Goal: Information Seeking & Learning: Understand process/instructions

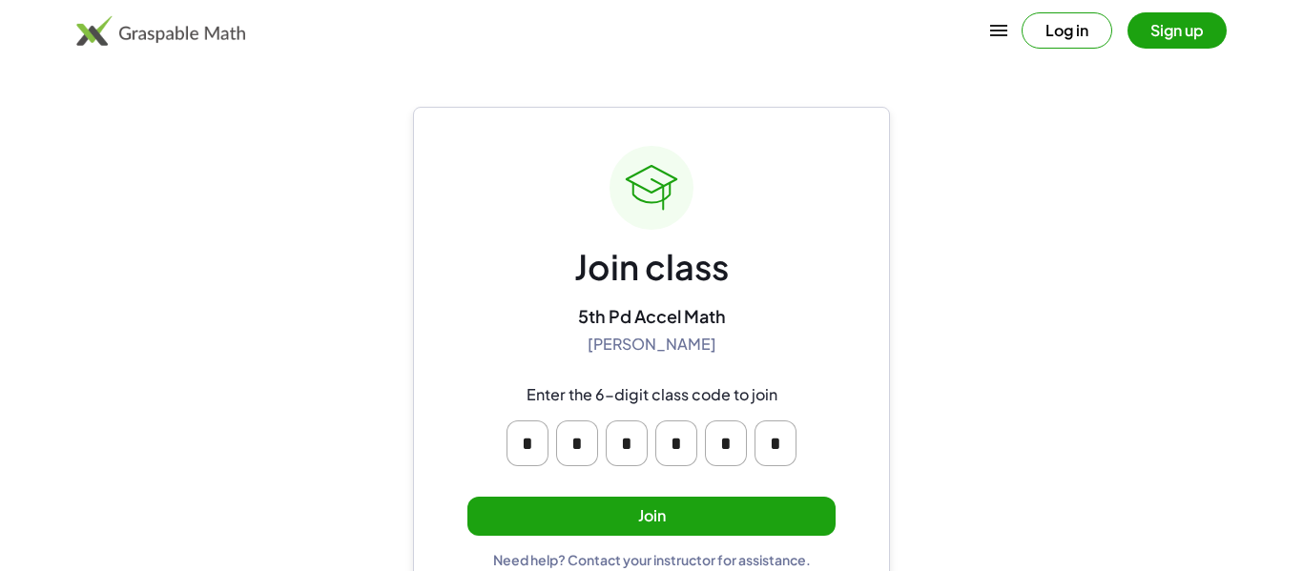
scroll to position [36, 0]
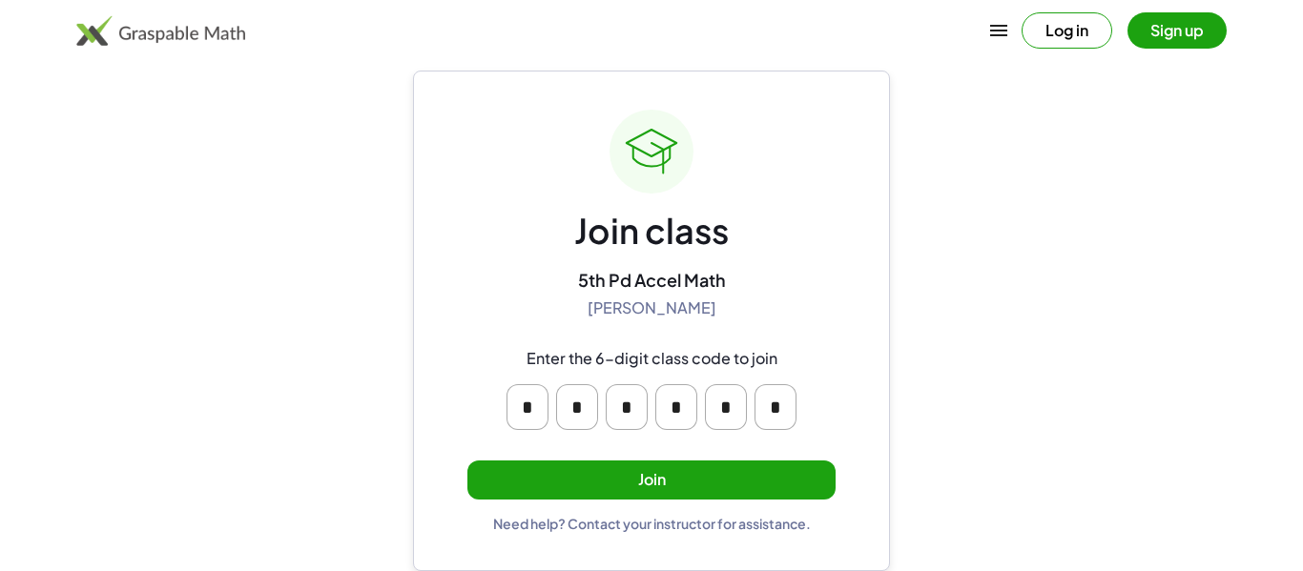
click at [679, 473] on button "Join" at bounding box center [651, 480] width 368 height 39
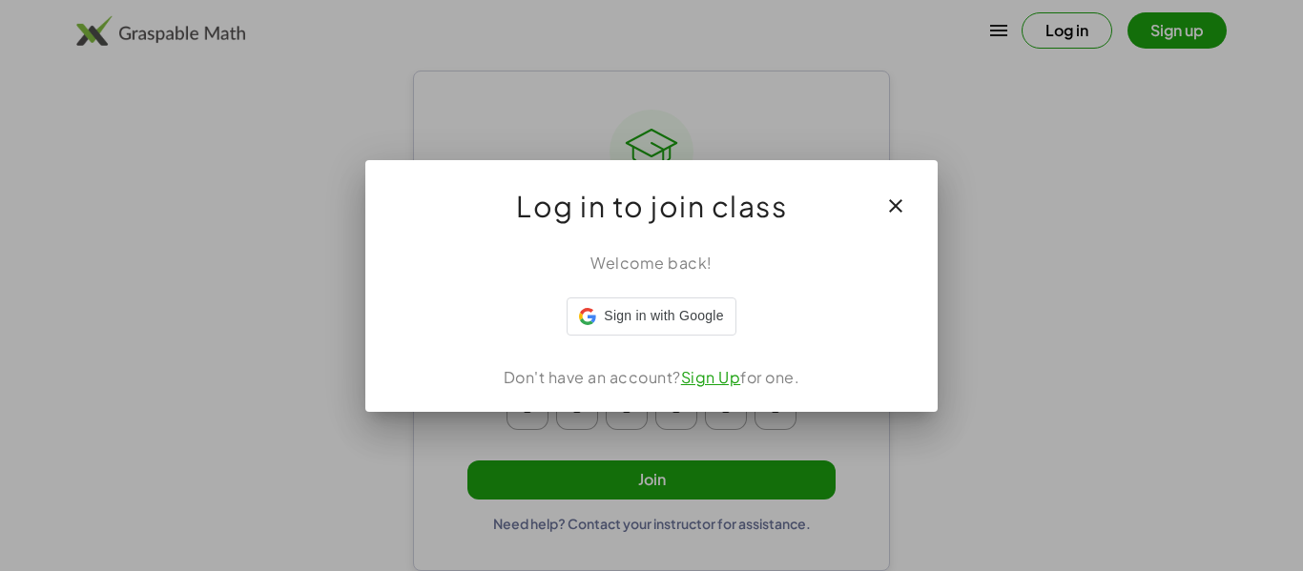
scroll to position [0, 0]
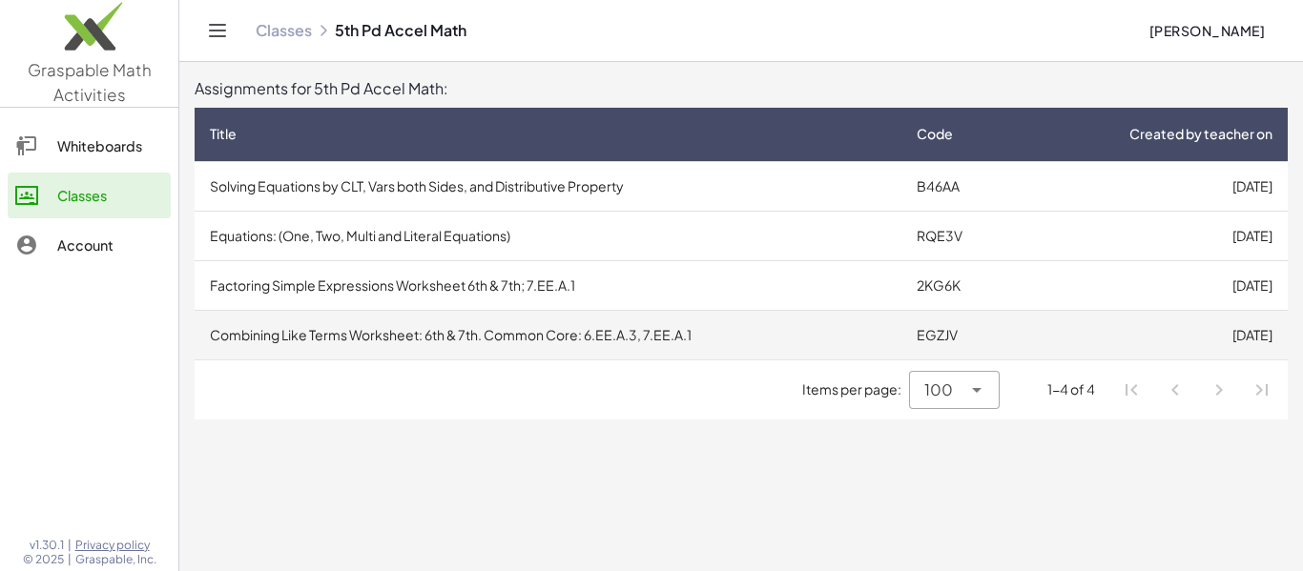
click at [680, 347] on td "Combining Like Terms Worksheet: 6th & 7th. Common Core: 6.EE.A.3, 7.EE.A.1" at bounding box center [548, 335] width 707 height 50
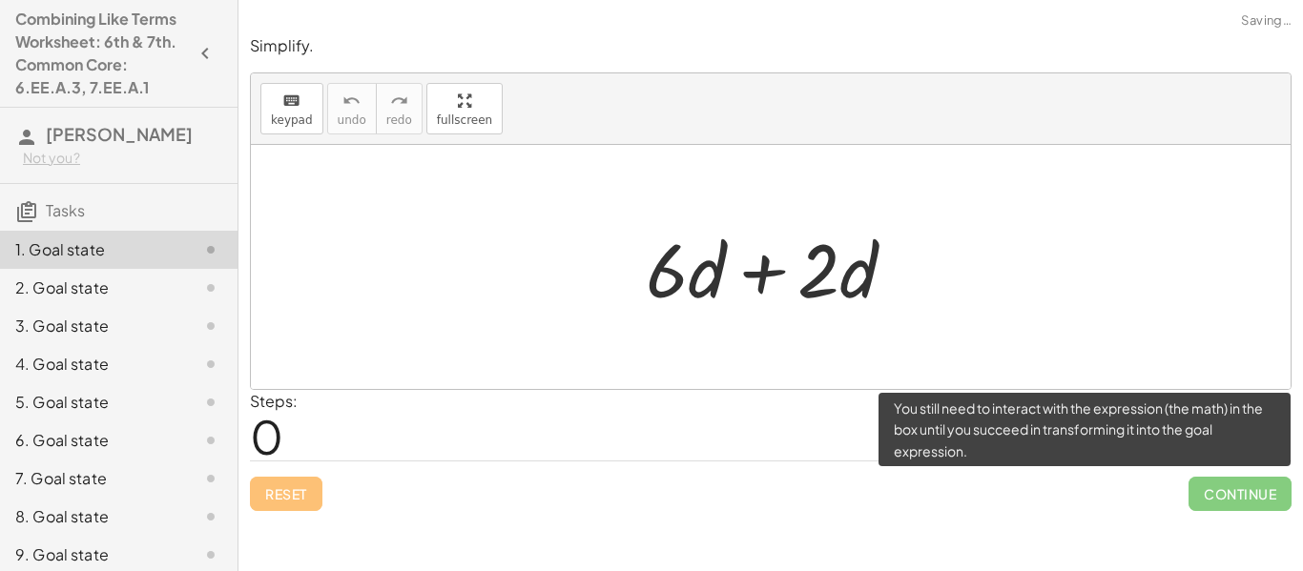
click at [1211, 486] on span "Continue" at bounding box center [1239, 494] width 103 height 34
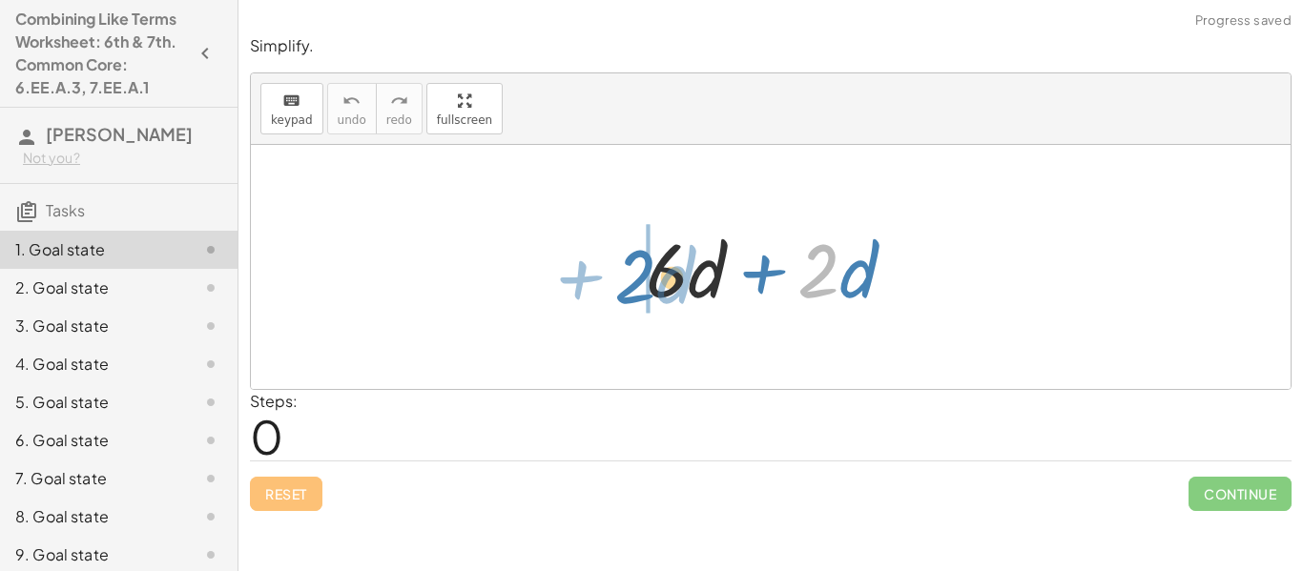
drag, startPoint x: 815, startPoint y: 267, endPoint x: 577, endPoint y: 274, distance: 237.6
click at [577, 274] on div "· 2 + · d + · 6 · d + · 2 · d" at bounding box center [771, 267] width 1040 height 244
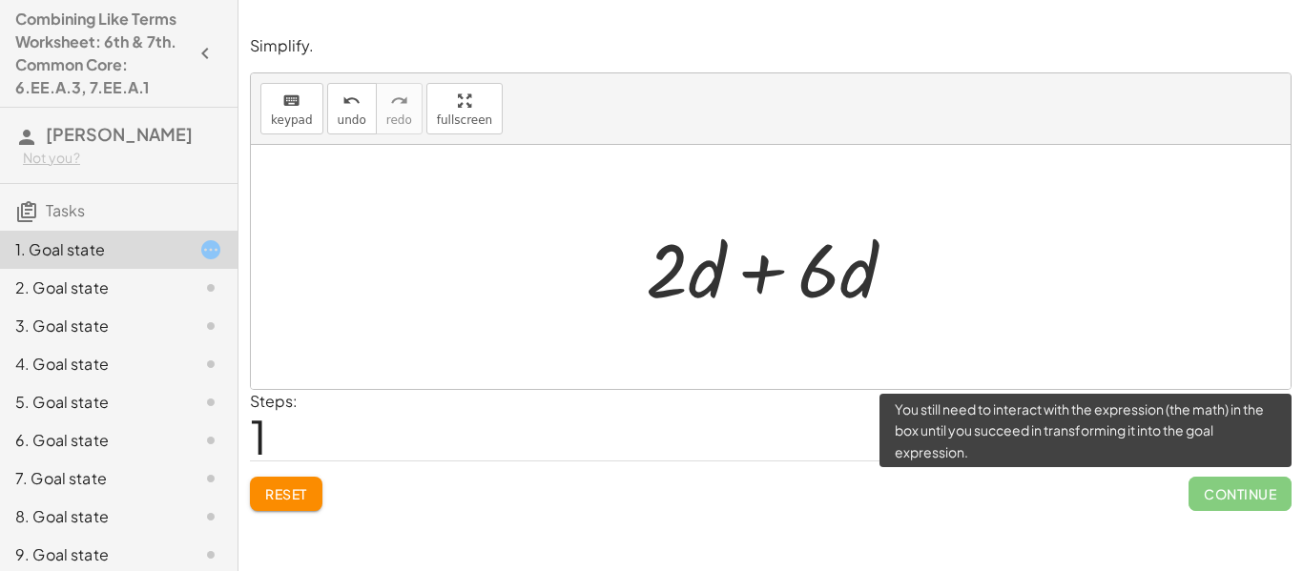
click at [1219, 495] on span "Continue" at bounding box center [1239, 494] width 103 height 34
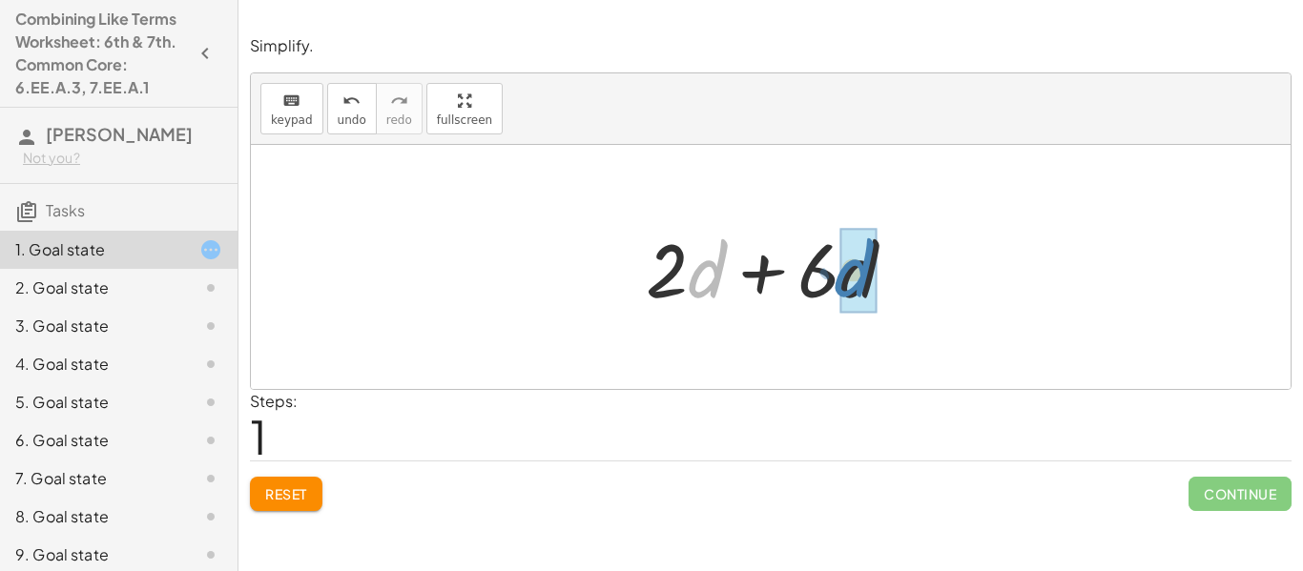
drag, startPoint x: 703, startPoint y: 279, endPoint x: 841, endPoint y: 276, distance: 138.3
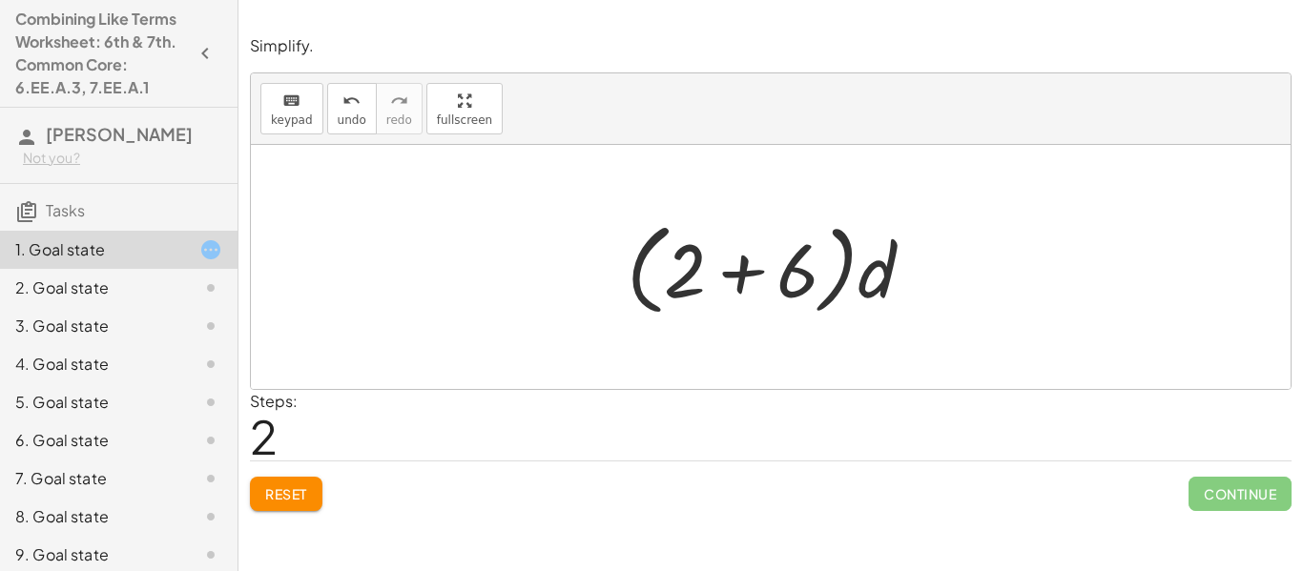
click at [270, 497] on span "Reset" at bounding box center [286, 493] width 42 height 17
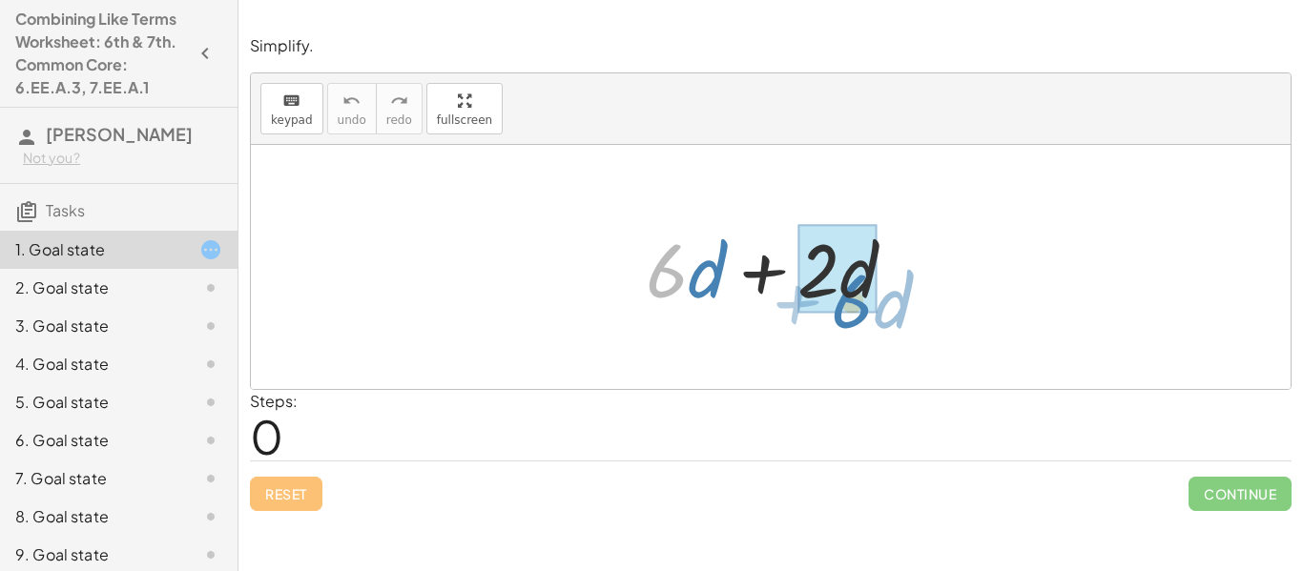
drag, startPoint x: 670, startPoint y: 272, endPoint x: 855, endPoint y: 302, distance: 187.5
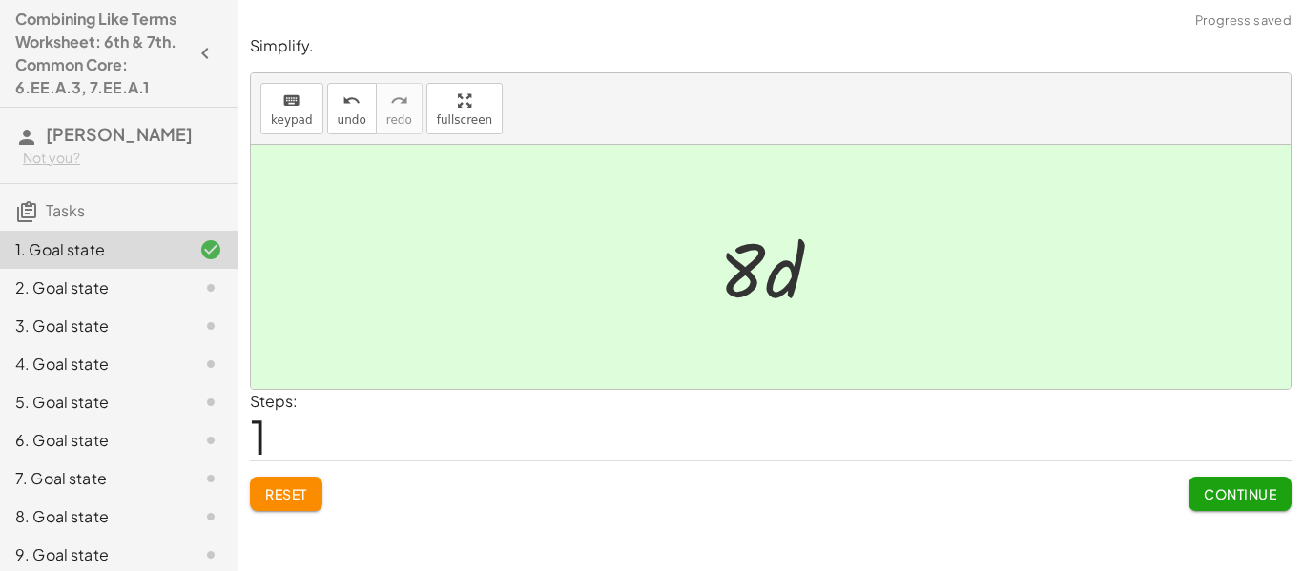
click at [1233, 497] on span "Continue" at bounding box center [1240, 493] width 72 height 17
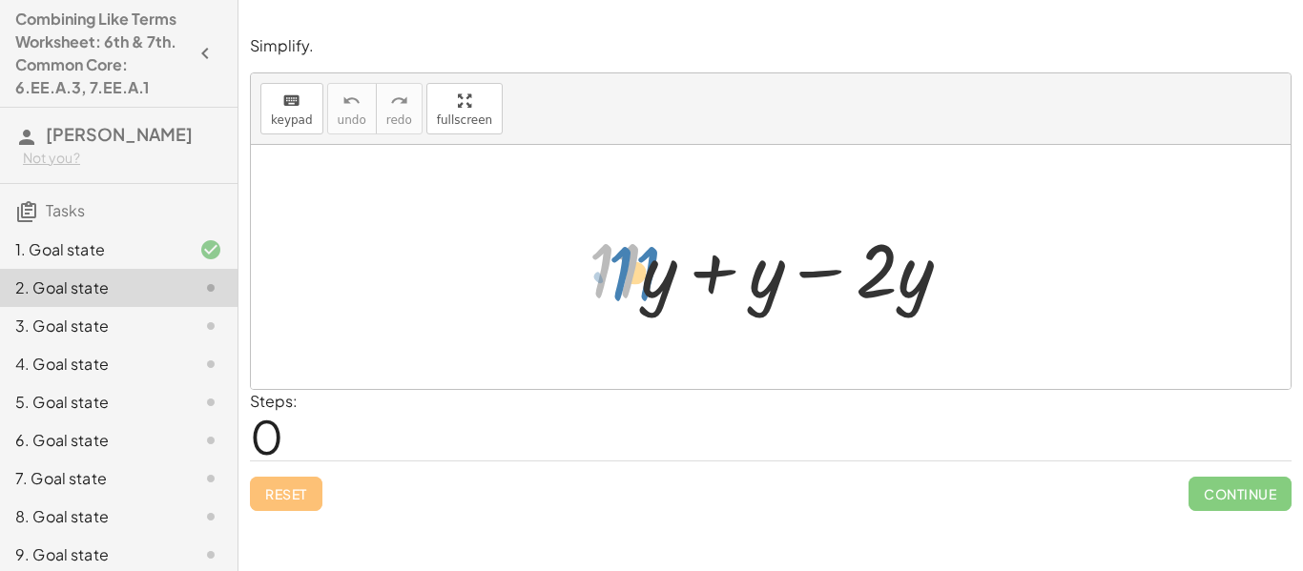
click at [623, 279] on div at bounding box center [777, 267] width 397 height 98
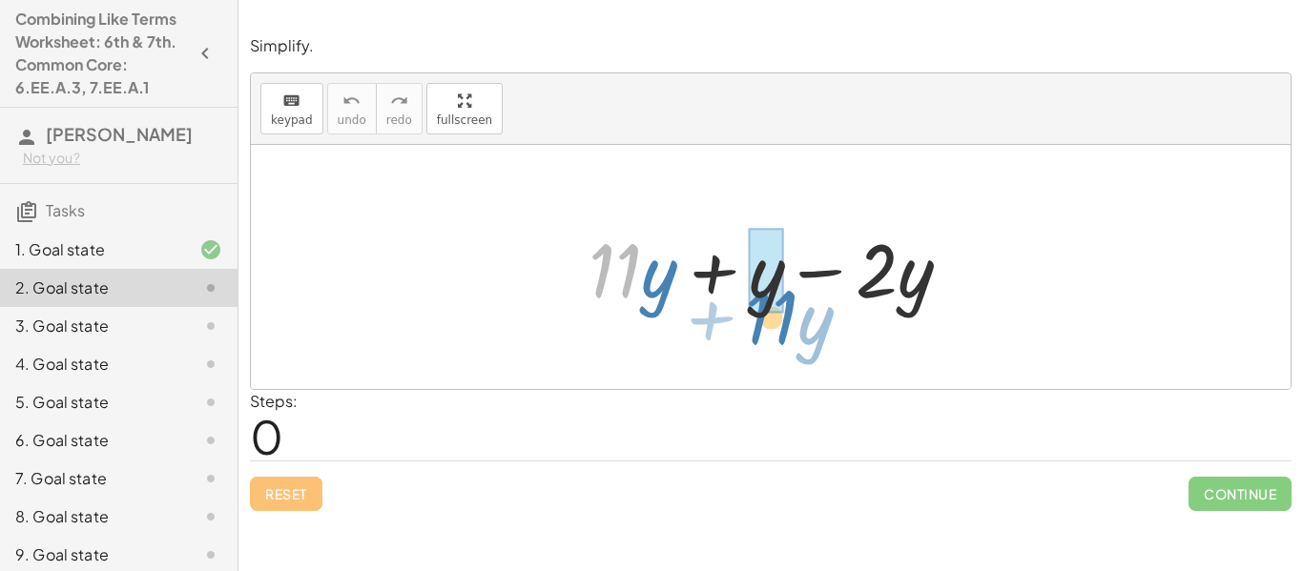
drag, startPoint x: 638, startPoint y: 281, endPoint x: 794, endPoint y: 327, distance: 162.1
click at [794, 327] on div "· 11 + · y + · 11 · y + y − · 2 · y" at bounding box center [771, 267] width 1040 height 244
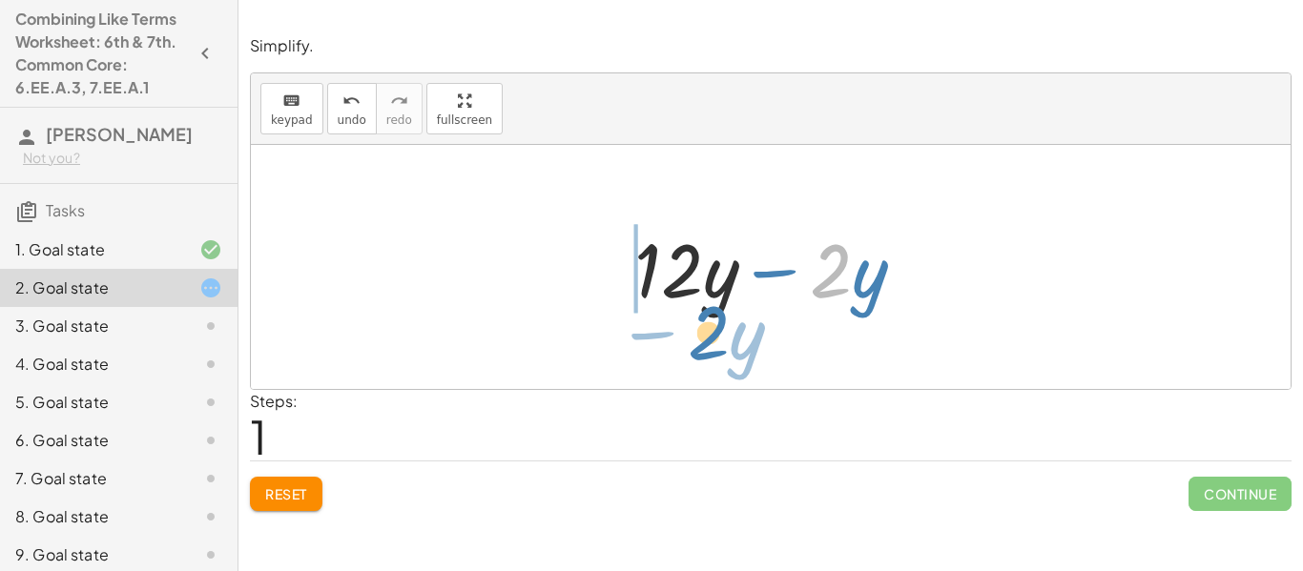
drag, startPoint x: 838, startPoint y: 284, endPoint x: 716, endPoint y: 346, distance: 136.9
click at [716, 346] on div "+ · 11 · y + y − · 2 · y · 2 − · y + · y − · 2 · y · 12" at bounding box center [771, 267] width 1040 height 244
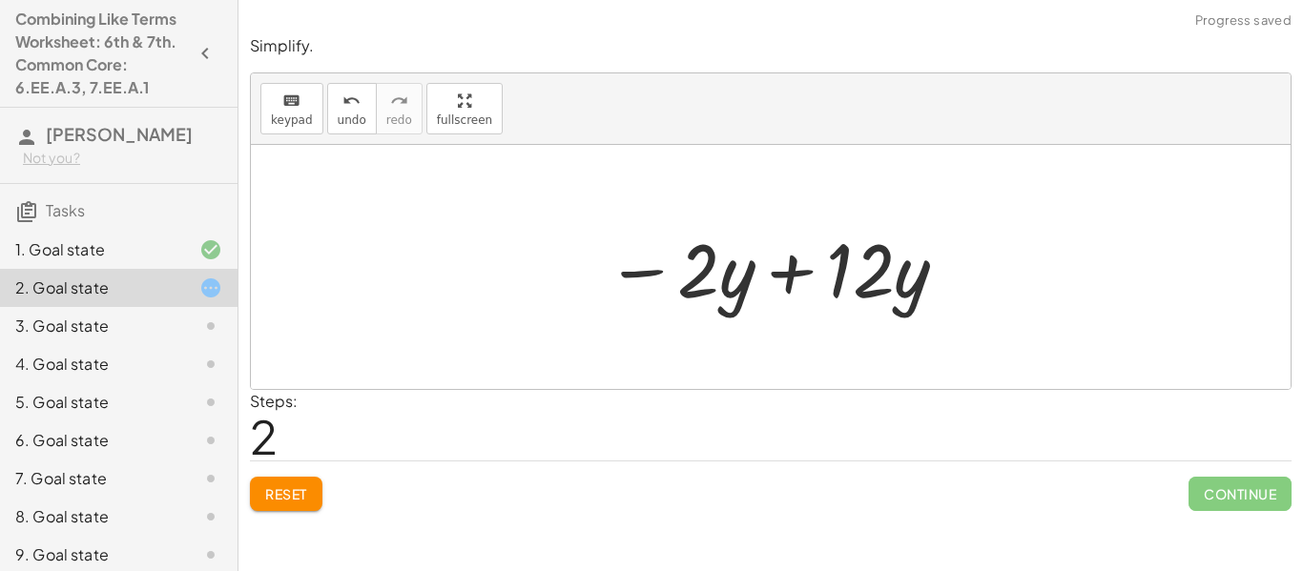
click at [296, 485] on span "Reset" at bounding box center [286, 493] width 42 height 17
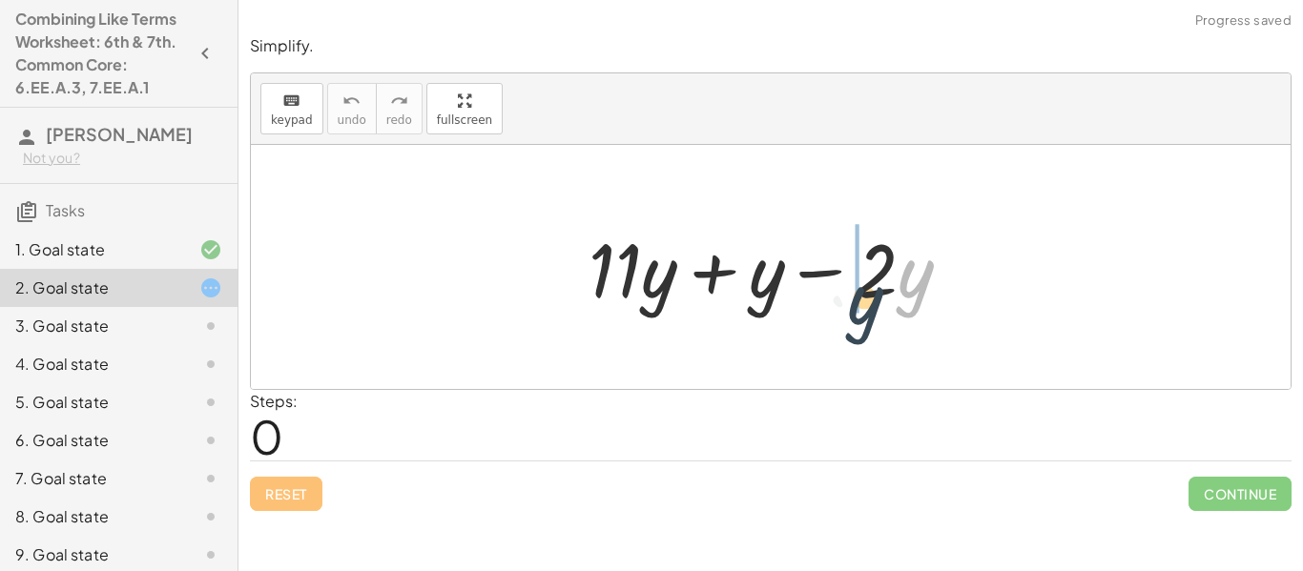
drag, startPoint x: 899, startPoint y: 275, endPoint x: 857, endPoint y: 296, distance: 46.9
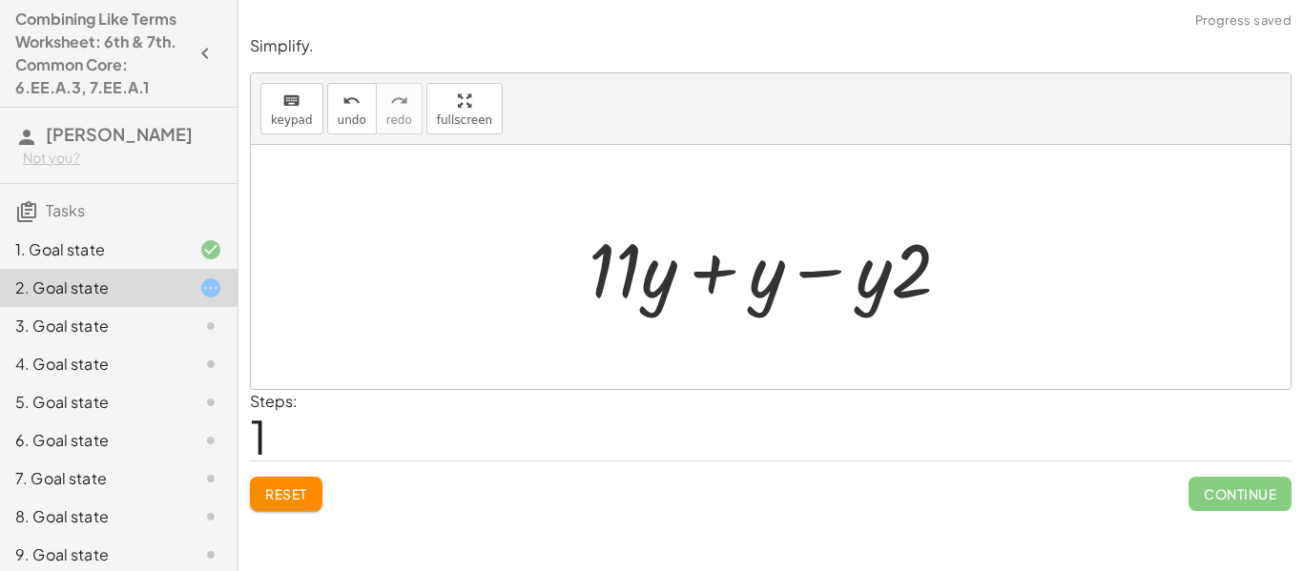
click at [280, 500] on span "Reset" at bounding box center [286, 493] width 42 height 17
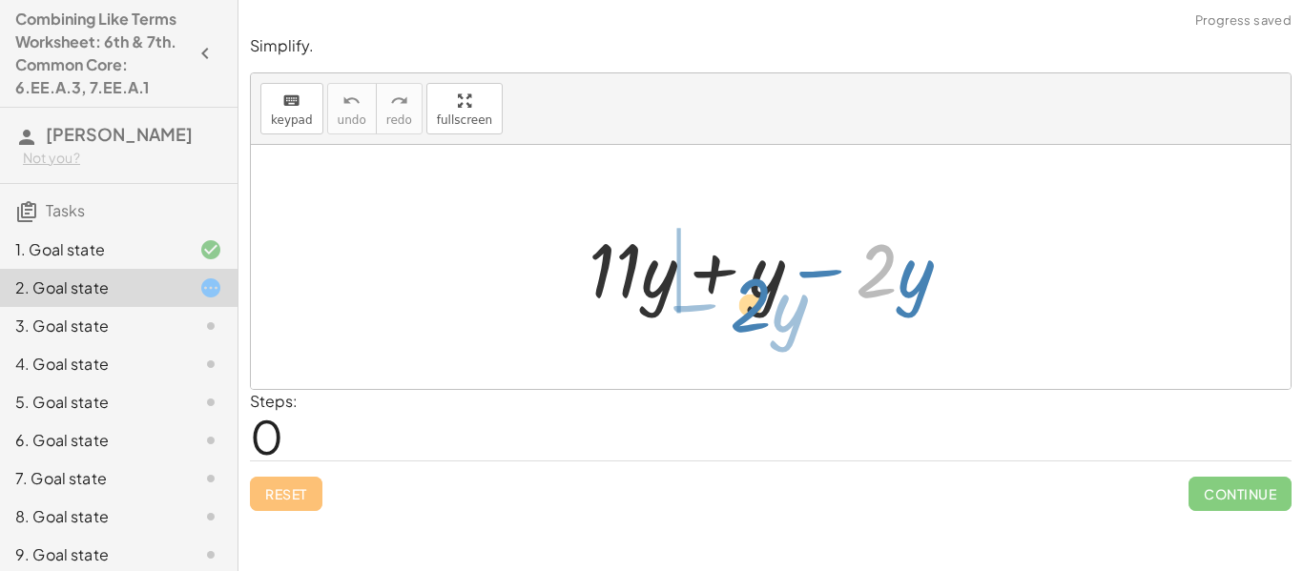
drag, startPoint x: 876, startPoint y: 286, endPoint x: 756, endPoint y: 323, distance: 124.9
click at [756, 323] on div "· 2 − · y + · 11 · y + y − · 2 · y" at bounding box center [771, 267] width 1040 height 244
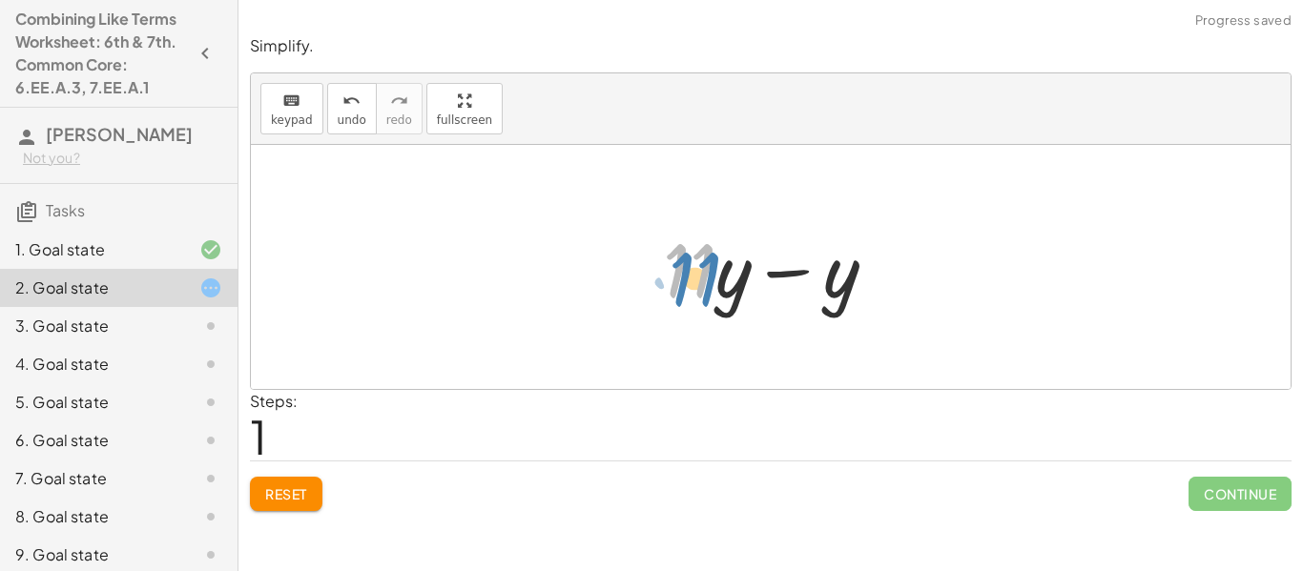
click at [719, 297] on div at bounding box center [777, 267] width 248 height 98
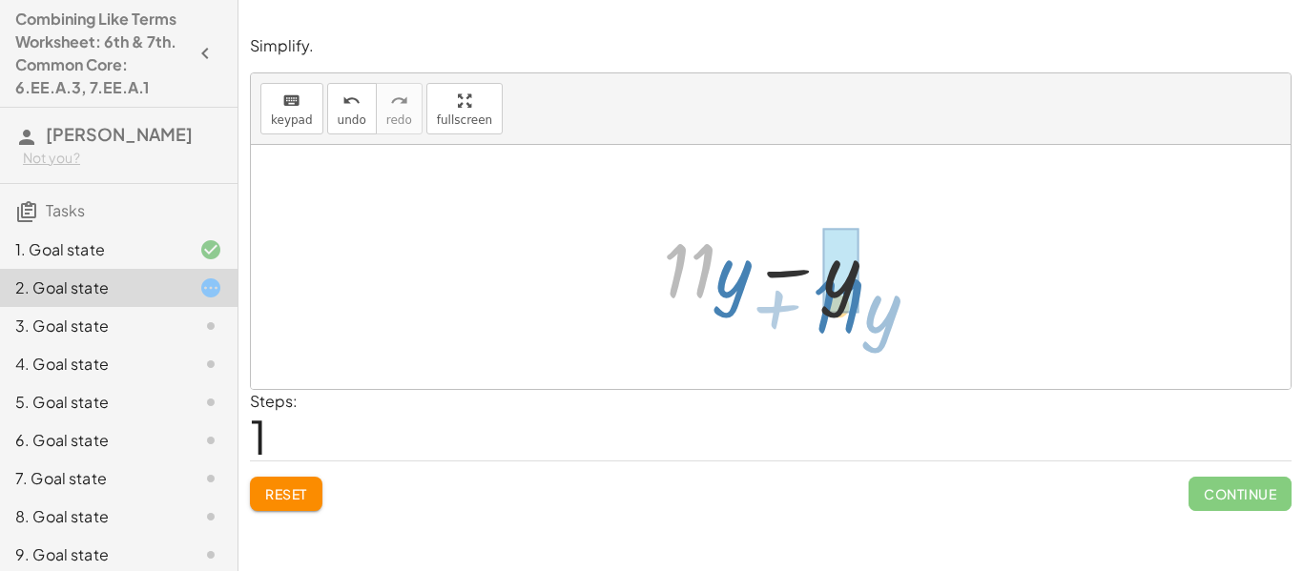
drag, startPoint x: 708, startPoint y: 290, endPoint x: 855, endPoint y: 325, distance: 151.1
click at [855, 325] on div "+ · 11 · y + y − · 2 · y + · 11 · y − · 1 · y · 11 + · y + · 11 · y − y" at bounding box center [771, 267] width 1040 height 244
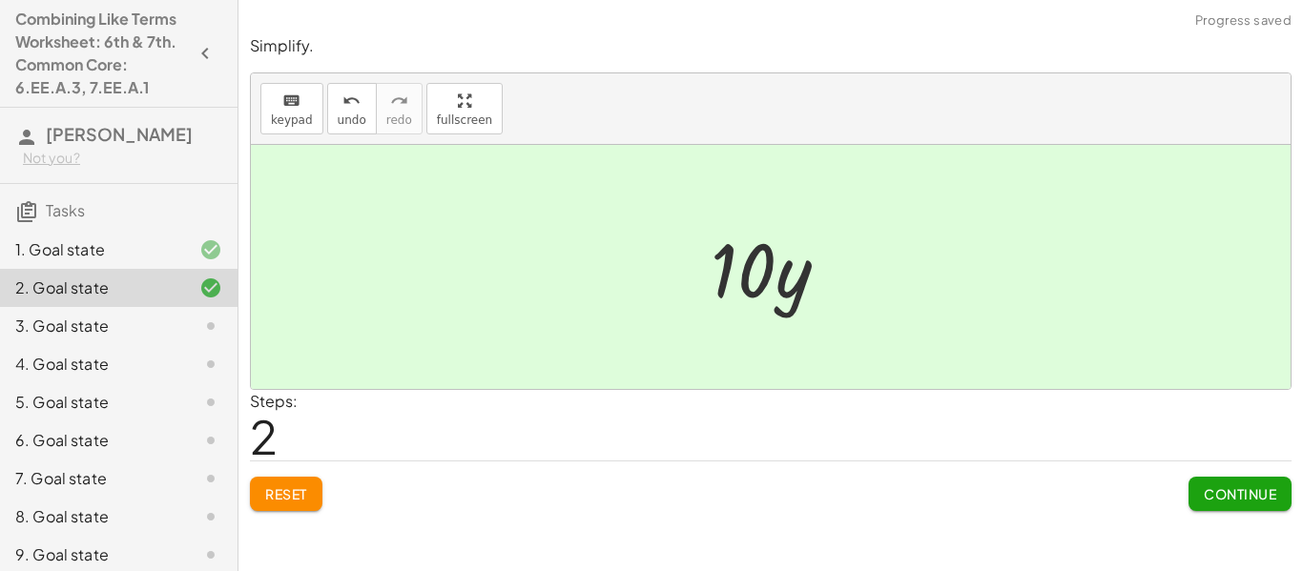
click at [1208, 477] on button "Continue" at bounding box center [1239, 494] width 103 height 34
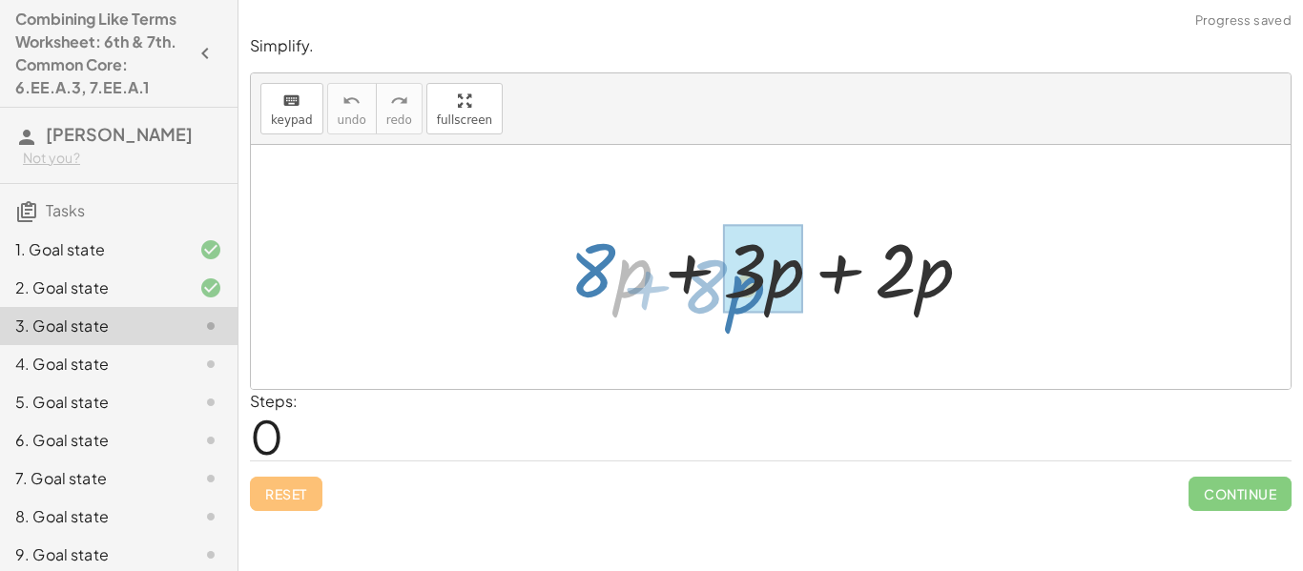
drag, startPoint x: 626, startPoint y: 287, endPoint x: 737, endPoint y: 302, distance: 112.6
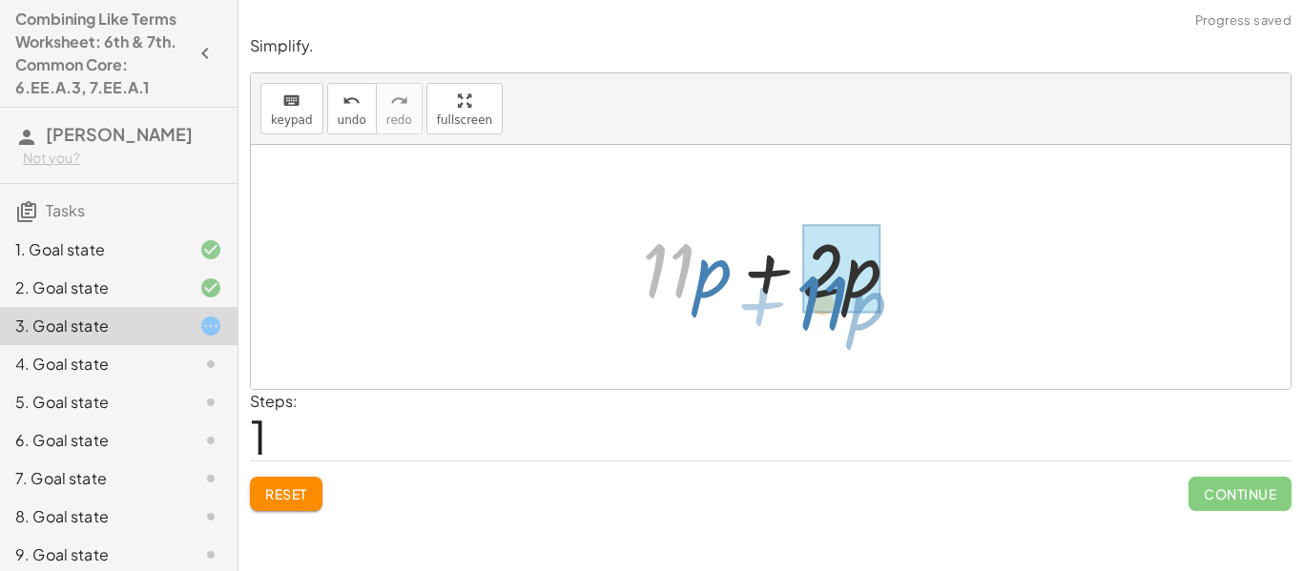
drag, startPoint x: 680, startPoint y: 287, endPoint x: 835, endPoint y: 320, distance: 157.9
click at [835, 320] on div "+ · 8 · p + · 3 · p + · 2 · p · 11 + · p + · p + · 2 · p · 11" at bounding box center [770, 268] width 315 height 108
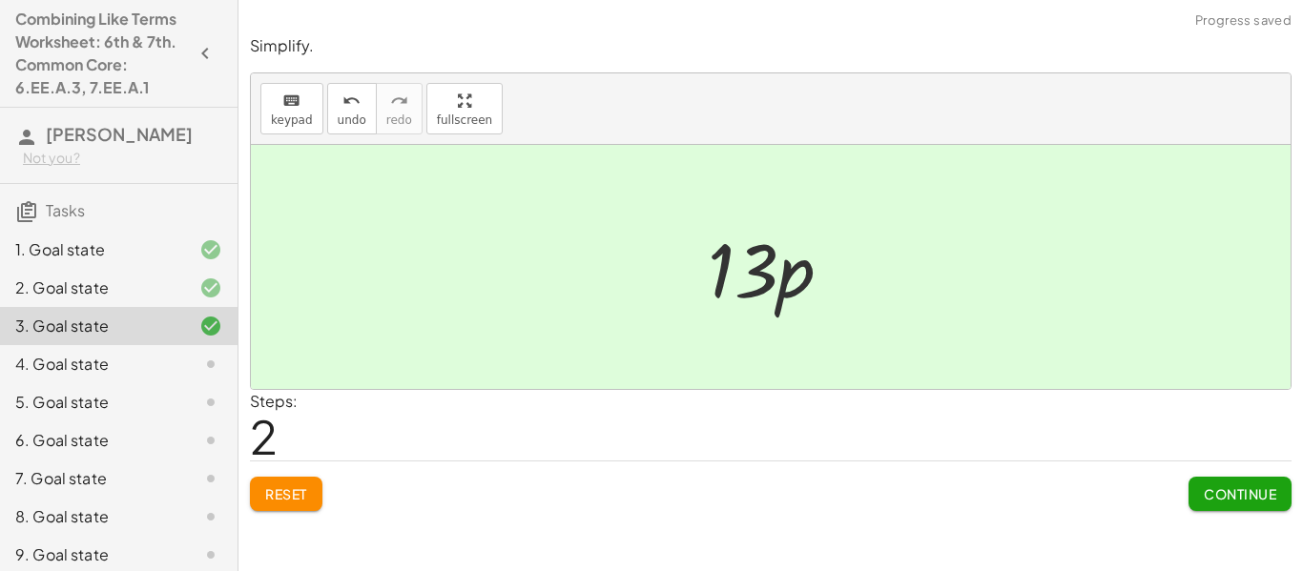
click at [1200, 488] on button "Continue" at bounding box center [1239, 494] width 103 height 34
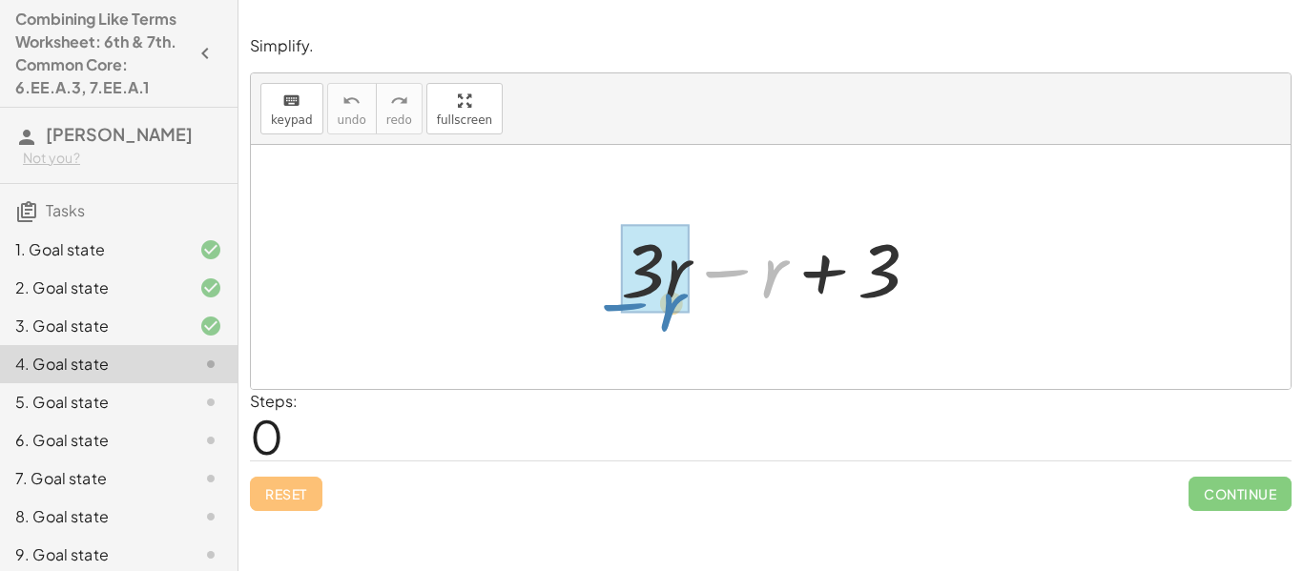
drag, startPoint x: 762, startPoint y: 289, endPoint x: 662, endPoint y: 320, distance: 104.7
click at [662, 320] on div "− r + · 3 · r − r + 3" at bounding box center [770, 268] width 357 height 108
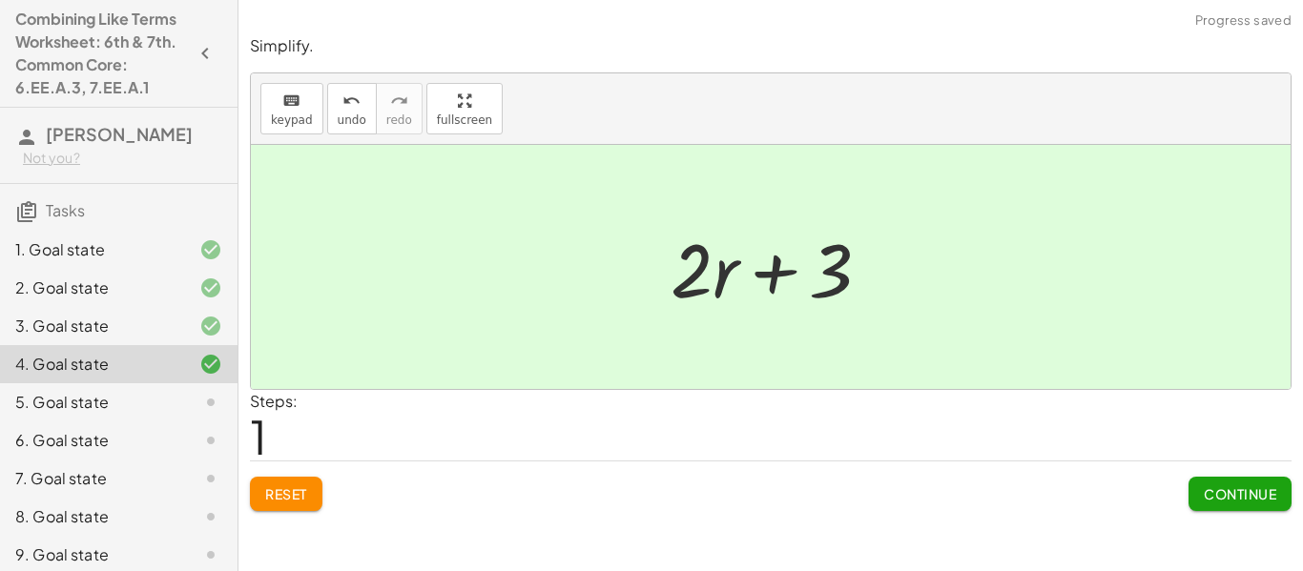
click at [1262, 491] on span "Continue" at bounding box center [1240, 493] width 72 height 17
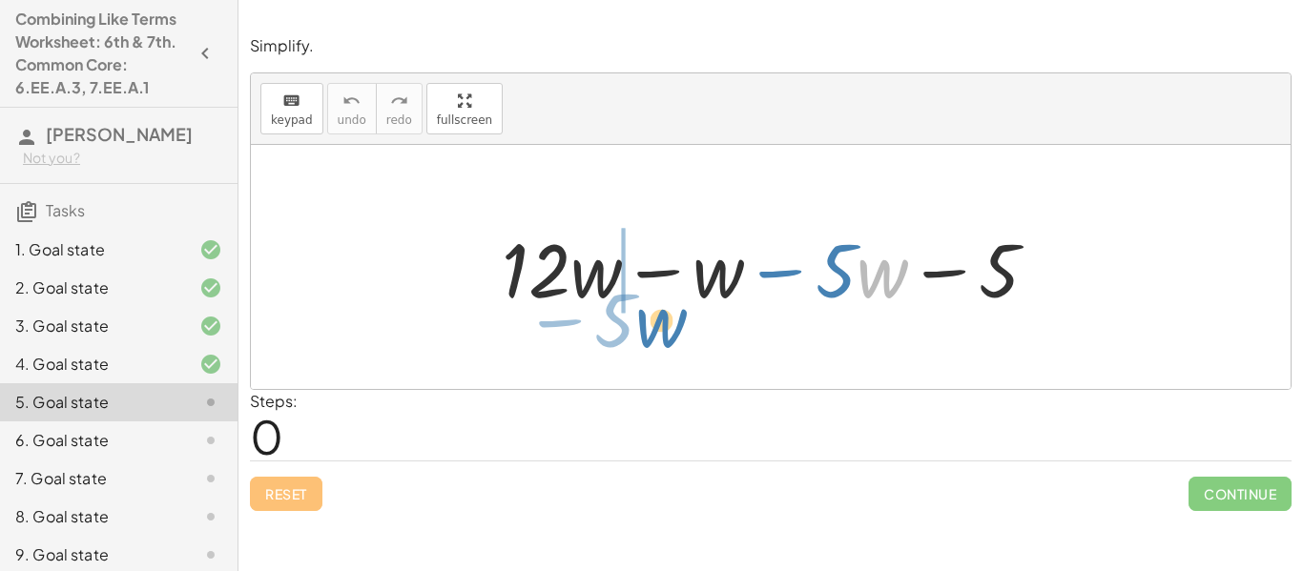
drag, startPoint x: 873, startPoint y: 278, endPoint x: 645, endPoint y: 325, distance: 232.9
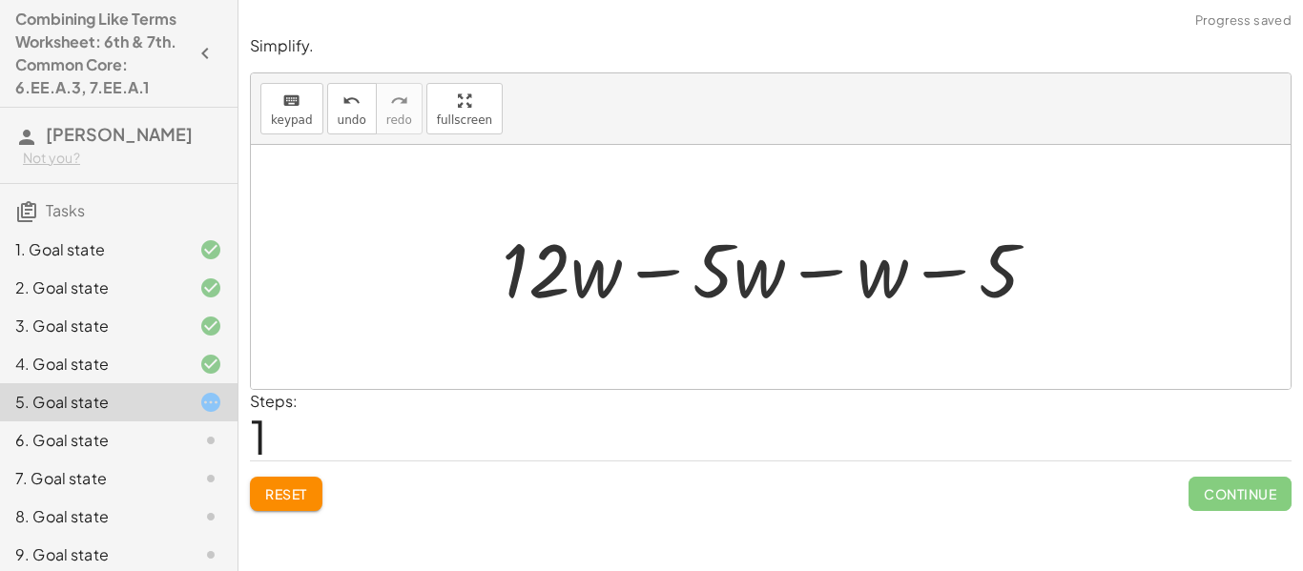
click at [311, 485] on button "Reset" at bounding box center [286, 494] width 72 height 34
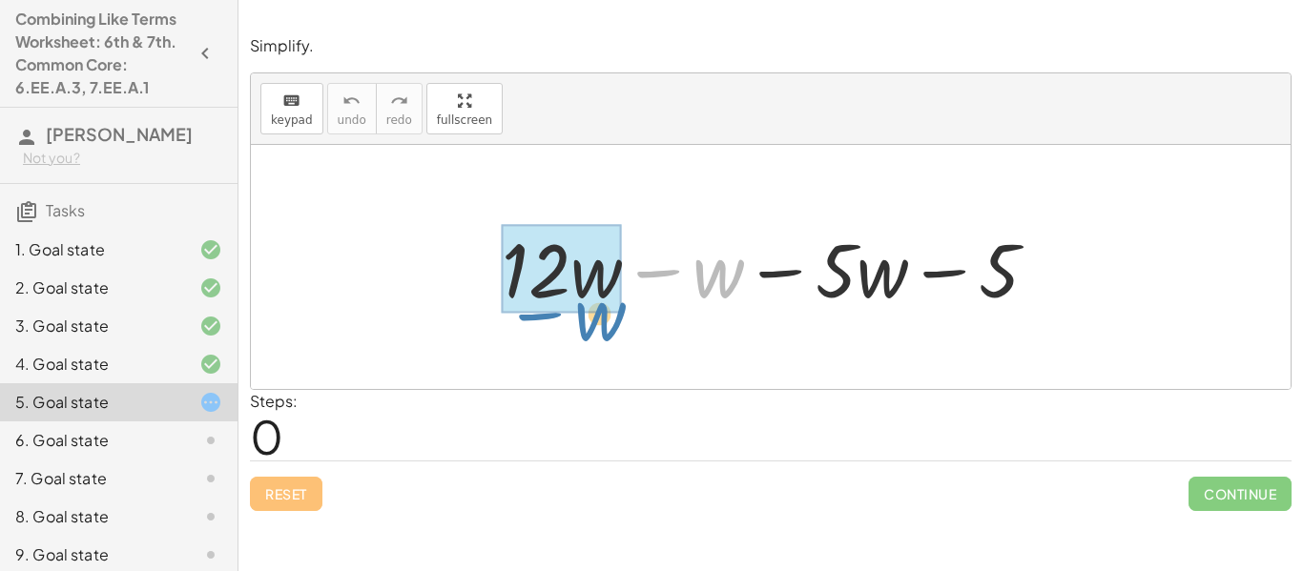
drag, startPoint x: 685, startPoint y: 284, endPoint x: 567, endPoint y: 327, distance: 125.8
click at [567, 327] on div "− w + · 12 · w − w − · 5 · w − 5" at bounding box center [771, 267] width 1040 height 244
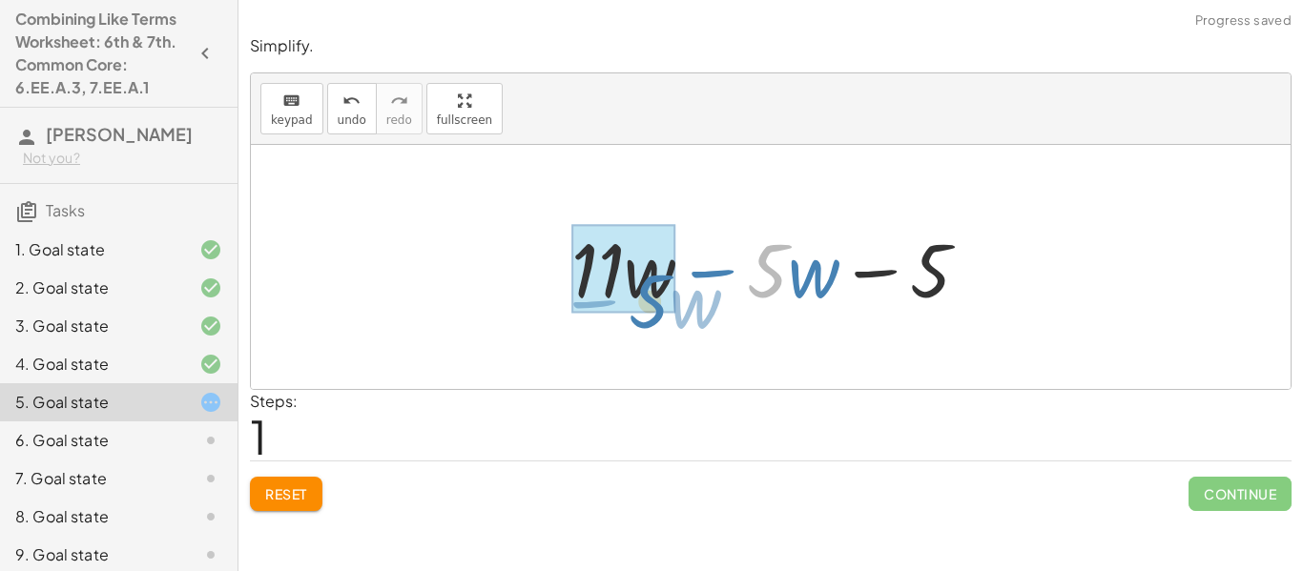
drag, startPoint x: 779, startPoint y: 285, endPoint x: 650, endPoint y: 314, distance: 131.9
click at [650, 314] on div at bounding box center [778, 267] width 432 height 98
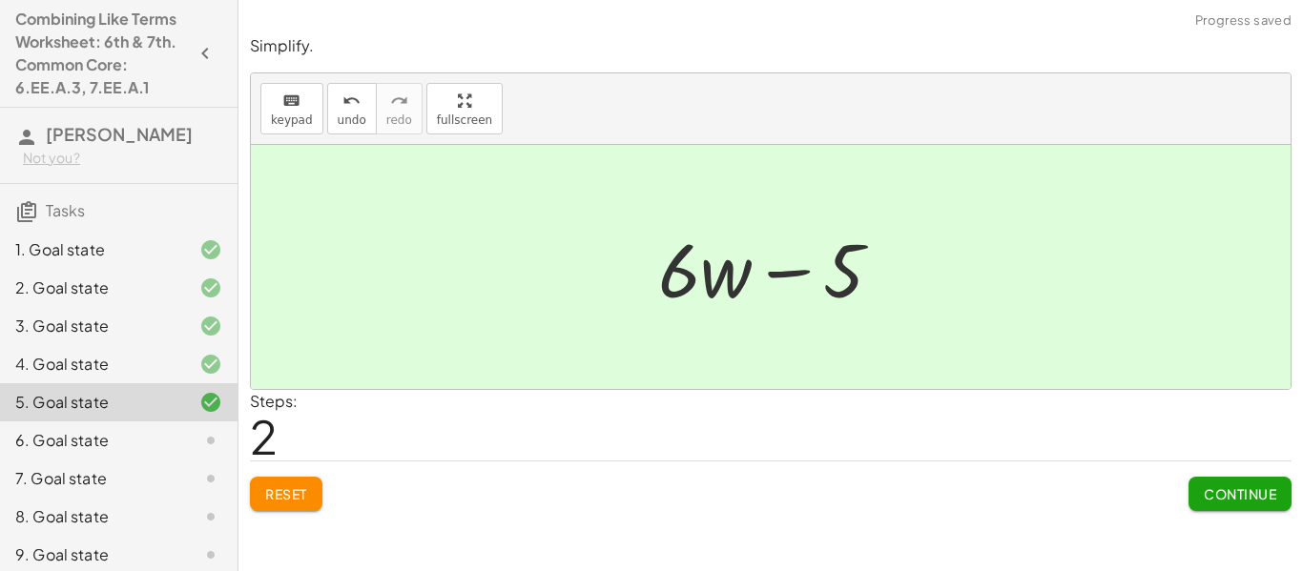
click at [1271, 487] on span "Continue" at bounding box center [1240, 493] width 72 height 17
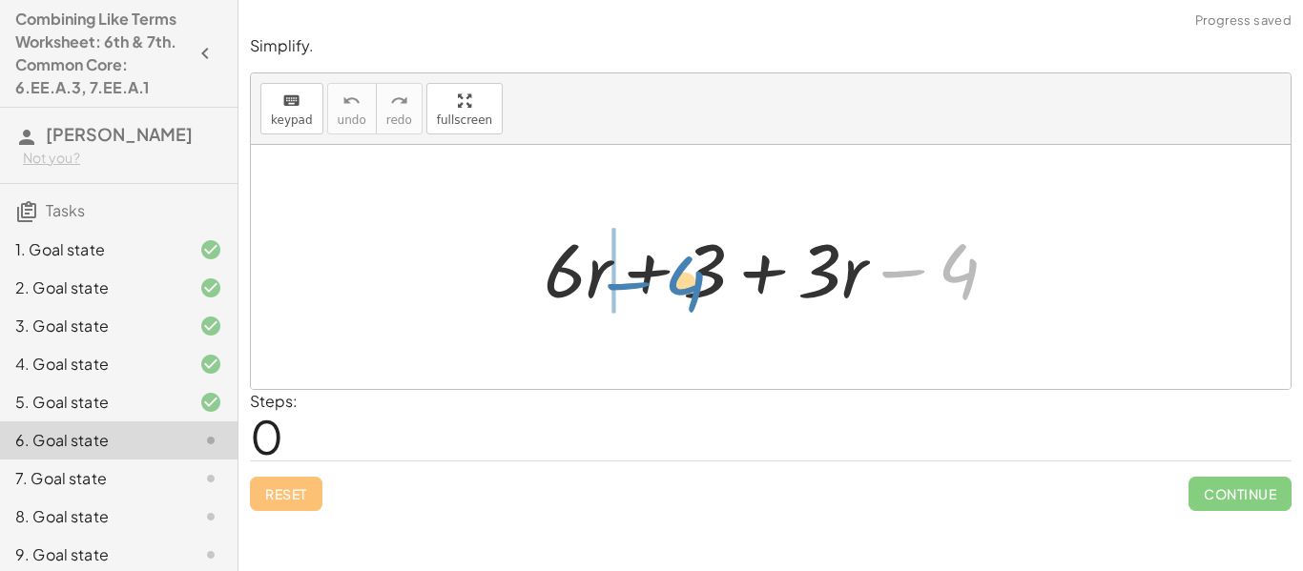
drag, startPoint x: 965, startPoint y: 281, endPoint x: 690, endPoint y: 295, distance: 276.0
click at [690, 295] on div at bounding box center [778, 267] width 488 height 98
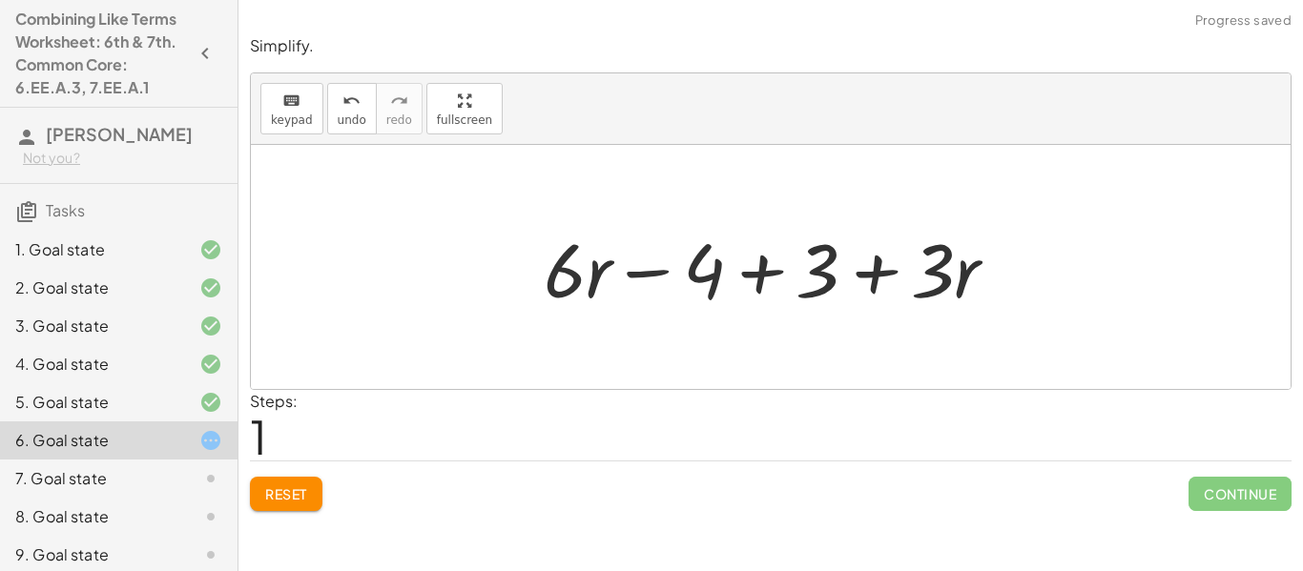
click at [283, 498] on span "Reset" at bounding box center [286, 493] width 42 height 17
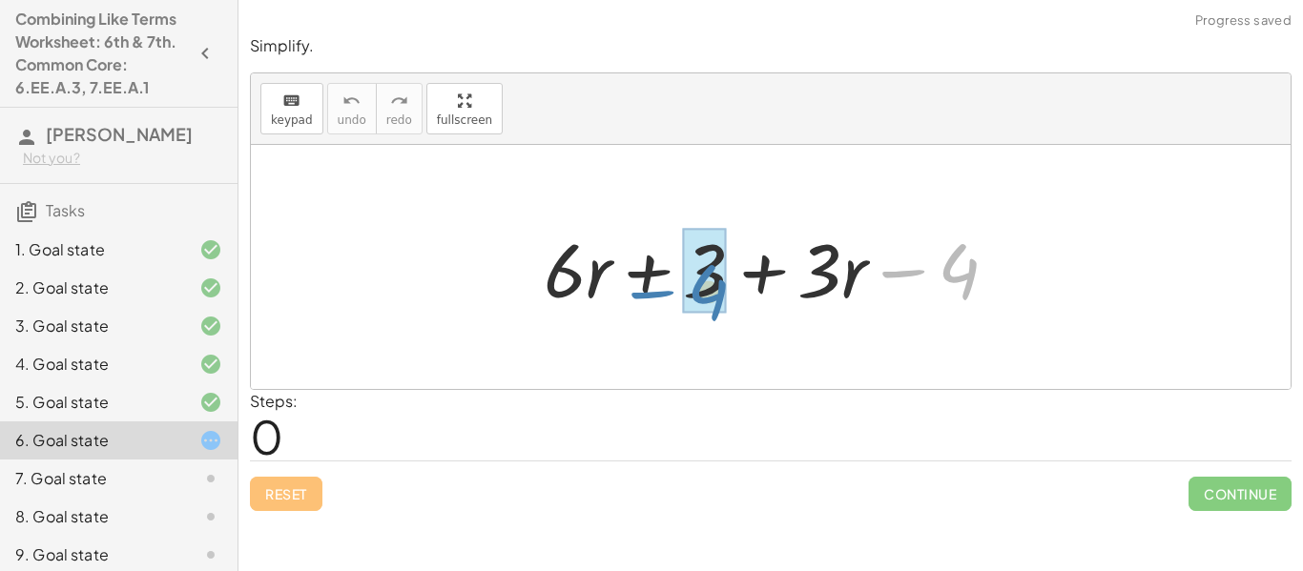
drag, startPoint x: 950, startPoint y: 279, endPoint x: 699, endPoint y: 299, distance: 251.7
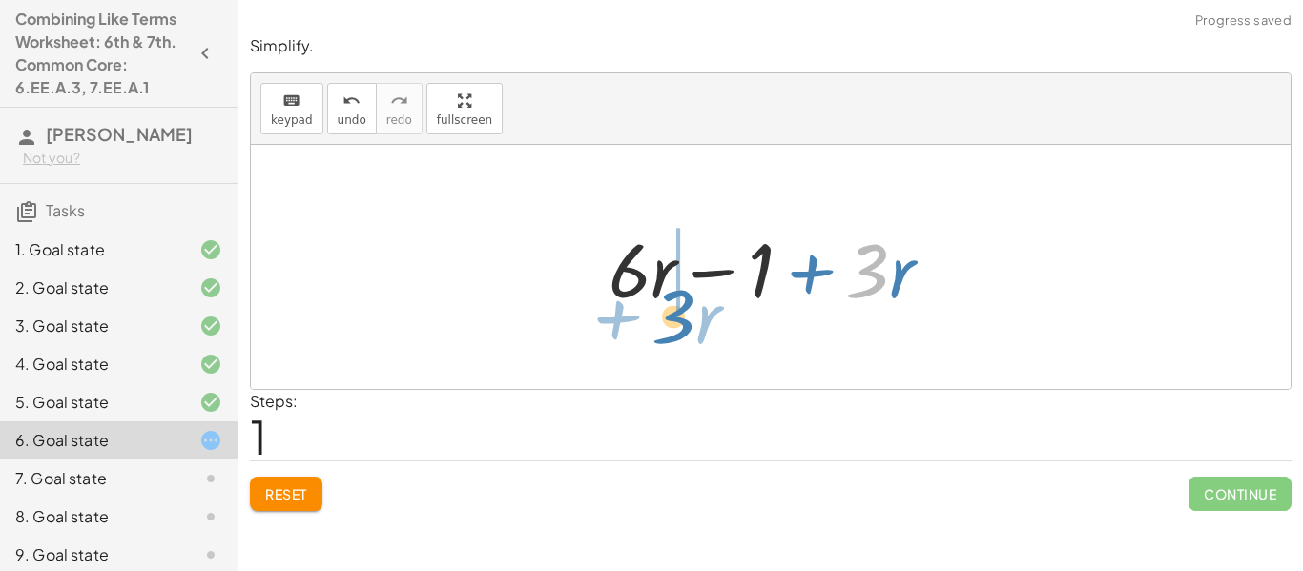
drag, startPoint x: 859, startPoint y: 286, endPoint x: 664, endPoint y: 331, distance: 200.6
click at [664, 331] on div "+ · 6 · r + 3 + · 3 · r − 4 · 3 + · r + · 6 · r + · 3 · r − 1" at bounding box center [771, 267] width 1040 height 244
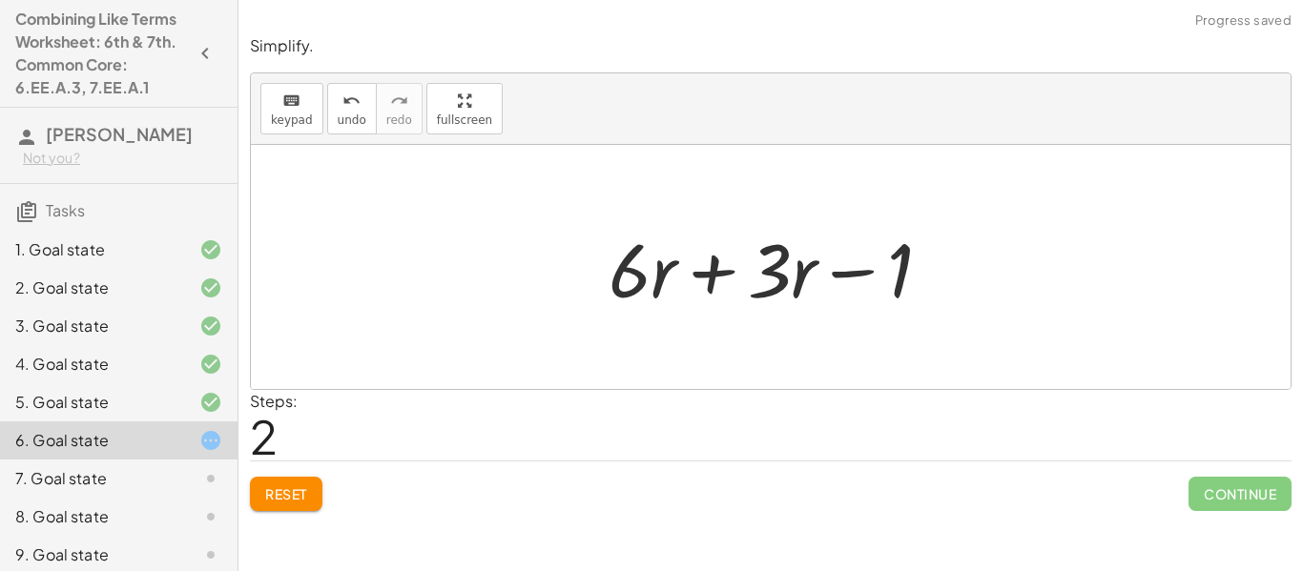
click at [299, 490] on span "Reset" at bounding box center [286, 493] width 42 height 17
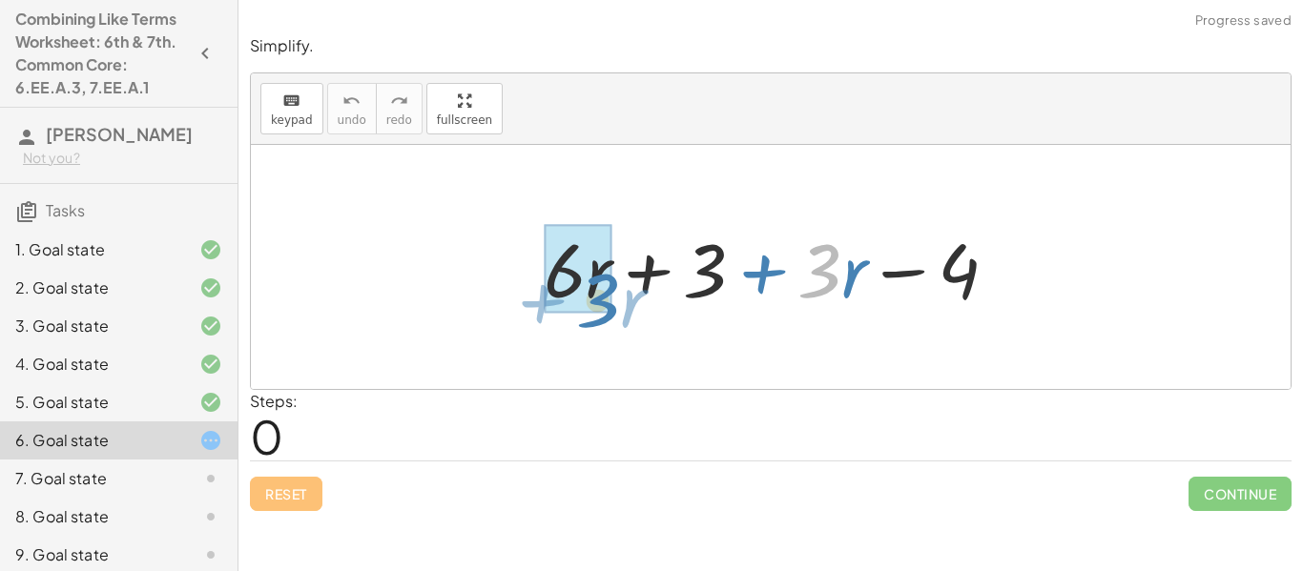
drag, startPoint x: 805, startPoint y: 299, endPoint x: 584, endPoint y: 328, distance: 223.2
click at [584, 328] on div "· 3 + · r + · 6 · r + 3 + · 3 · r − 4" at bounding box center [771, 267] width 1040 height 244
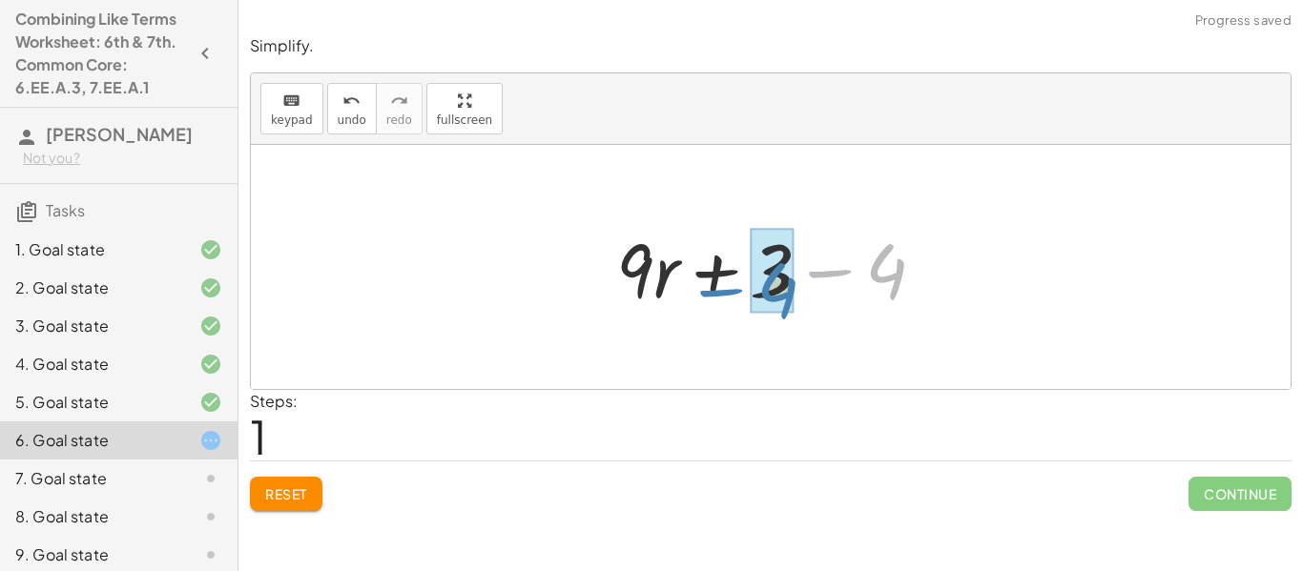
drag, startPoint x: 882, startPoint y: 289, endPoint x: 771, endPoint y: 303, distance: 112.5
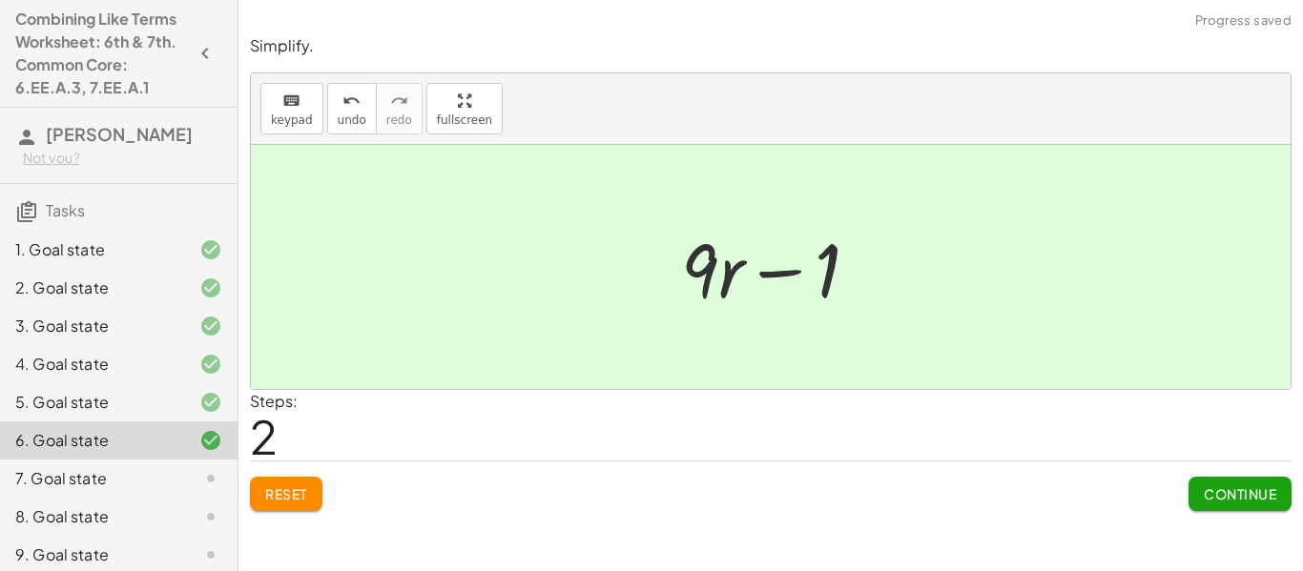
click at [1209, 486] on span "Continue" at bounding box center [1240, 493] width 72 height 17
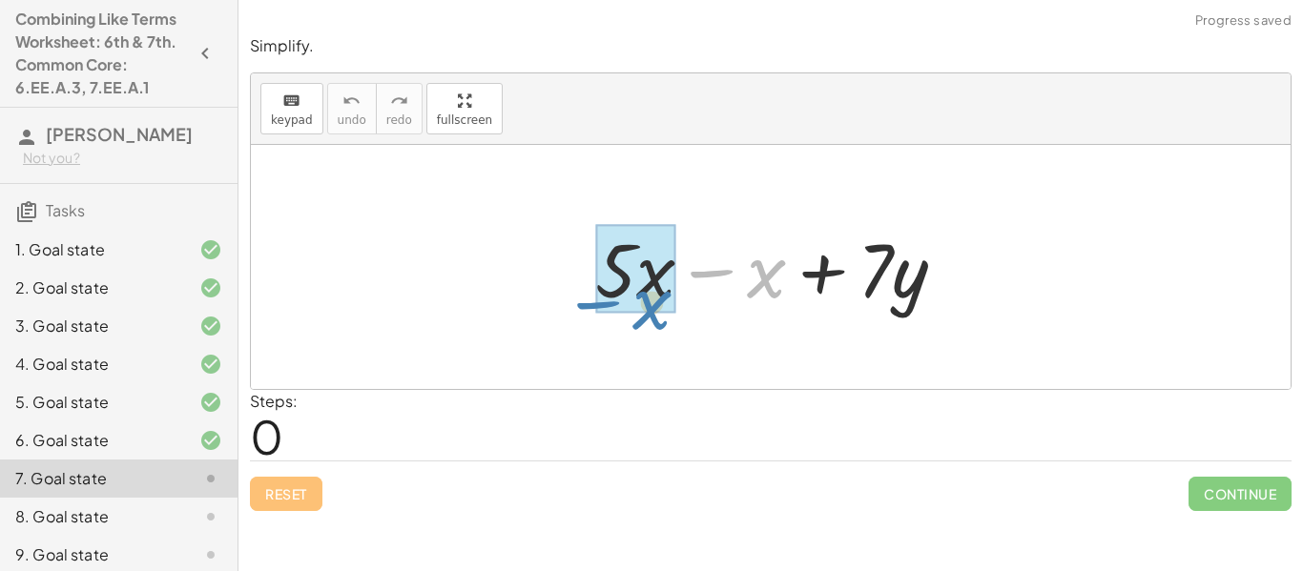
drag, startPoint x: 756, startPoint y: 301, endPoint x: 641, endPoint y: 316, distance: 116.3
click at [641, 316] on div "− x + · 5 · x − x + · 7 · y" at bounding box center [771, 268] width 409 height 108
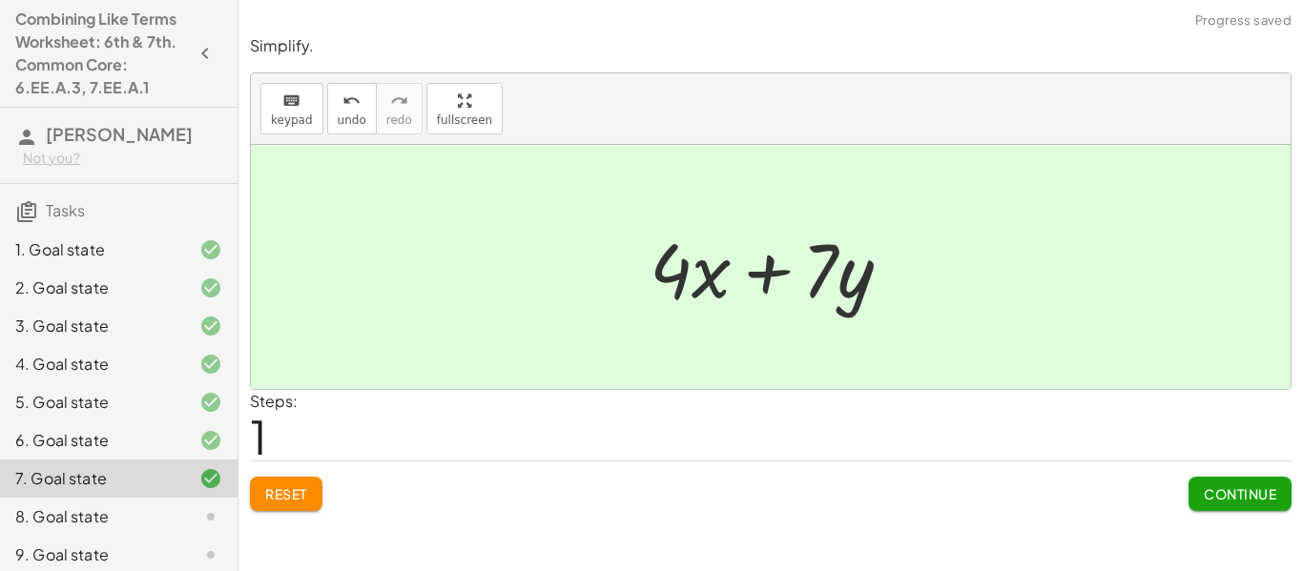
click at [1241, 498] on span "Continue" at bounding box center [1240, 493] width 72 height 17
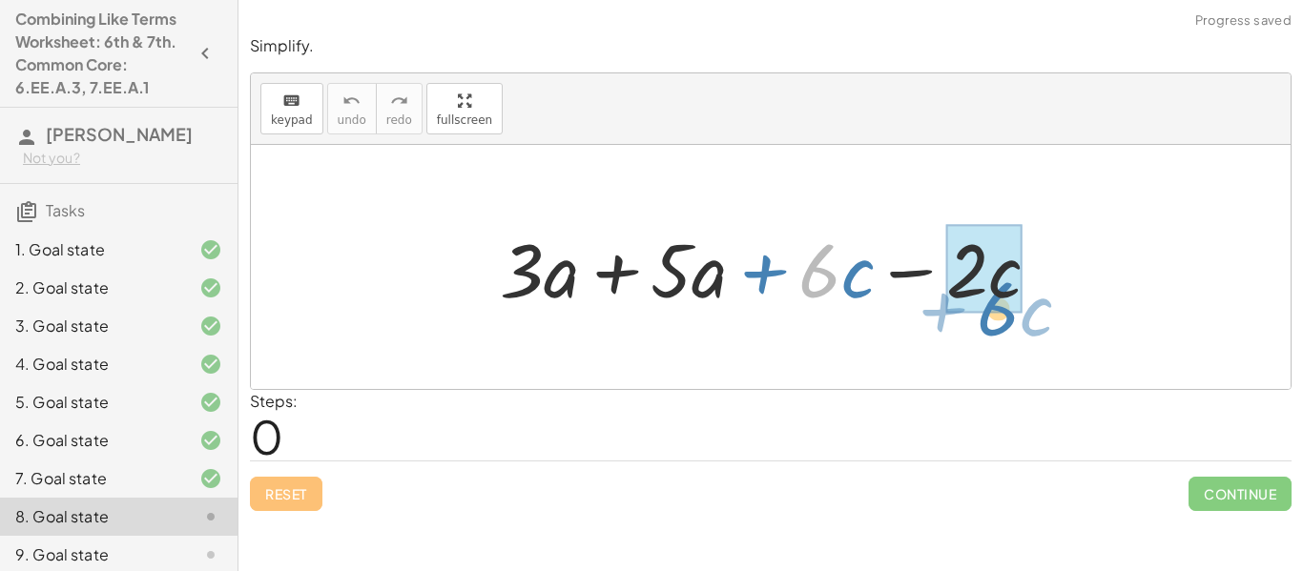
drag, startPoint x: 826, startPoint y: 291, endPoint x: 1004, endPoint y: 328, distance: 182.2
click at [1004, 328] on div "· 6 + · c + · 3 · a + · 5 · a + · 6 · c − · 2 · c" at bounding box center [771, 267] width 1040 height 244
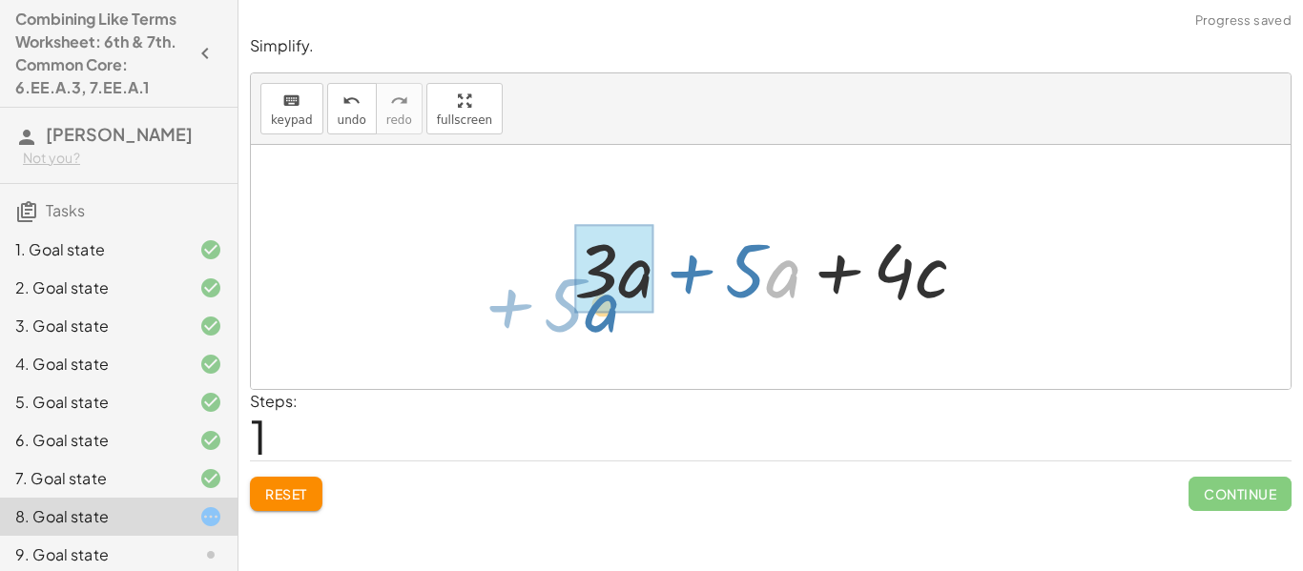
drag, startPoint x: 770, startPoint y: 283, endPoint x: 587, endPoint y: 316, distance: 186.0
click at [587, 316] on div "+ · 3 · a + · 5 · a + · 6 · c − · 2 · c · a + · 5 + · 3 · a + · 5 · a + · c · 4" at bounding box center [771, 268] width 451 height 108
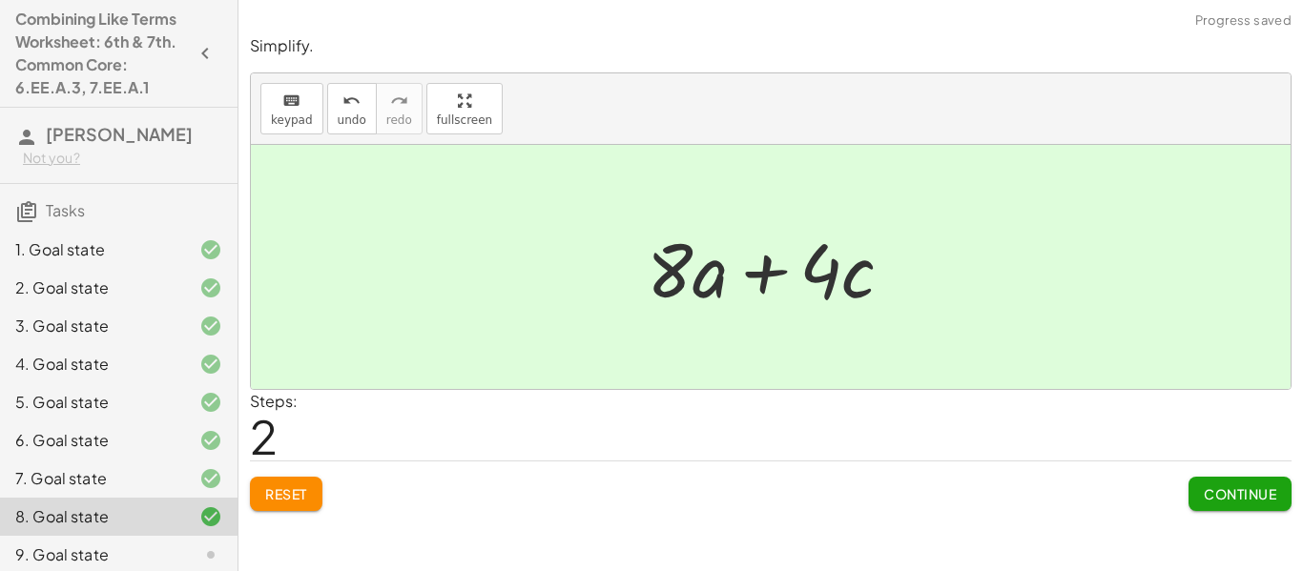
click at [1207, 497] on span "Continue" at bounding box center [1240, 493] width 72 height 17
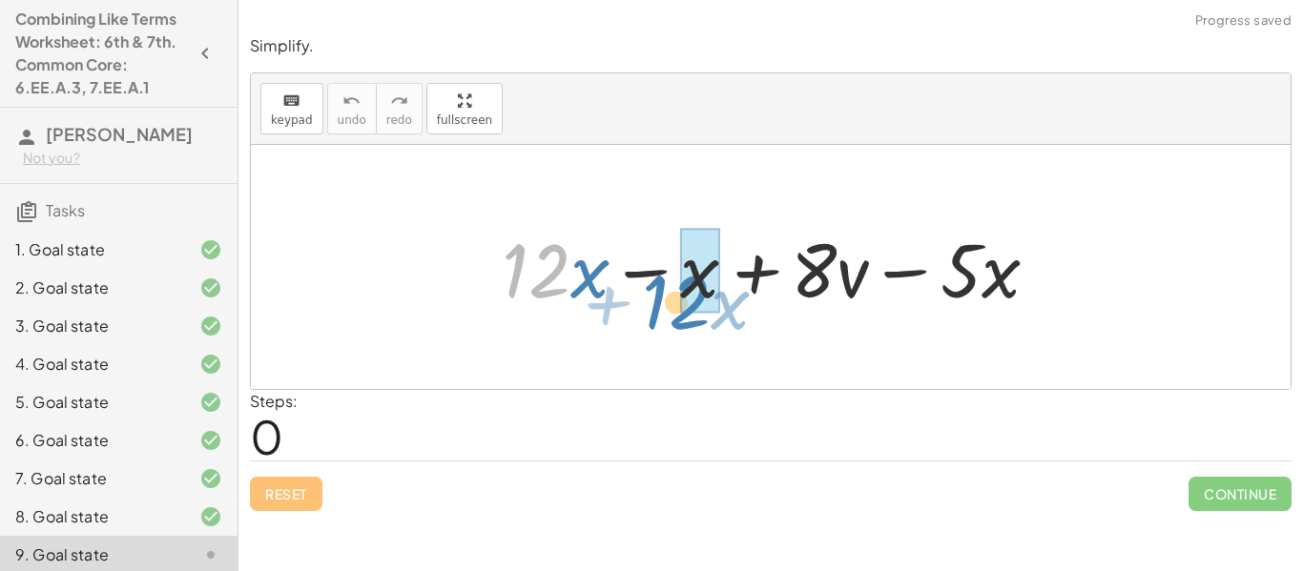
drag, startPoint x: 547, startPoint y: 278, endPoint x: 688, endPoint y: 309, distance: 143.7
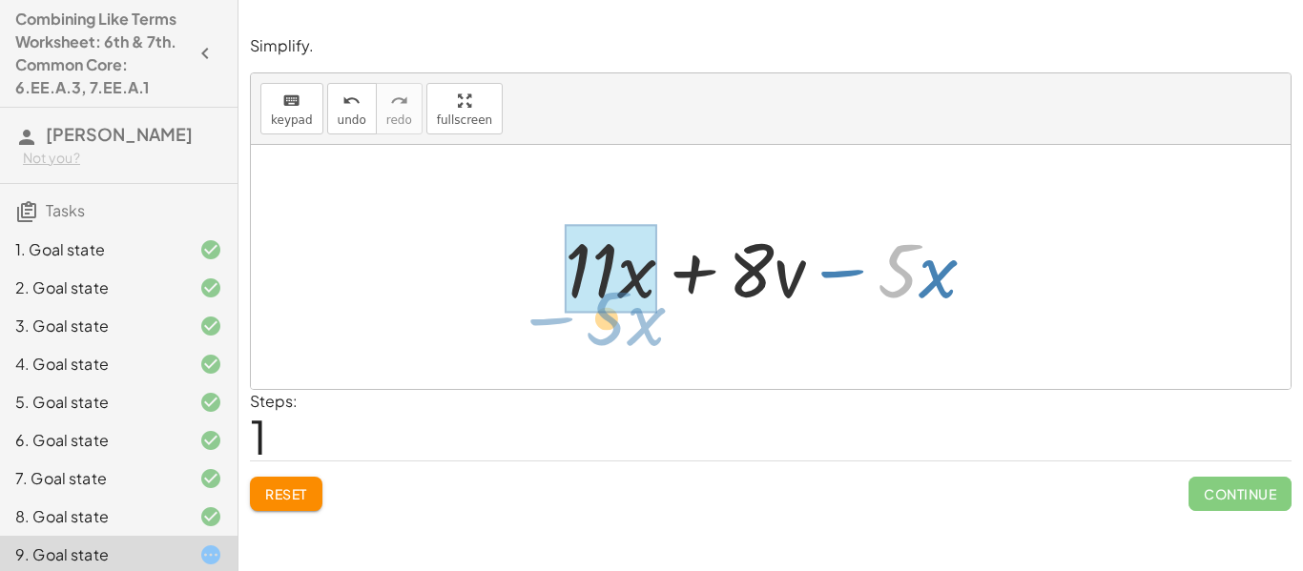
drag, startPoint x: 910, startPoint y: 296, endPoint x: 618, endPoint y: 343, distance: 295.7
click at [618, 343] on div "+ · 12 · x − x + · 8 · v − · 5 · x · 5 − · x + · x + · 8 · v − · 5 · x · 11" at bounding box center [771, 267] width 1040 height 244
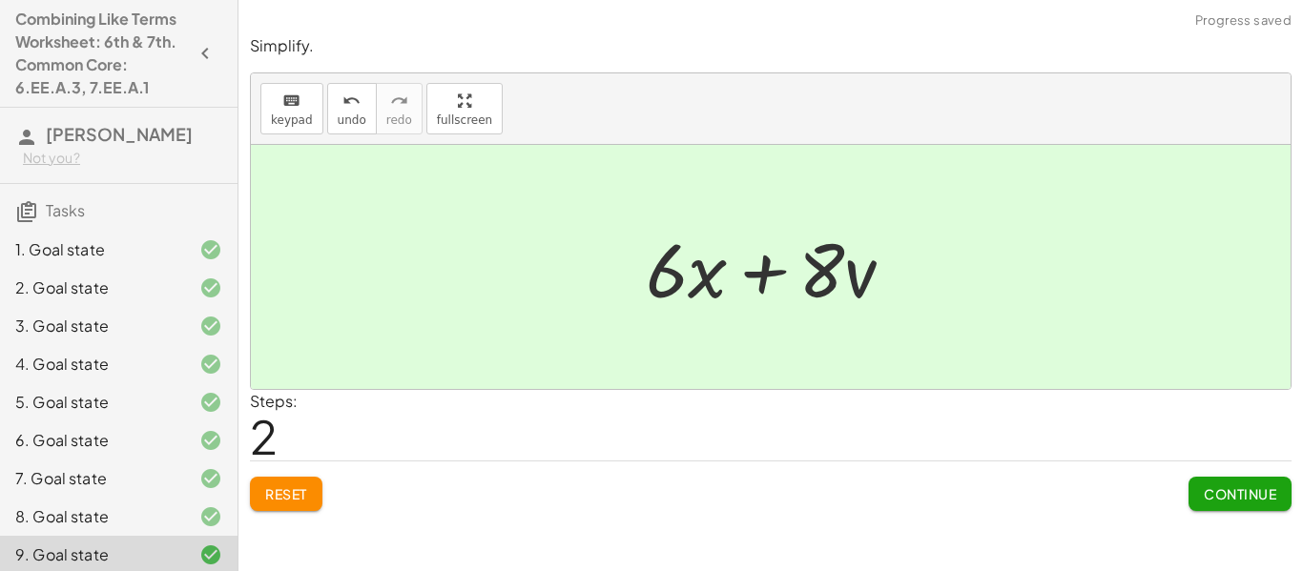
click at [1228, 497] on span "Continue" at bounding box center [1240, 493] width 72 height 17
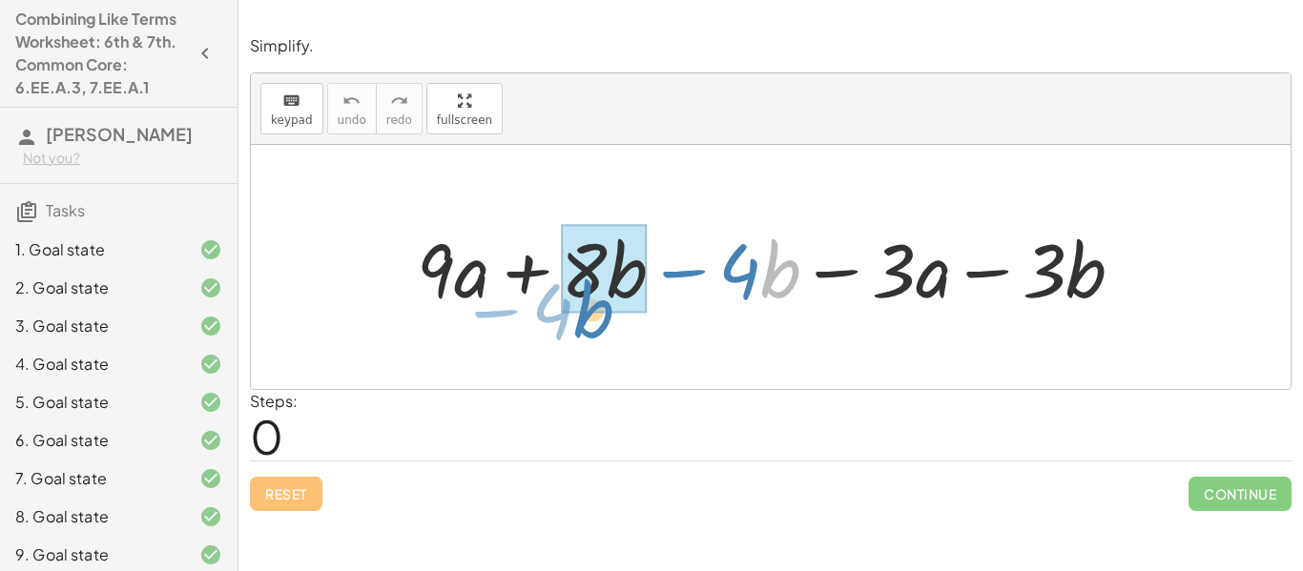
drag, startPoint x: 782, startPoint y: 281, endPoint x: 594, endPoint y: 320, distance: 191.9
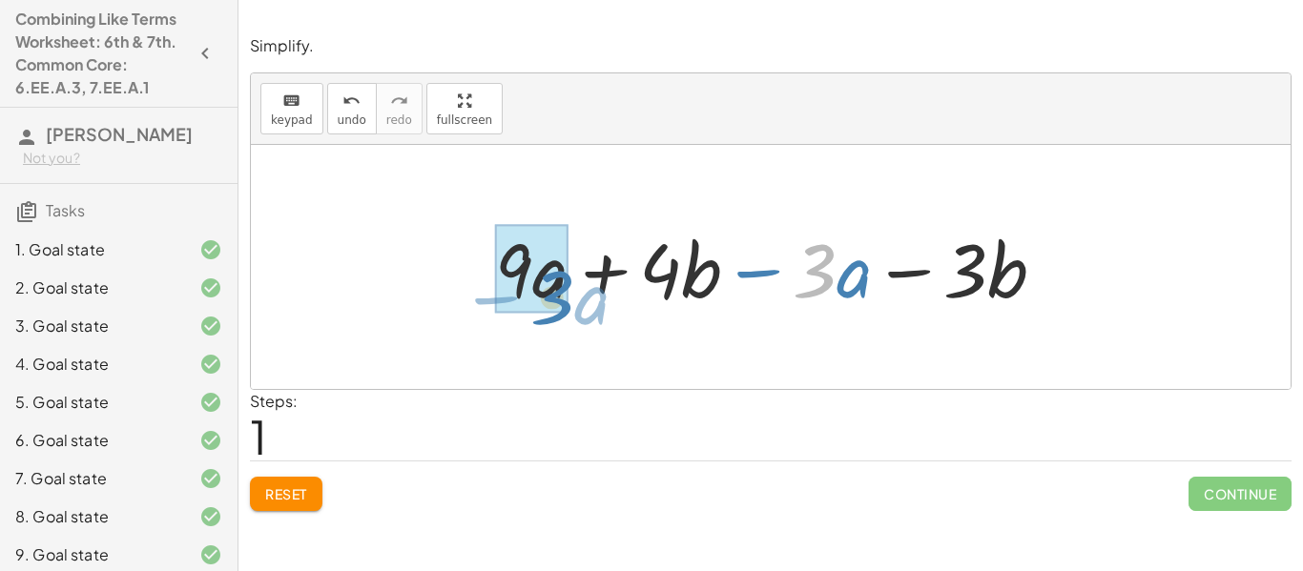
drag, startPoint x: 831, startPoint y: 293, endPoint x: 568, endPoint y: 320, distance: 263.7
click at [568, 320] on div "+ · 9 · a + · 8 · b − · 4 · b − · 3 · a − · 3 · b · 3 − · a + · 9 · a + · b − ·…" at bounding box center [770, 268] width 609 height 108
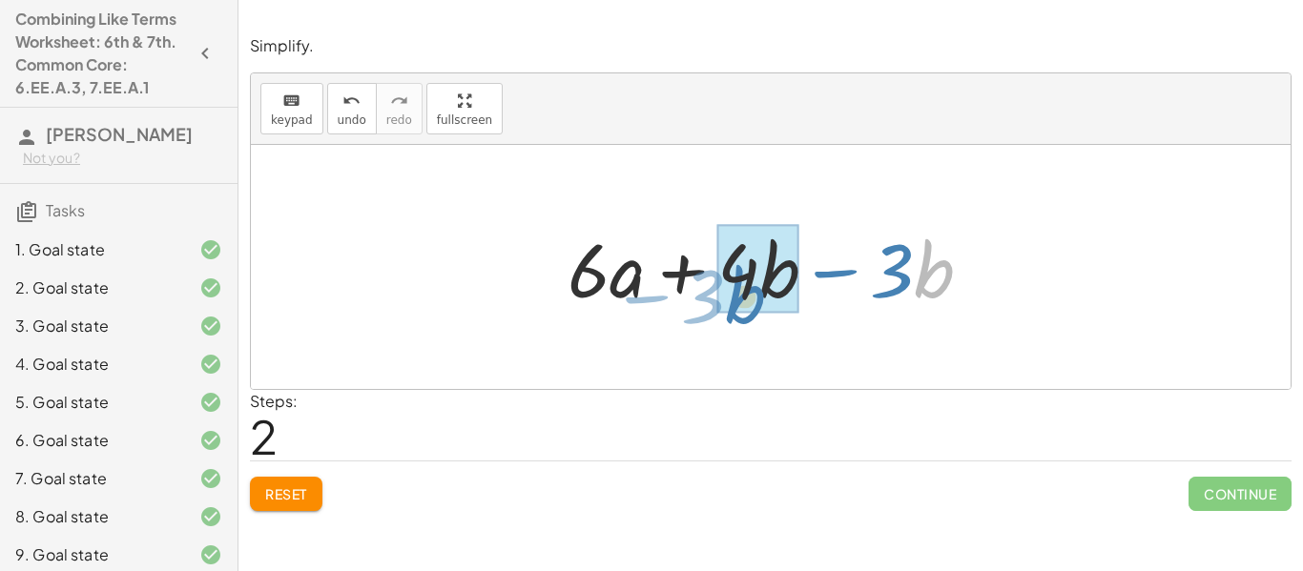
drag, startPoint x: 918, startPoint y: 281, endPoint x: 732, endPoint y: 306, distance: 188.6
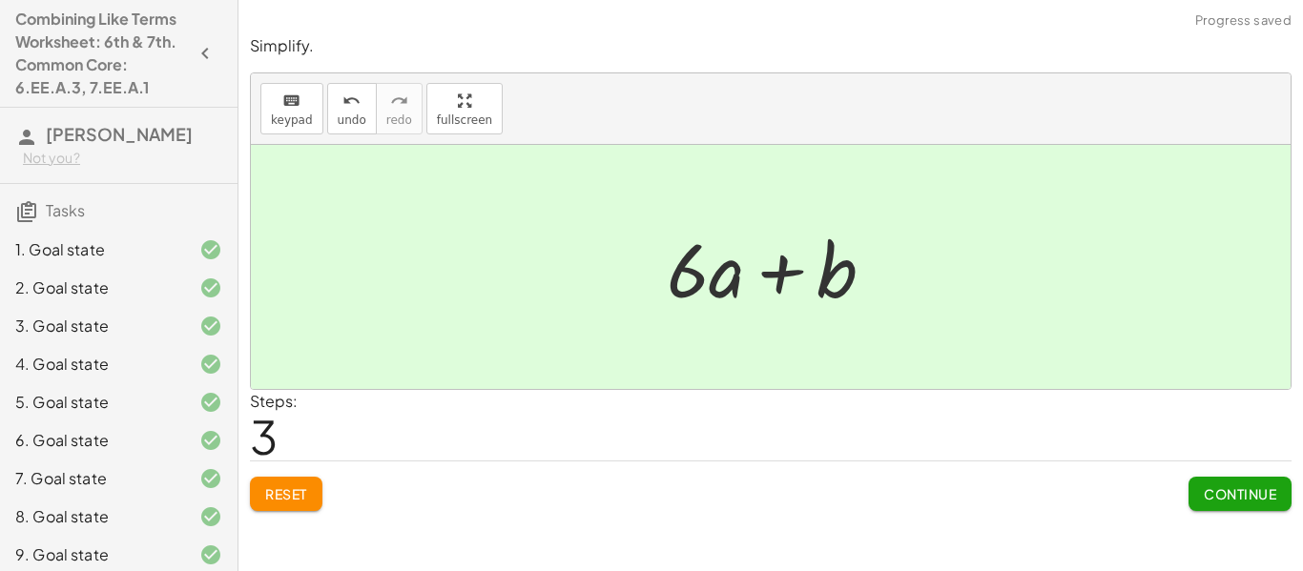
click at [1237, 489] on span "Continue" at bounding box center [1240, 493] width 72 height 17
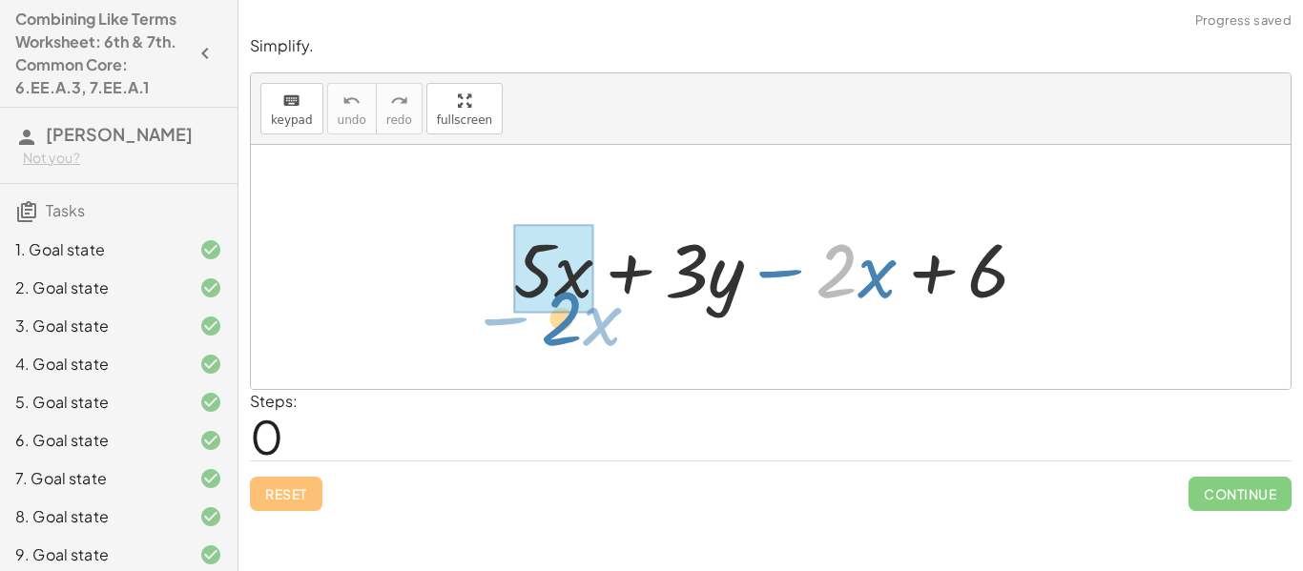
drag, startPoint x: 841, startPoint y: 282, endPoint x: 563, endPoint y: 330, distance: 282.6
click at [563, 330] on div "· 2 − · x + · 5 · x + · 3 · y − · 2 · x + 6" at bounding box center [771, 267] width 1040 height 244
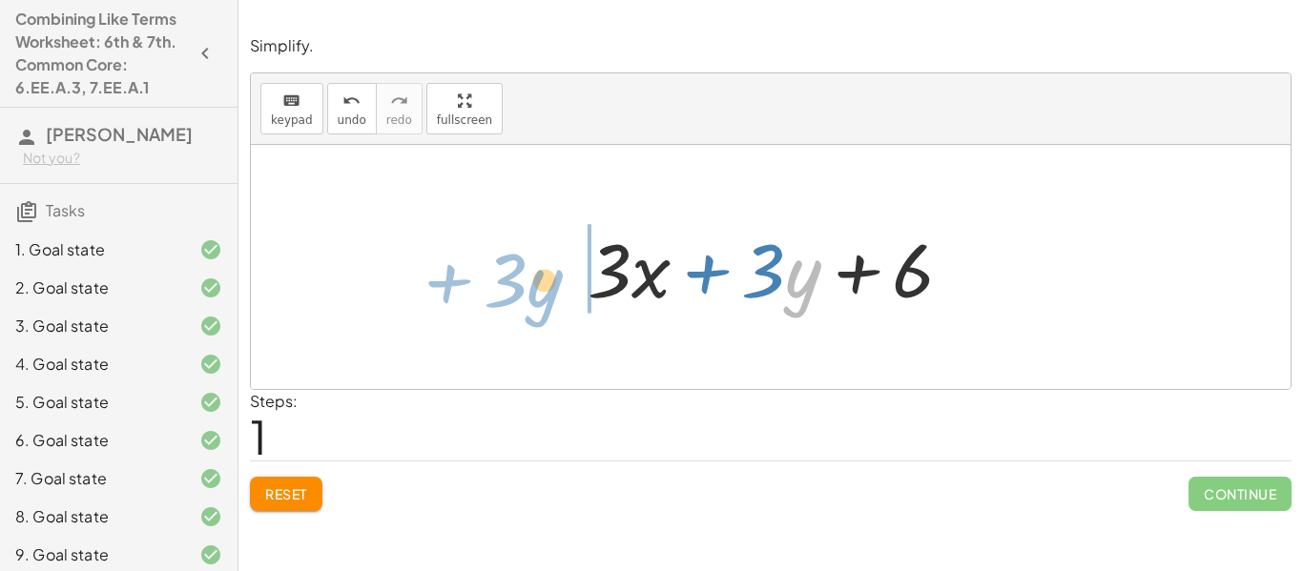
drag, startPoint x: 795, startPoint y: 291, endPoint x: 531, endPoint y: 301, distance: 263.5
click at [531, 301] on div "+ · 5 · x + · 3 · y − · 2 · x + 6 · y + · 3 + · x + · 3 · y + 6 · 3" at bounding box center [771, 267] width 1040 height 244
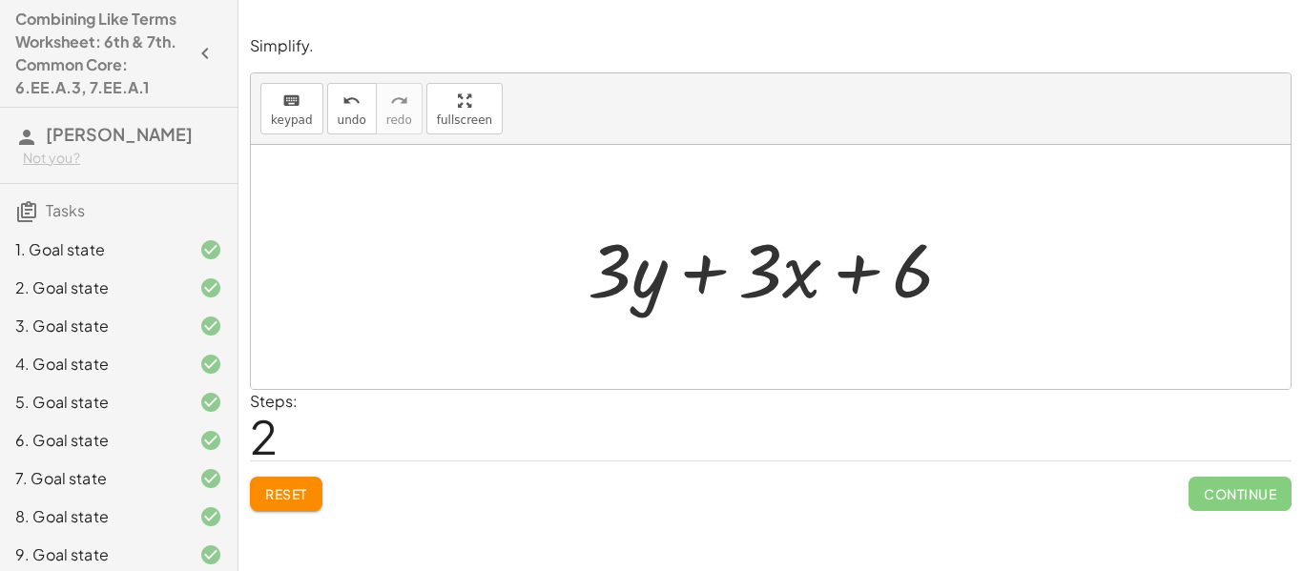
click at [290, 492] on span "Reset" at bounding box center [286, 493] width 42 height 17
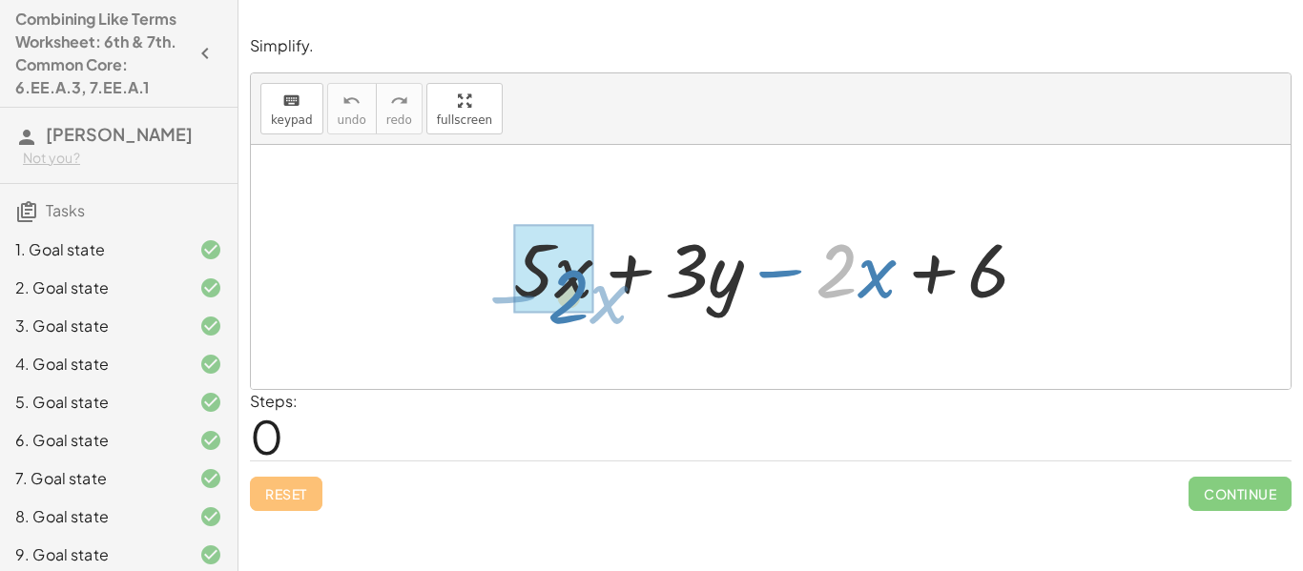
drag, startPoint x: 839, startPoint y: 294, endPoint x: 556, endPoint y: 317, distance: 284.2
click at [556, 317] on div "· 2 − · x + · 5 · x + · 3 · y − · 2 · x + 6" at bounding box center [771, 268] width 573 height 108
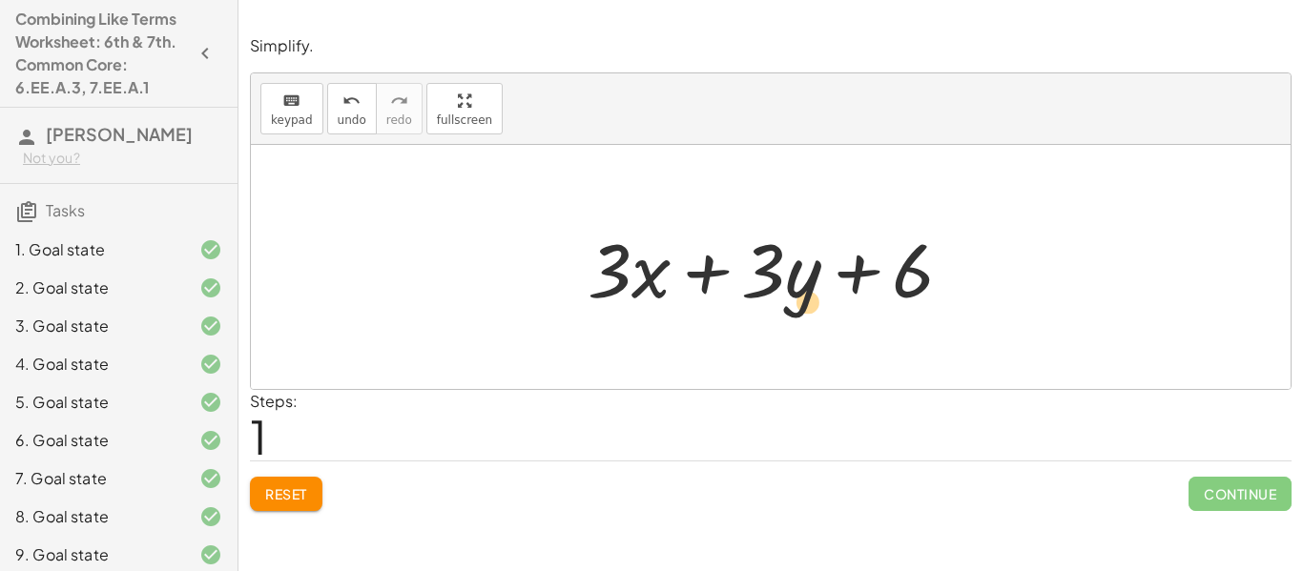
drag, startPoint x: 795, startPoint y: 294, endPoint x: 796, endPoint y: 325, distance: 31.5
click at [796, 325] on div "+ · 5 · x + · 3 · y − · 2 · x + 6 · y + · 3 + · x + · 3 · y + 6 · 3" at bounding box center [771, 267] width 1040 height 244
drag, startPoint x: 799, startPoint y: 298, endPoint x: 729, endPoint y: 326, distance: 76.2
click at [729, 326] on div "+ · 5 · x + · 3 · y − · 2 · x + 6 · y + · 3 + · x + · 3 · y + 6 · 3" at bounding box center [771, 267] width 1040 height 244
click at [729, 326] on div at bounding box center [771, 267] width 1040 height 244
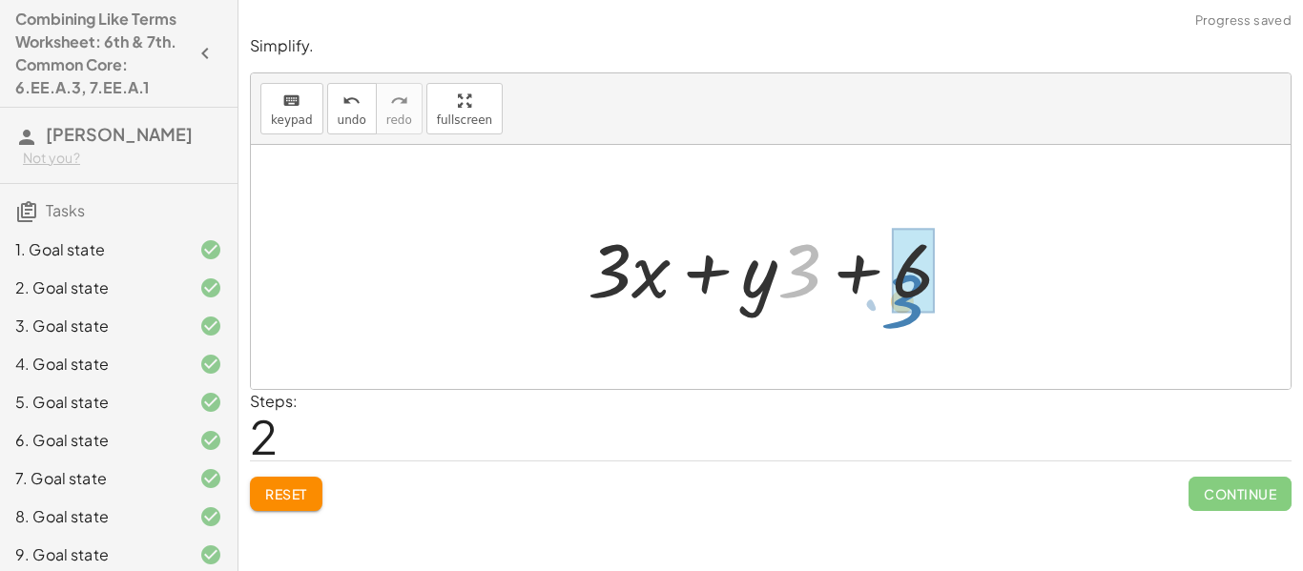
drag, startPoint x: 790, startPoint y: 283, endPoint x: 893, endPoint y: 314, distance: 107.4
click at [893, 314] on div at bounding box center [778, 267] width 400 height 98
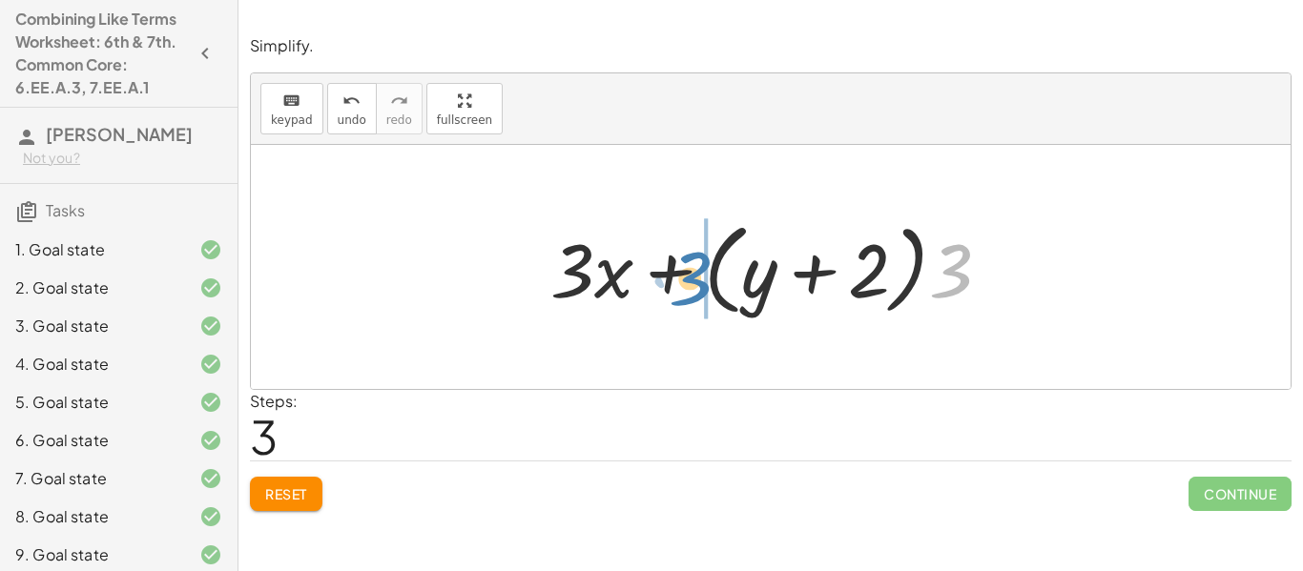
drag, startPoint x: 929, startPoint y: 271, endPoint x: 668, endPoint y: 279, distance: 261.4
click at [668, 279] on div at bounding box center [778, 268] width 474 height 110
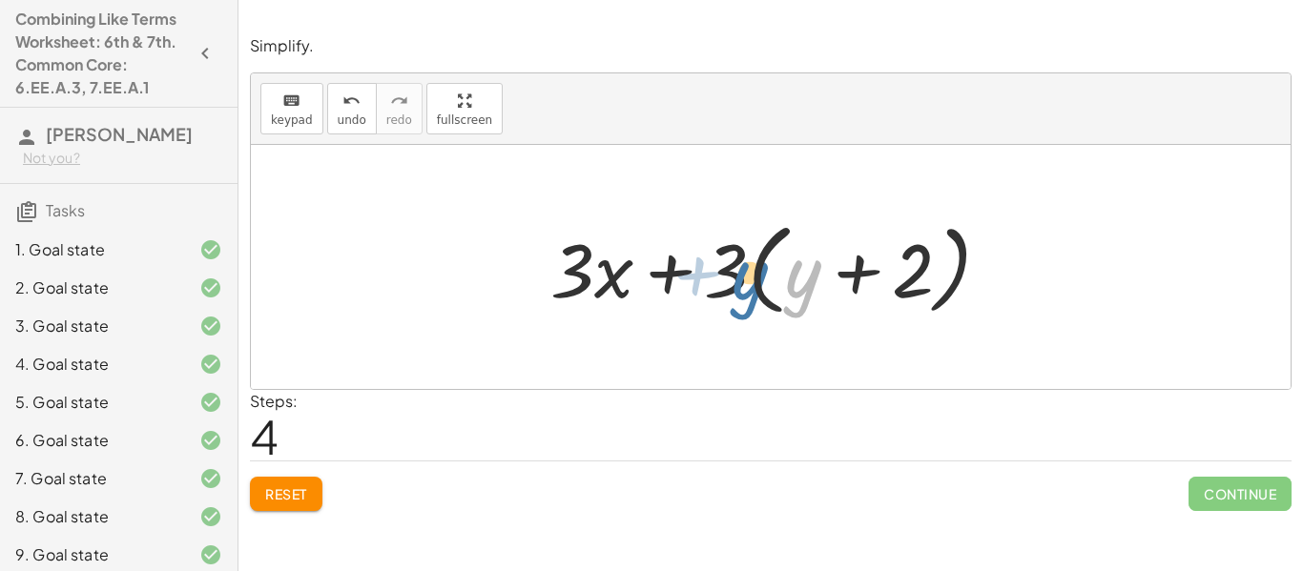
drag, startPoint x: 799, startPoint y: 280, endPoint x: 745, endPoint y: 282, distance: 54.4
click at [745, 282] on div at bounding box center [778, 268] width 474 height 110
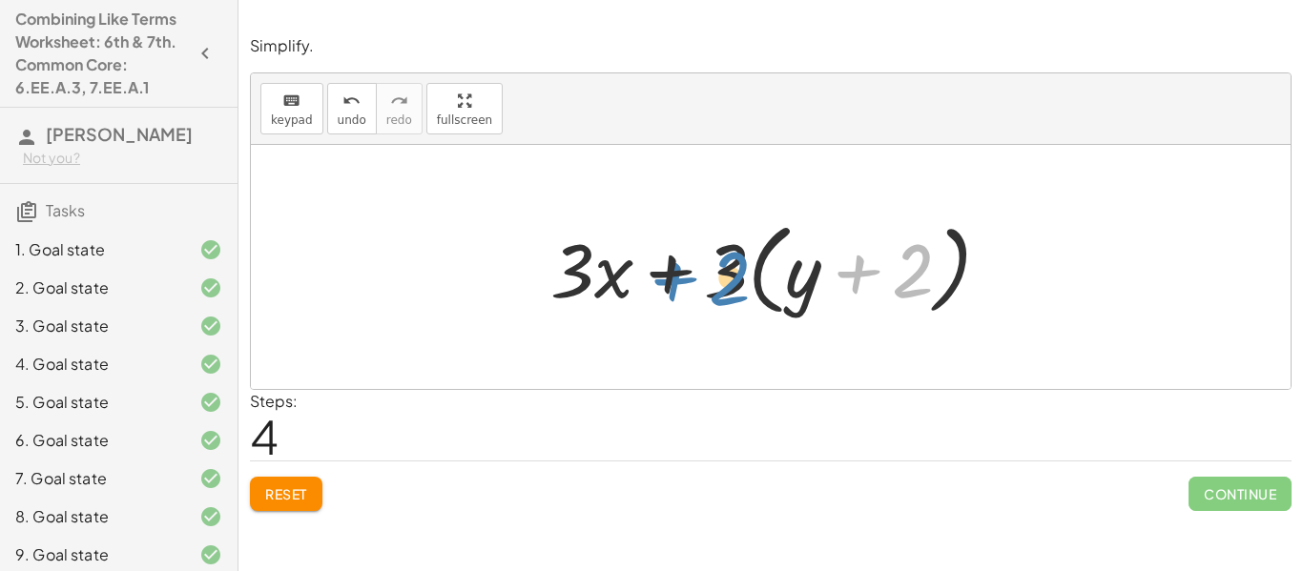
drag, startPoint x: 888, startPoint y: 278, endPoint x: 705, endPoint y: 284, distance: 183.2
click at [705, 284] on div at bounding box center [778, 268] width 474 height 110
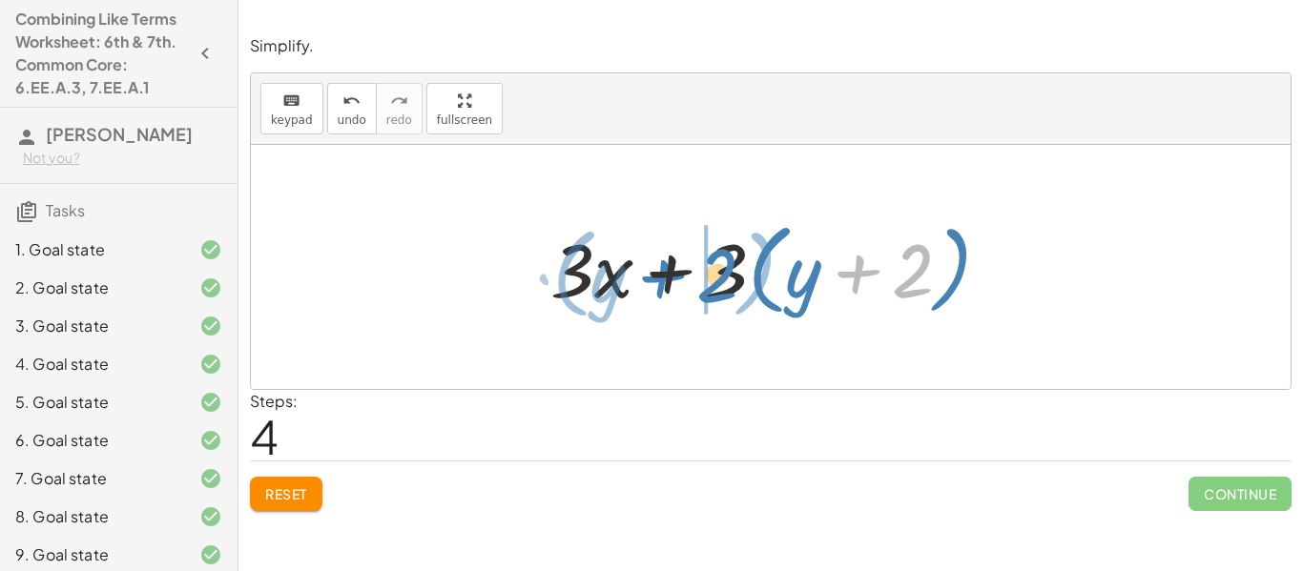
drag, startPoint x: 919, startPoint y: 272, endPoint x: 725, endPoint y: 276, distance: 194.6
click at [725, 276] on div at bounding box center [778, 268] width 474 height 110
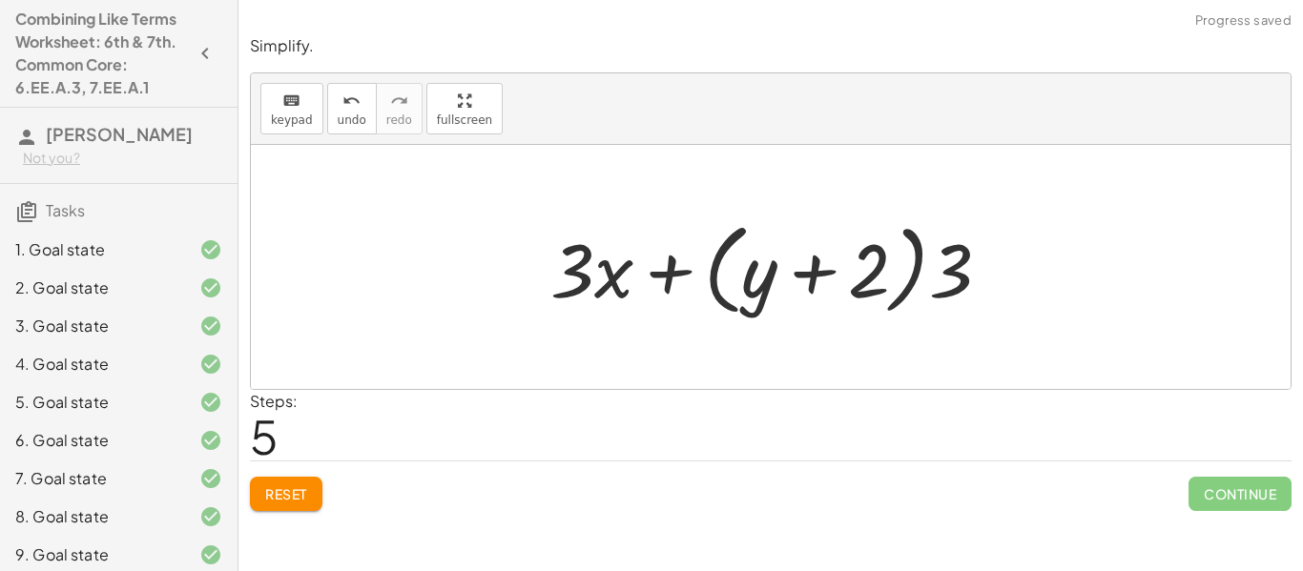
click at [292, 495] on span "Reset" at bounding box center [286, 493] width 42 height 17
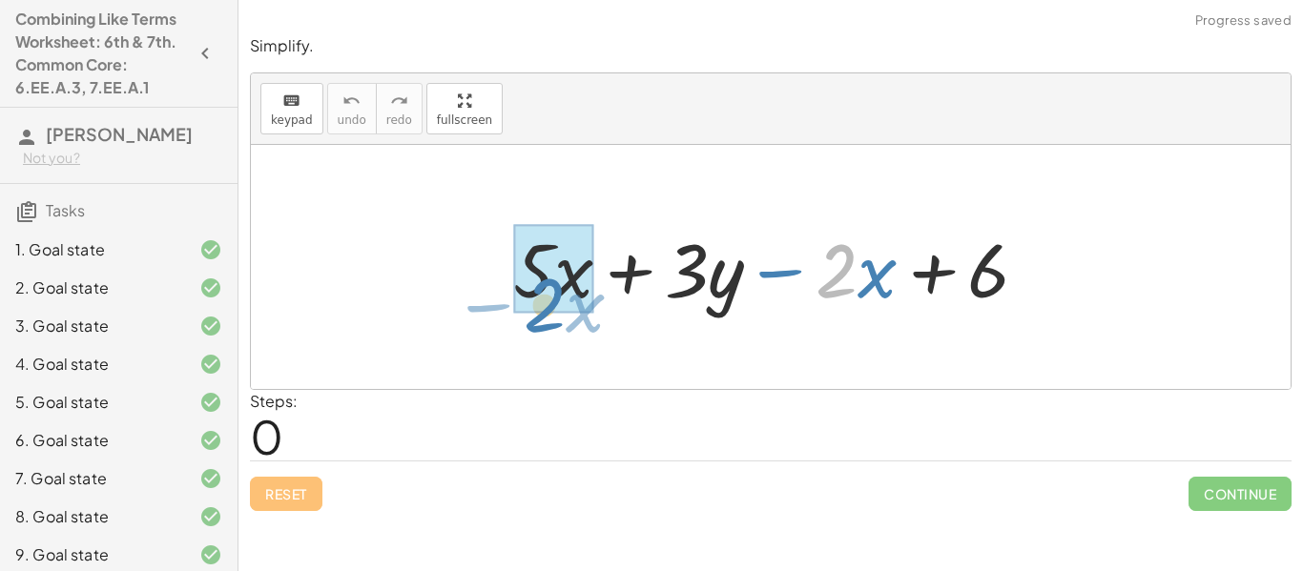
drag, startPoint x: 854, startPoint y: 275, endPoint x: 563, endPoint y: 309, distance: 292.9
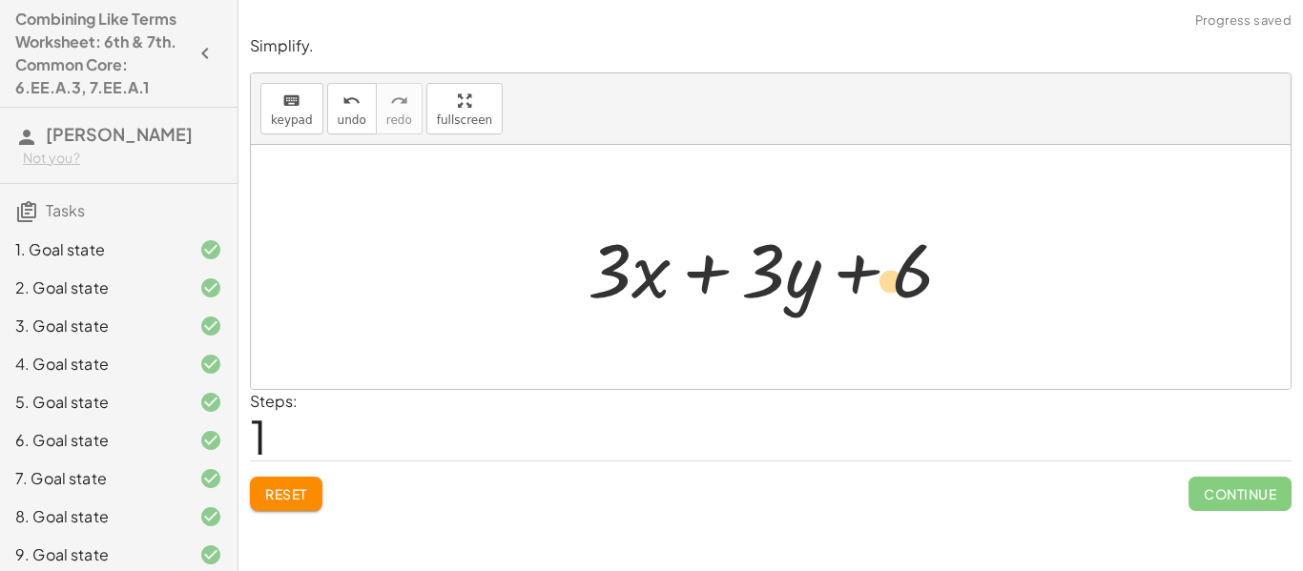
drag, startPoint x: 842, startPoint y: 277, endPoint x: 843, endPoint y: 288, distance: 11.5
click at [843, 288] on div at bounding box center [778, 267] width 400 height 98
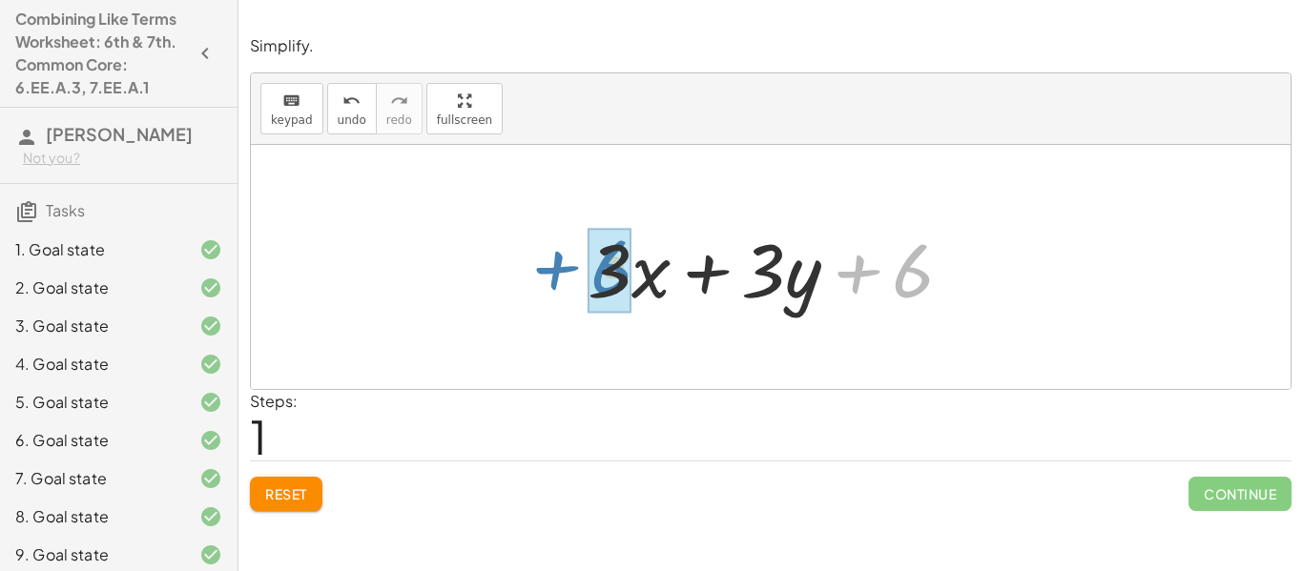
drag, startPoint x: 855, startPoint y: 288, endPoint x: 555, endPoint y: 285, distance: 299.5
click at [555, 285] on div "+ · 5 · x + · 3 · y − · 2 · x + 6 + 6 + · x + · 3 · y + 6 · 3" at bounding box center [771, 267] width 1040 height 244
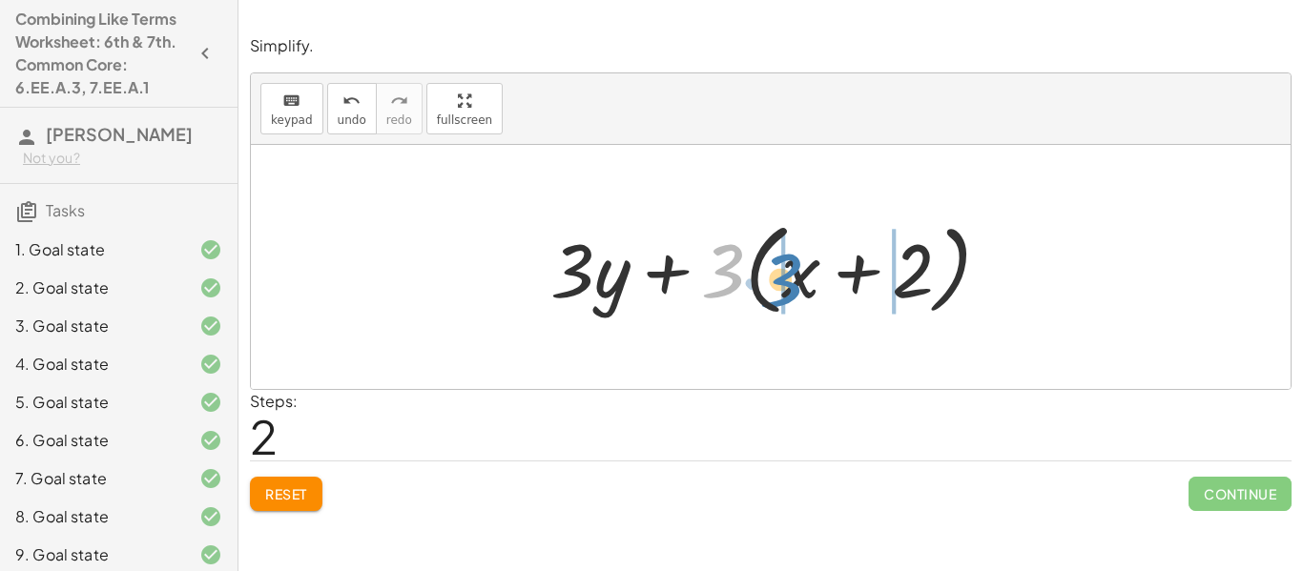
drag, startPoint x: 717, startPoint y: 253, endPoint x: 775, endPoint y: 261, distance: 58.8
click at [775, 261] on div at bounding box center [778, 268] width 474 height 110
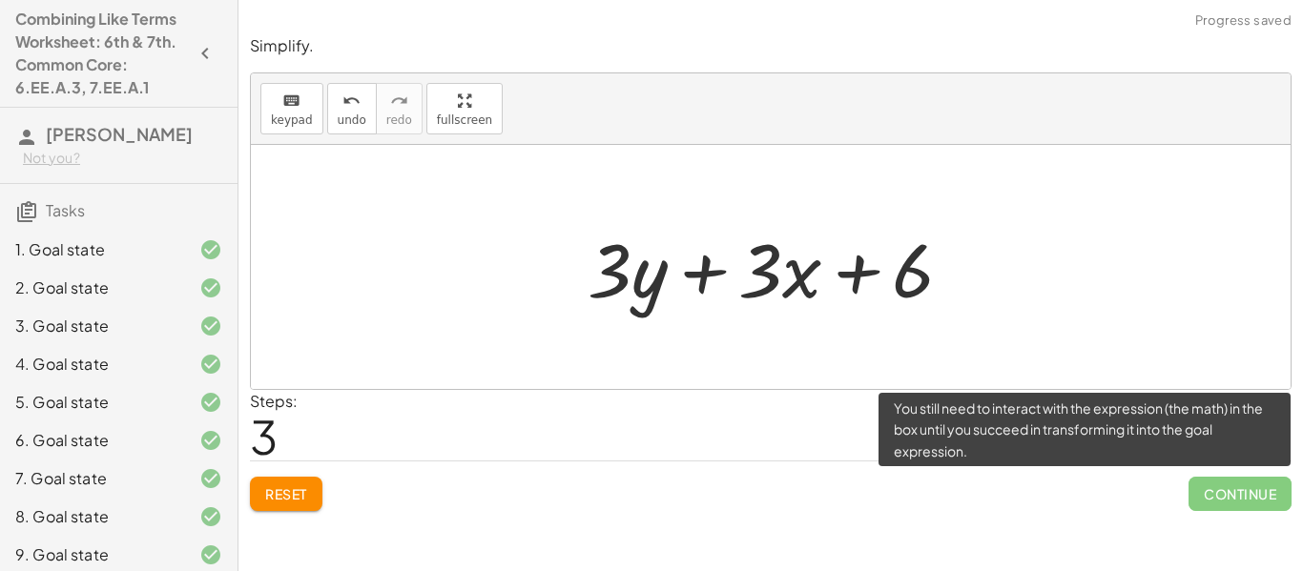
click at [1224, 485] on span "Continue" at bounding box center [1239, 494] width 103 height 34
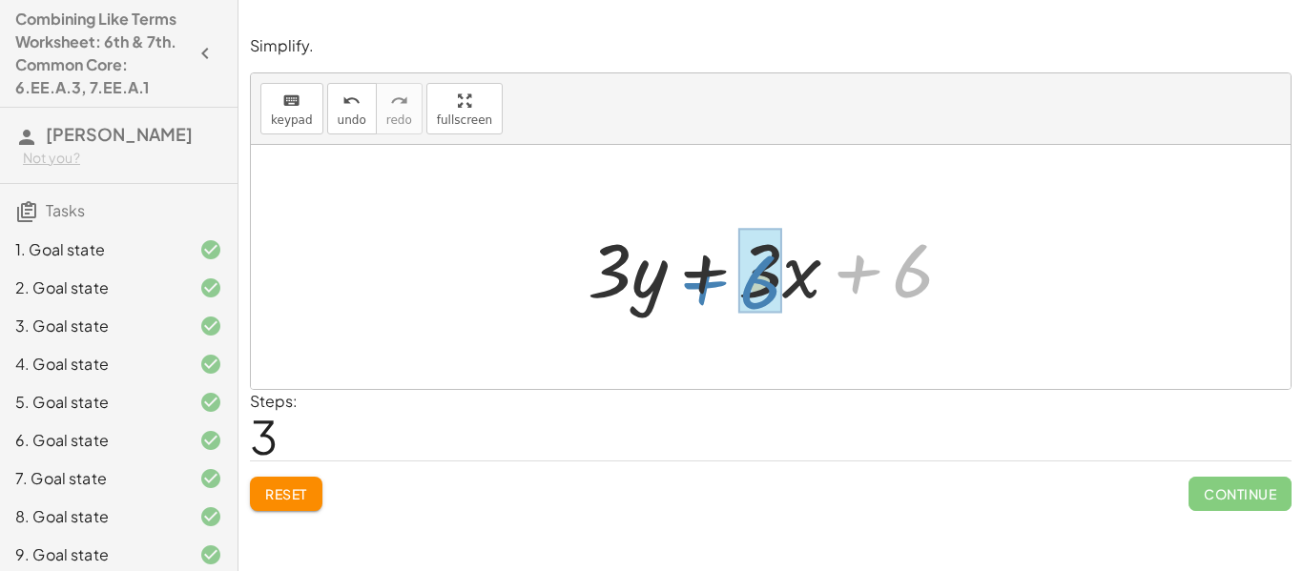
drag, startPoint x: 902, startPoint y: 259, endPoint x: 749, endPoint y: 271, distance: 154.0
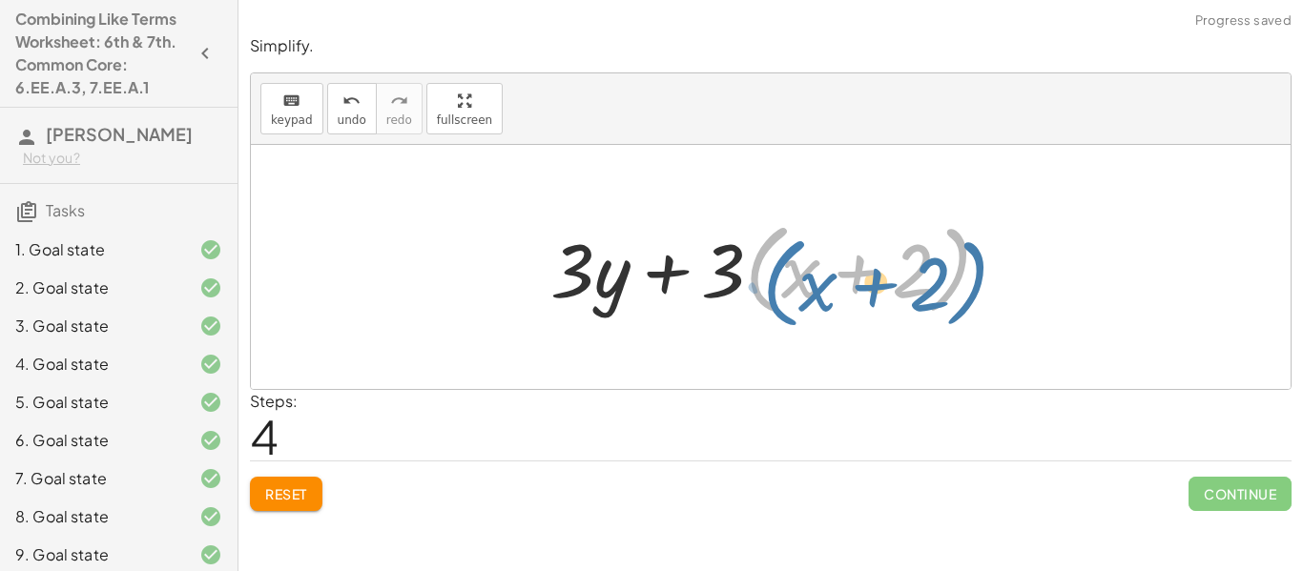
drag, startPoint x: 746, startPoint y: 279, endPoint x: 754, endPoint y: 291, distance: 15.1
click at [754, 291] on div at bounding box center [778, 268] width 474 height 110
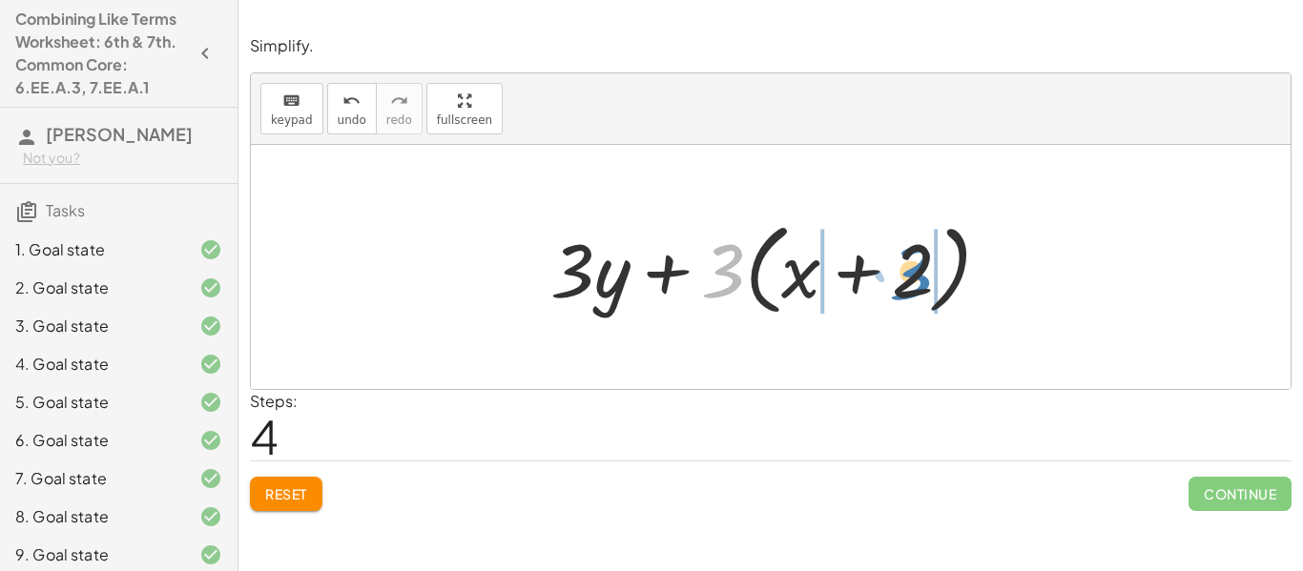
drag, startPoint x: 714, startPoint y: 274, endPoint x: 902, endPoint y: 275, distance: 187.9
click at [902, 275] on div at bounding box center [778, 268] width 474 height 110
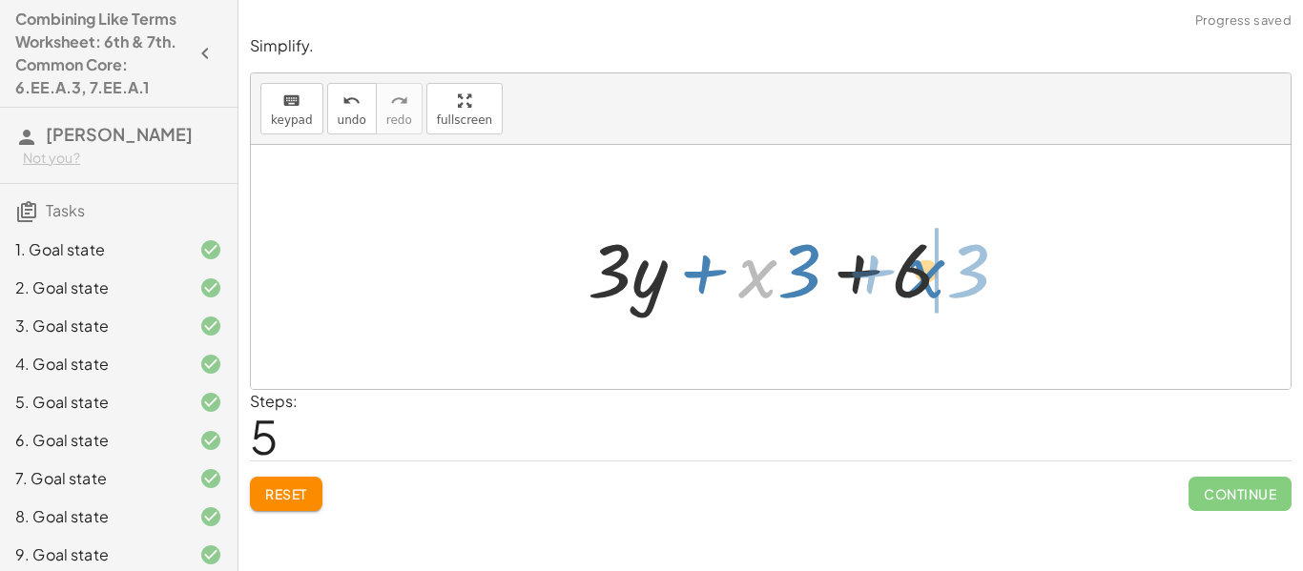
drag, startPoint x: 766, startPoint y: 275, endPoint x: 942, endPoint y: 275, distance: 176.5
click at [942, 275] on div at bounding box center [778, 267] width 400 height 98
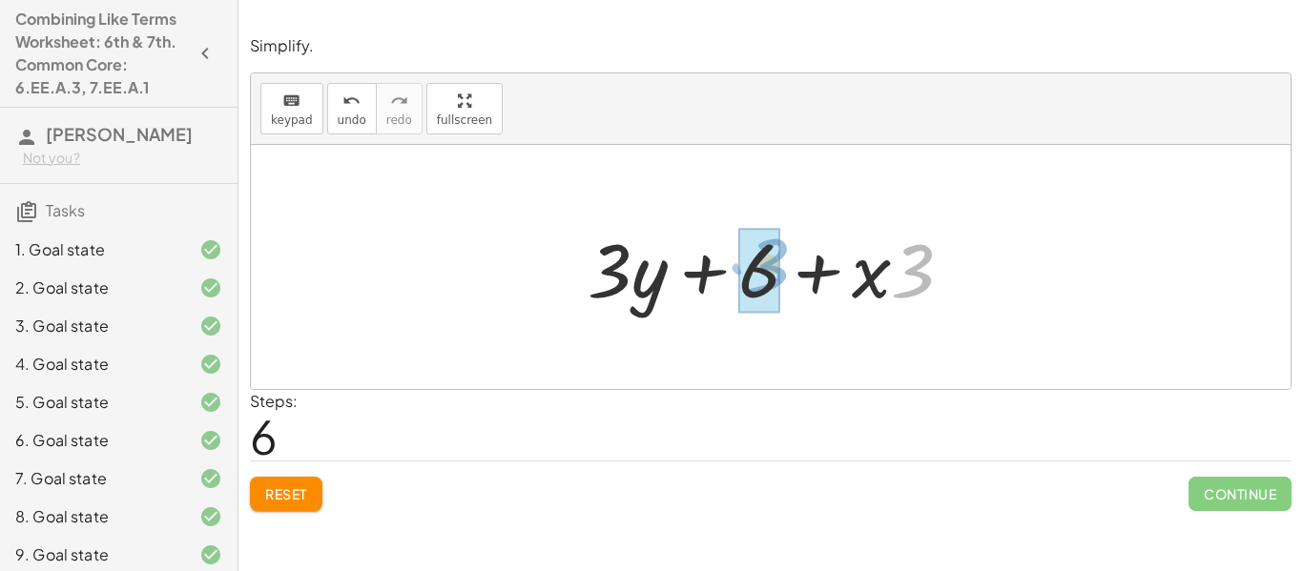
drag, startPoint x: 905, startPoint y: 290, endPoint x: 750, endPoint y: 284, distance: 155.6
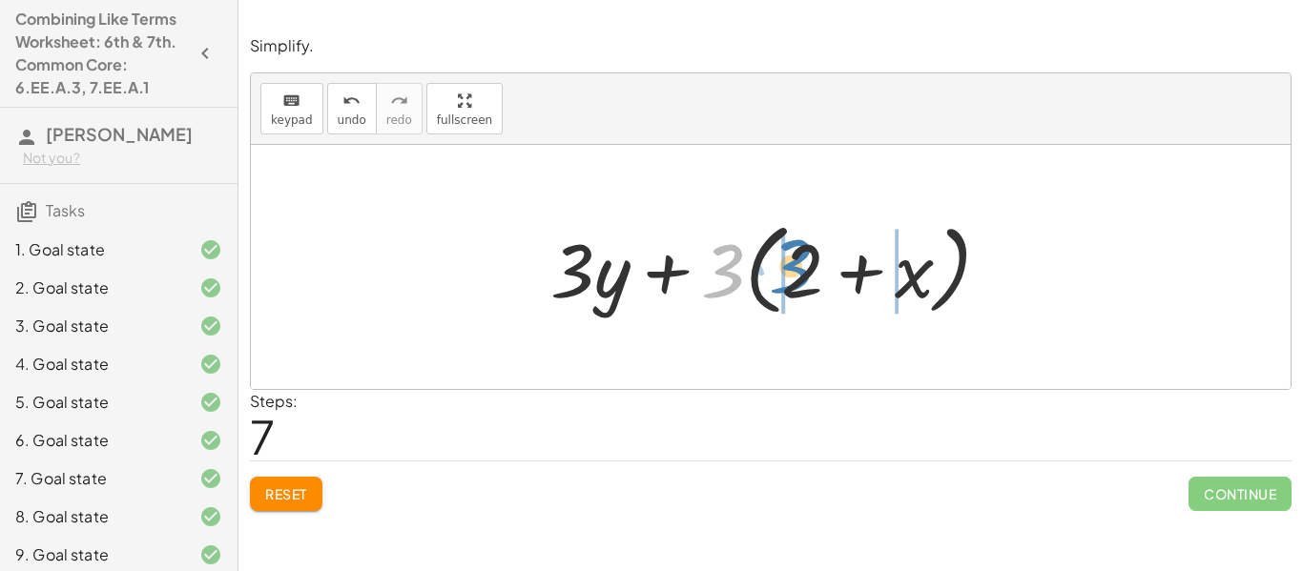
drag, startPoint x: 719, startPoint y: 281, endPoint x: 784, endPoint y: 275, distance: 65.2
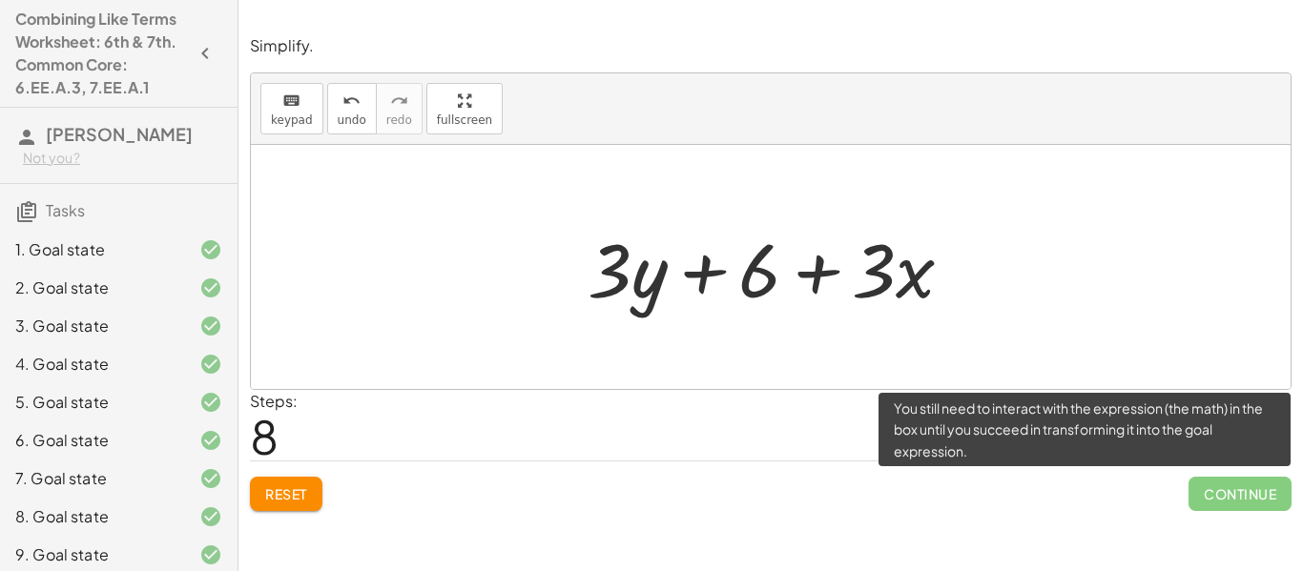
click at [1227, 492] on span "Continue" at bounding box center [1239, 494] width 103 height 34
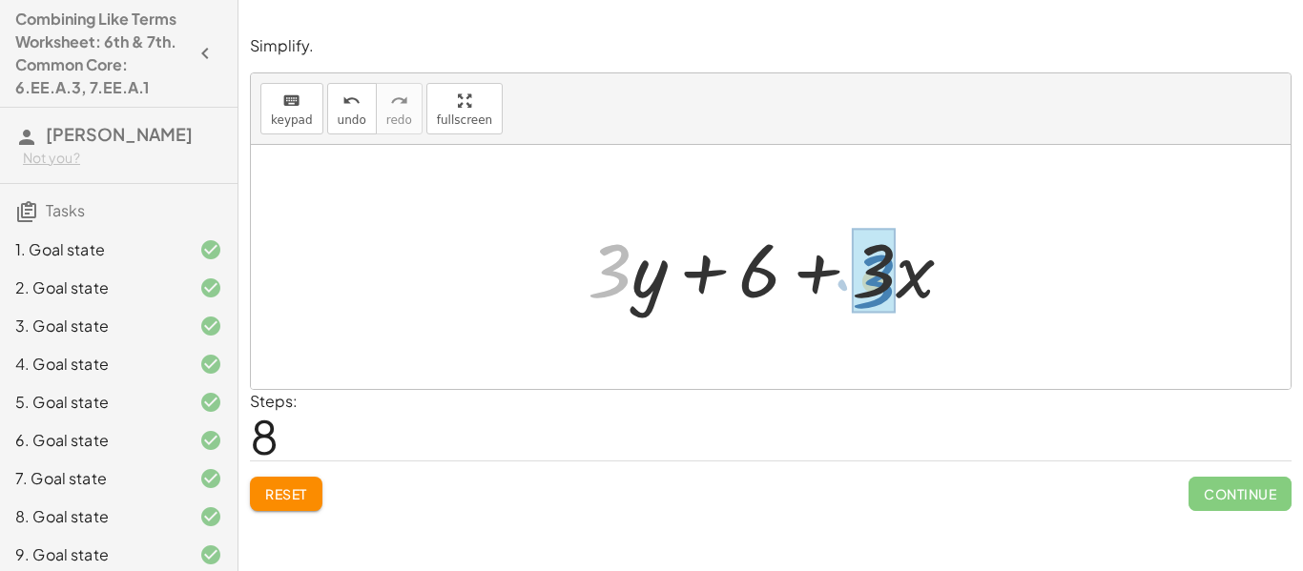
drag, startPoint x: 618, startPoint y: 285, endPoint x: 882, endPoint y: 296, distance: 264.4
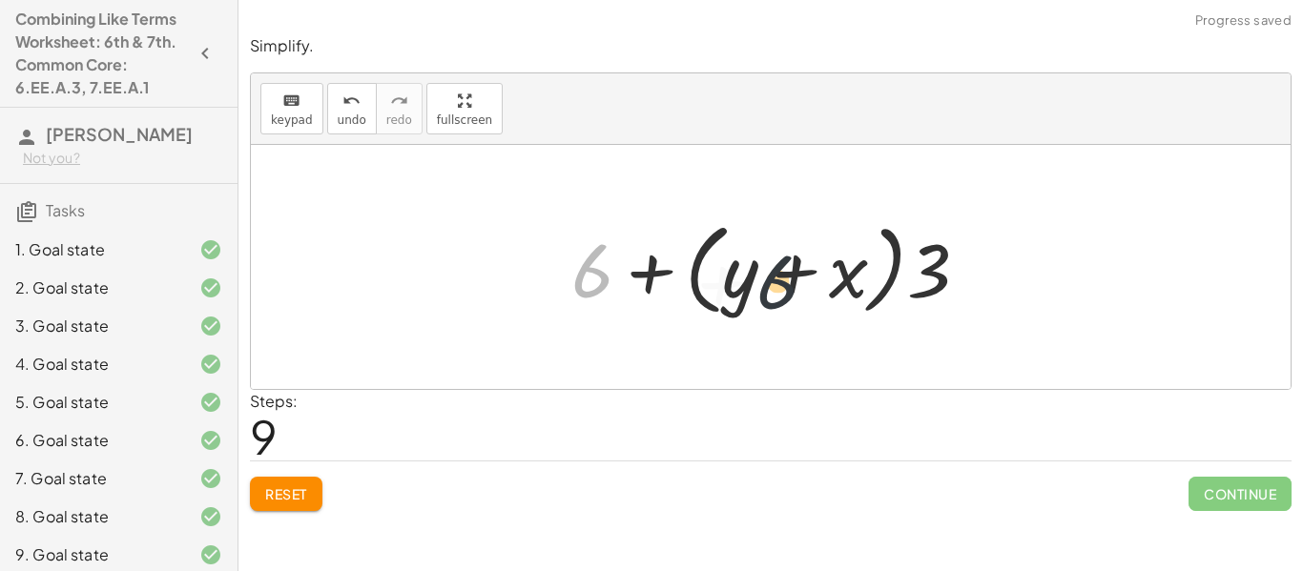
drag, startPoint x: 598, startPoint y: 266, endPoint x: 812, endPoint y: 277, distance: 213.9
click at [812, 277] on div at bounding box center [777, 268] width 431 height 110
click at [349, 134] on div "keyboard keypad undo [PERSON_NAME] redo fullscreen" at bounding box center [771, 109] width 1040 height 72
click at [351, 107] on icon "undo" at bounding box center [351, 101] width 18 height 23
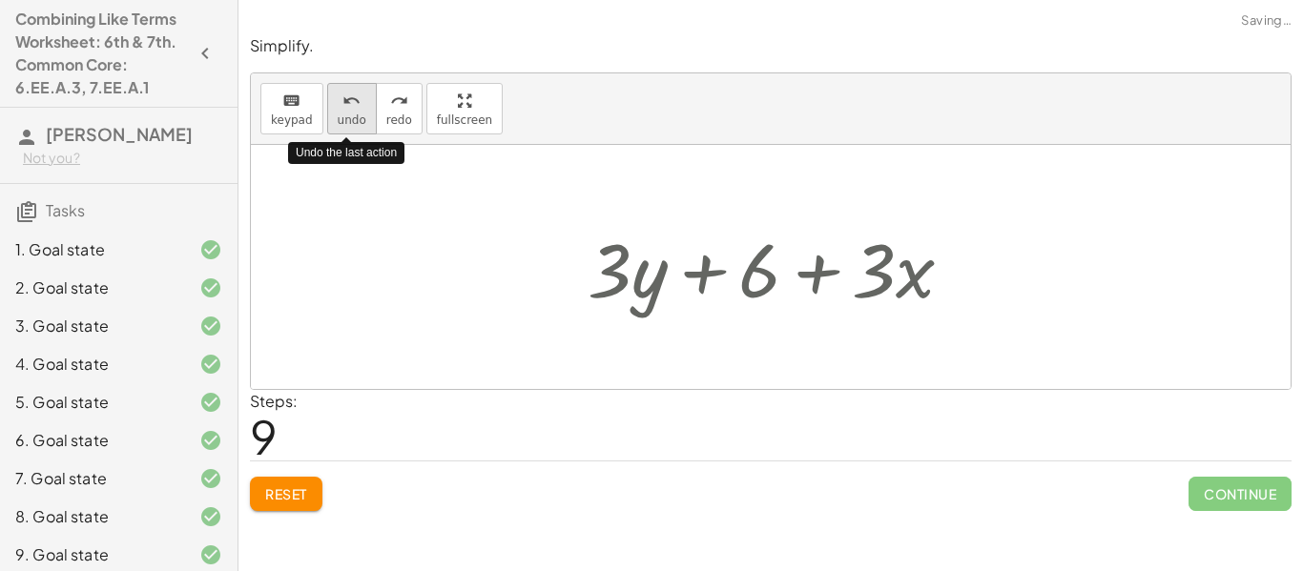
click at [351, 107] on icon "undo" at bounding box center [351, 101] width 18 height 23
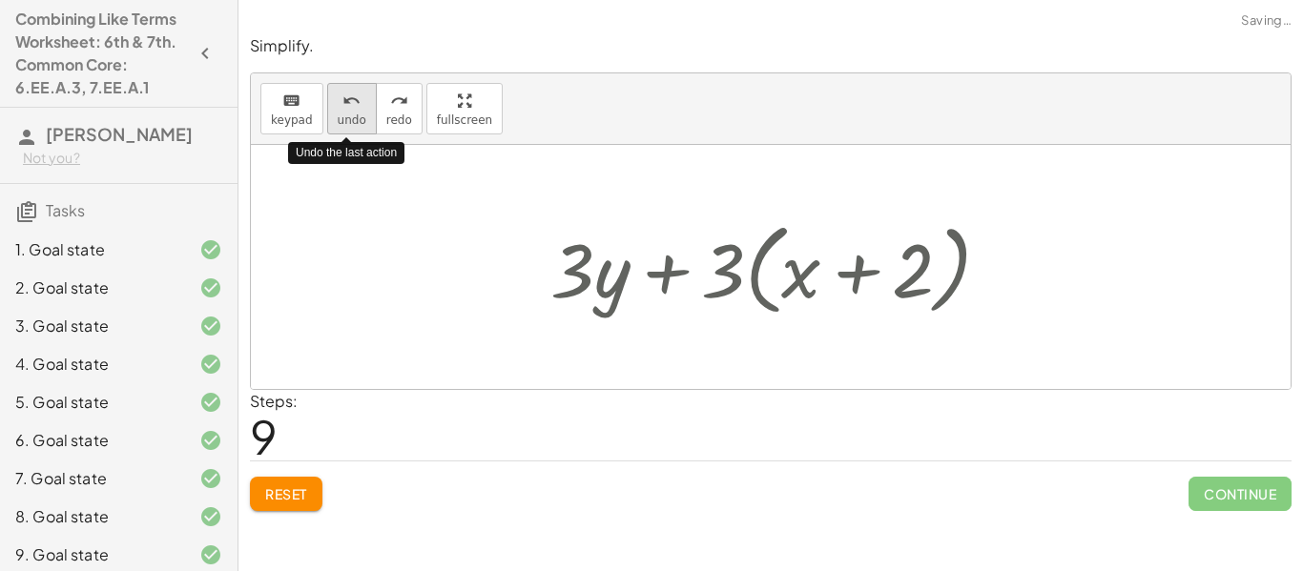
click at [351, 107] on icon "undo" at bounding box center [351, 101] width 18 height 23
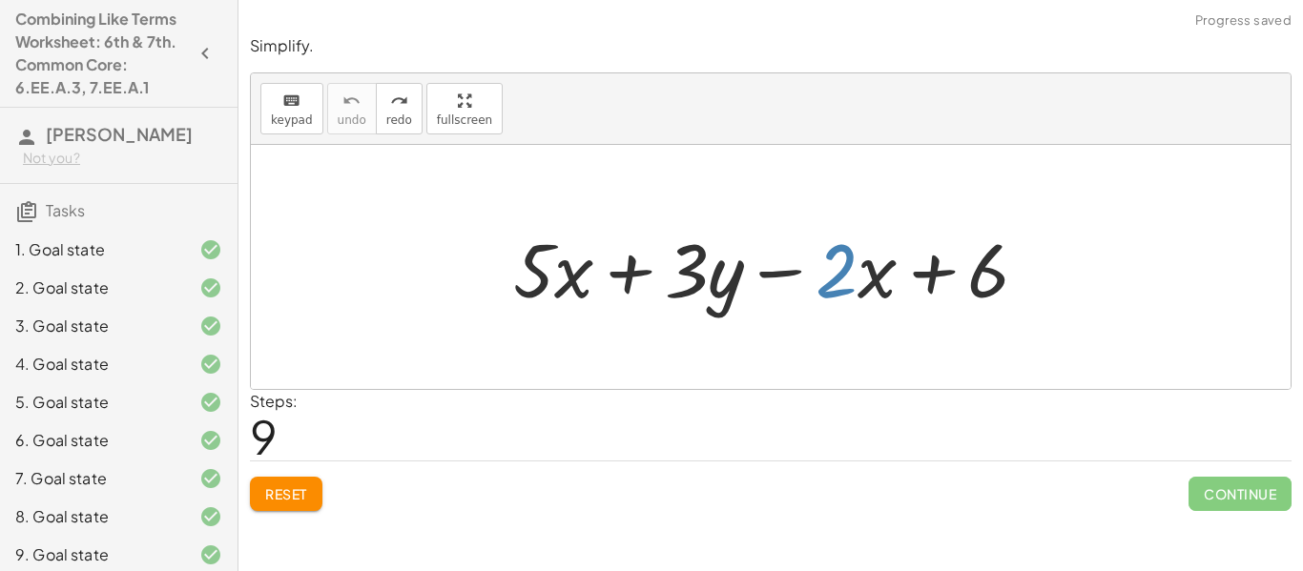
click at [298, 475] on div "Reset Continue" at bounding box center [771, 486] width 1042 height 51
click at [295, 496] on span "Reset" at bounding box center [286, 493] width 42 height 17
click at [295, 496] on div "Reset Continue" at bounding box center [771, 486] width 1042 height 51
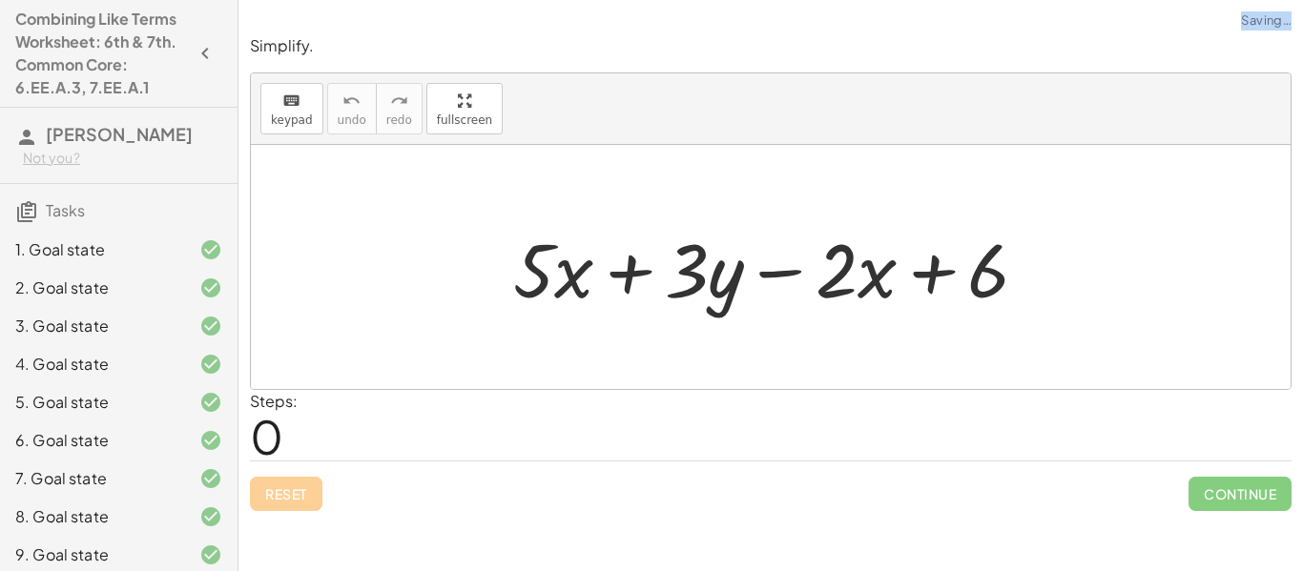
click at [295, 496] on div "Reset Continue" at bounding box center [771, 486] width 1042 height 51
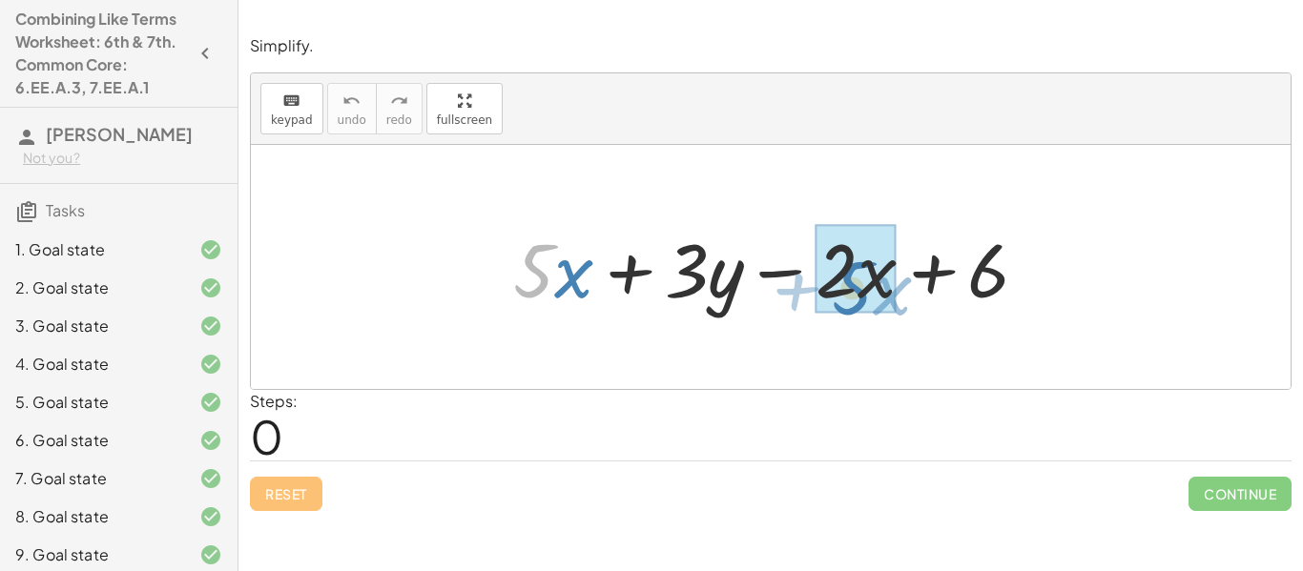
drag, startPoint x: 545, startPoint y: 274, endPoint x: 864, endPoint y: 290, distance: 319.9
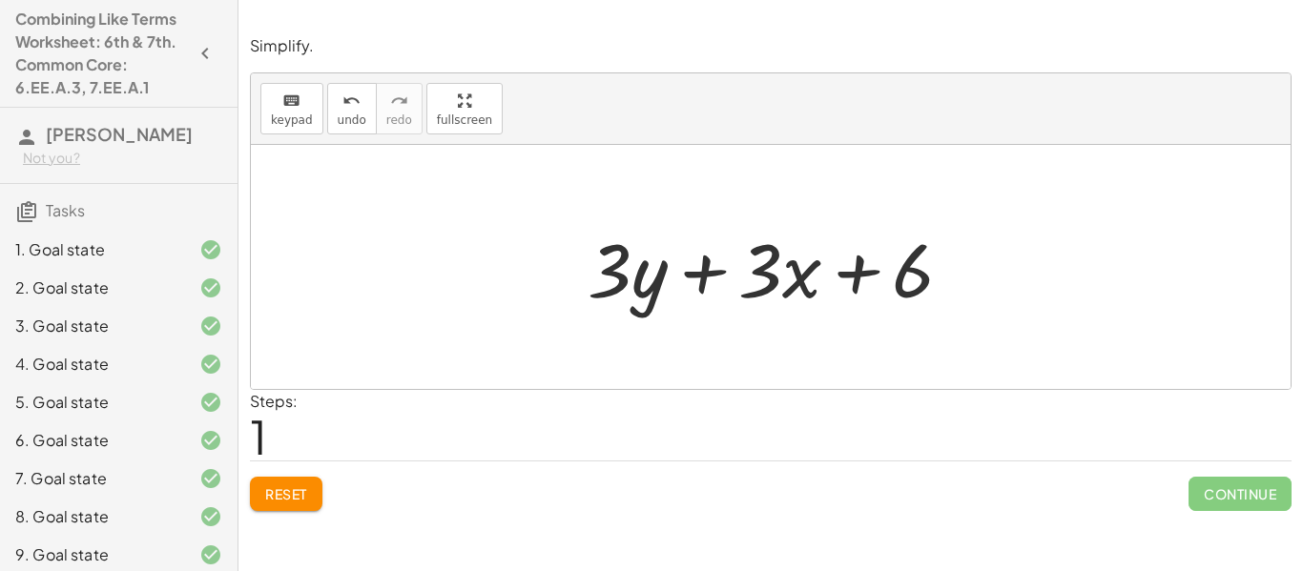
scroll to position [239, 0]
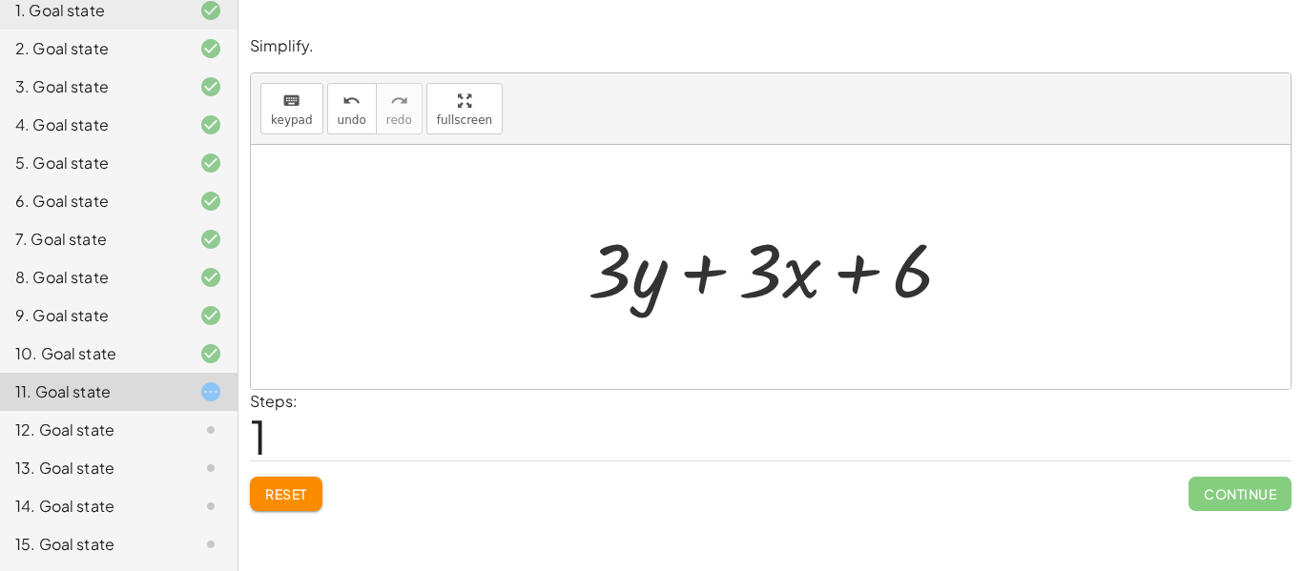
click at [97, 419] on div "12. Goal state" at bounding box center [92, 430] width 154 height 23
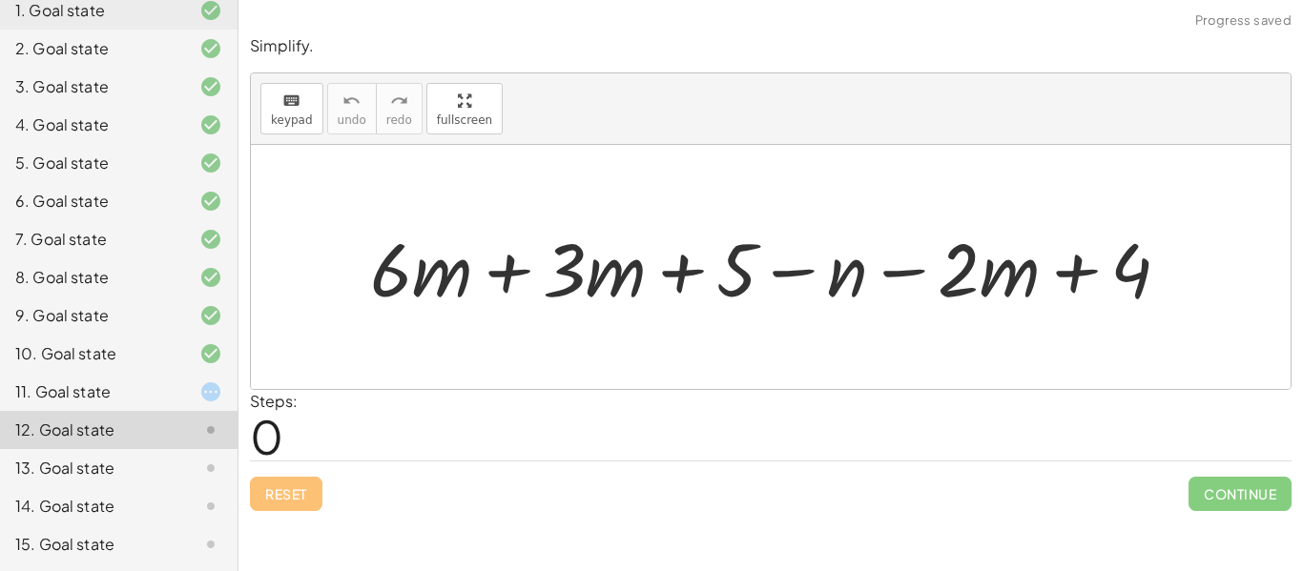
click at [128, 389] on div "11. Goal state" at bounding box center [92, 392] width 154 height 23
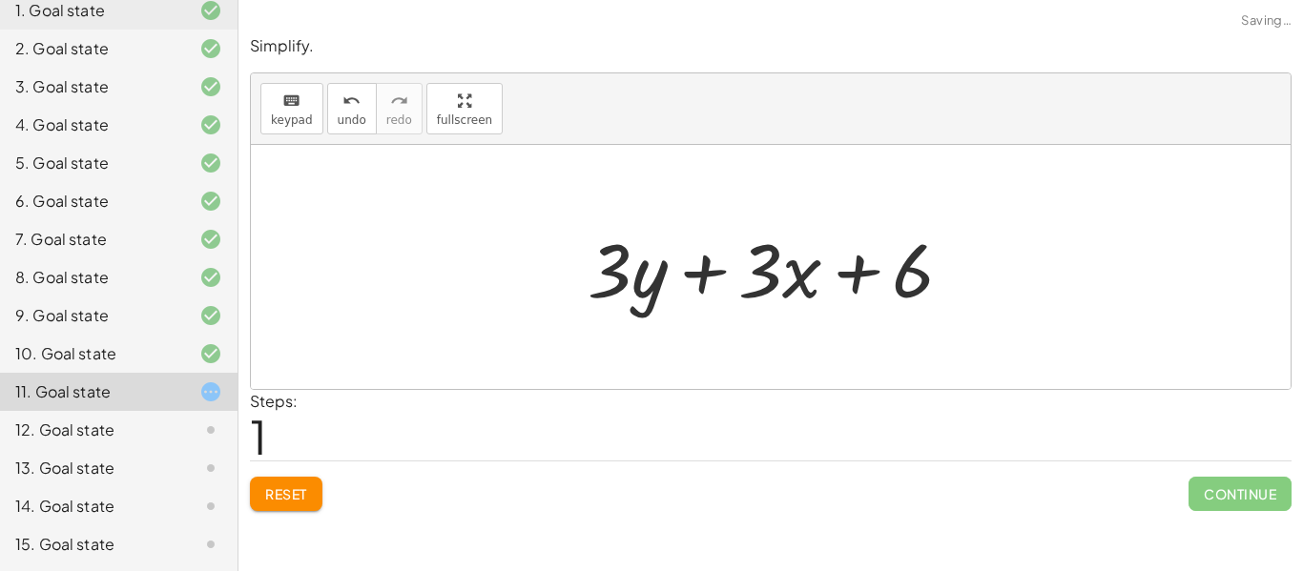
click at [104, 423] on div "12. Goal state" at bounding box center [92, 430] width 154 height 23
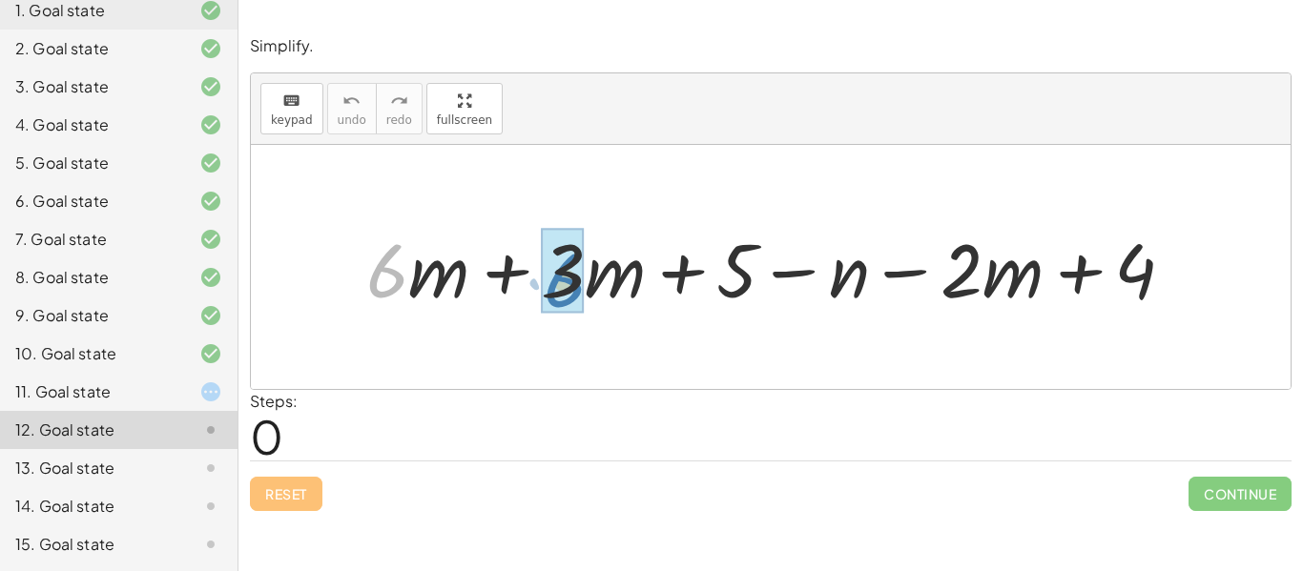
drag, startPoint x: 398, startPoint y: 268, endPoint x: 576, endPoint y: 277, distance: 178.6
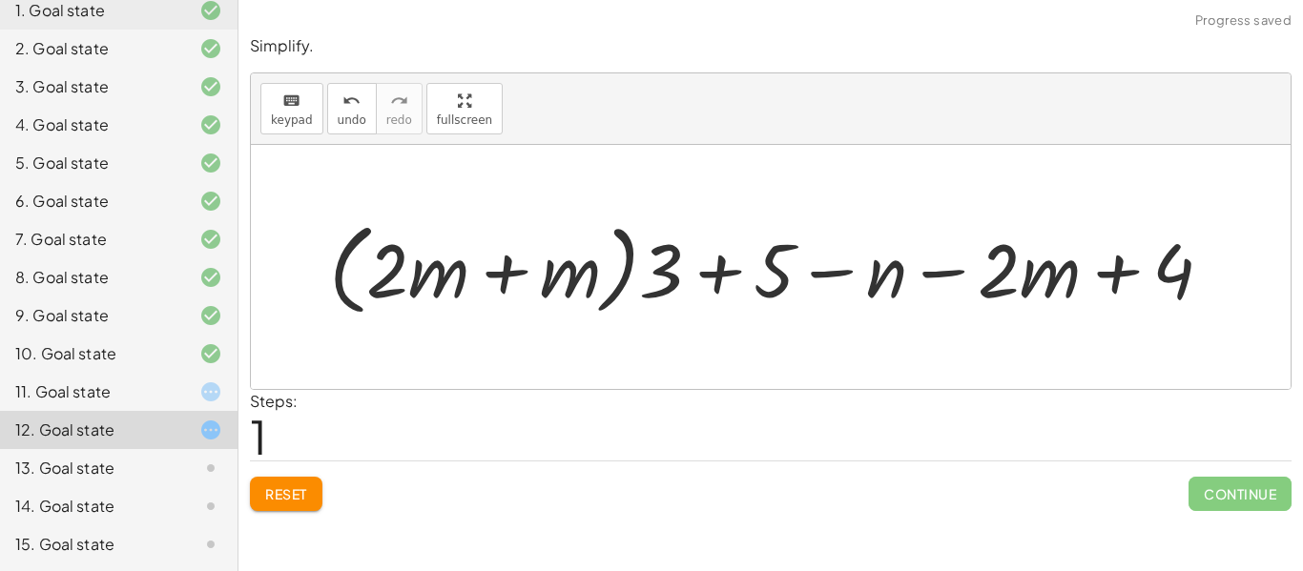
click at [313, 482] on button "Reset" at bounding box center [286, 494] width 72 height 34
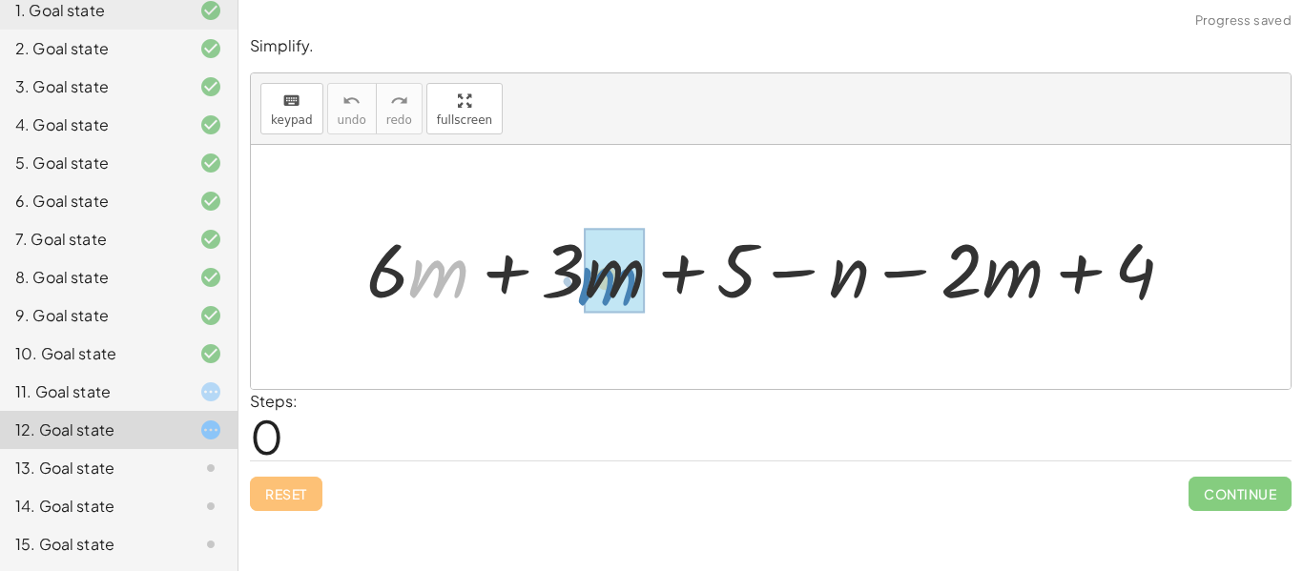
drag, startPoint x: 416, startPoint y: 288, endPoint x: 609, endPoint y: 296, distance: 192.8
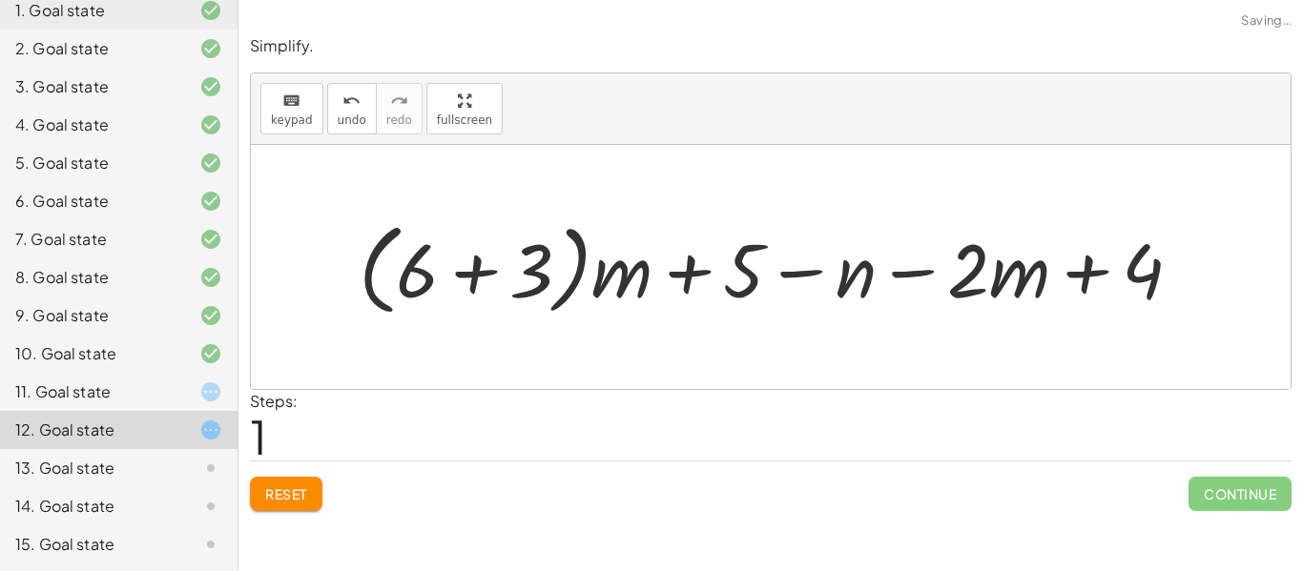
click at [282, 488] on span "Reset" at bounding box center [286, 493] width 42 height 17
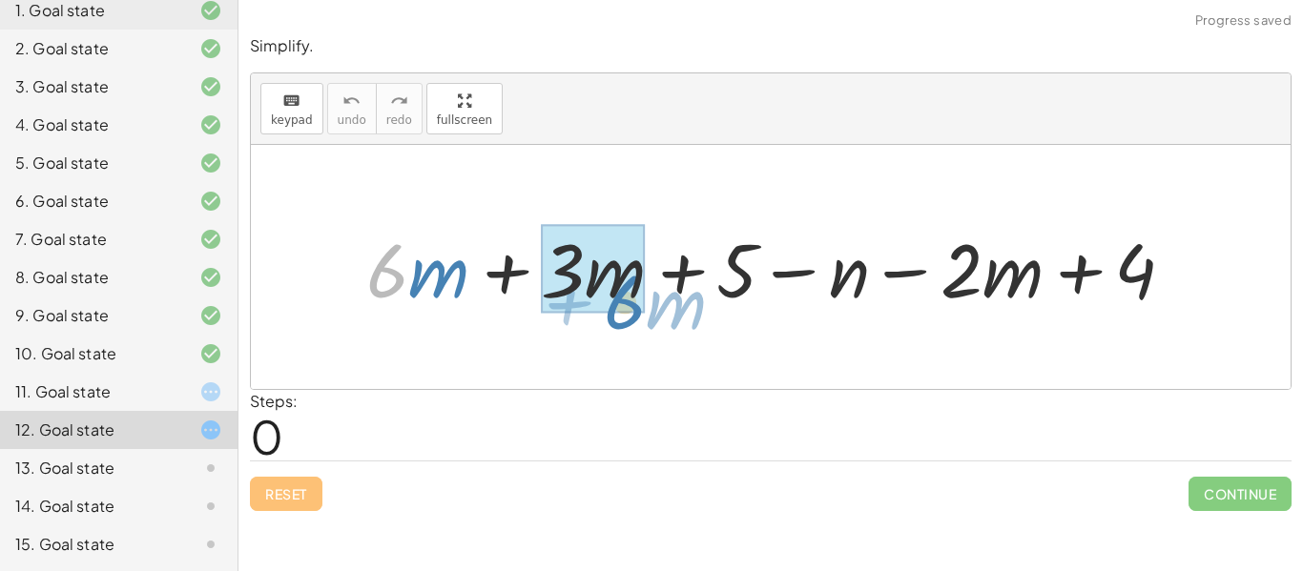
drag, startPoint x: 407, startPoint y: 271, endPoint x: 646, endPoint y: 302, distance: 240.5
click at [646, 302] on div at bounding box center [778, 267] width 842 height 98
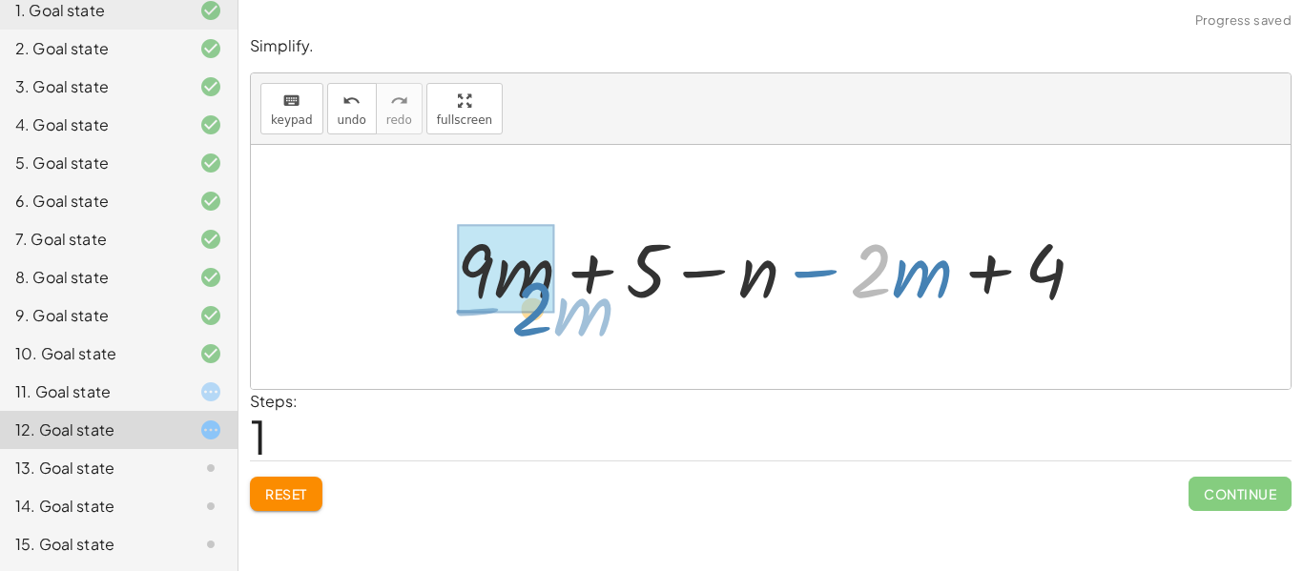
drag, startPoint x: 858, startPoint y: 291, endPoint x: 522, endPoint y: 329, distance: 338.8
click at [522, 329] on div "+ · 6 · m + · 3 · m + 5 − n − · 2 · m + 4 · 2 − · m + · m + 5 − n − · 2 · m + 4…" at bounding box center [771, 267] width 1040 height 244
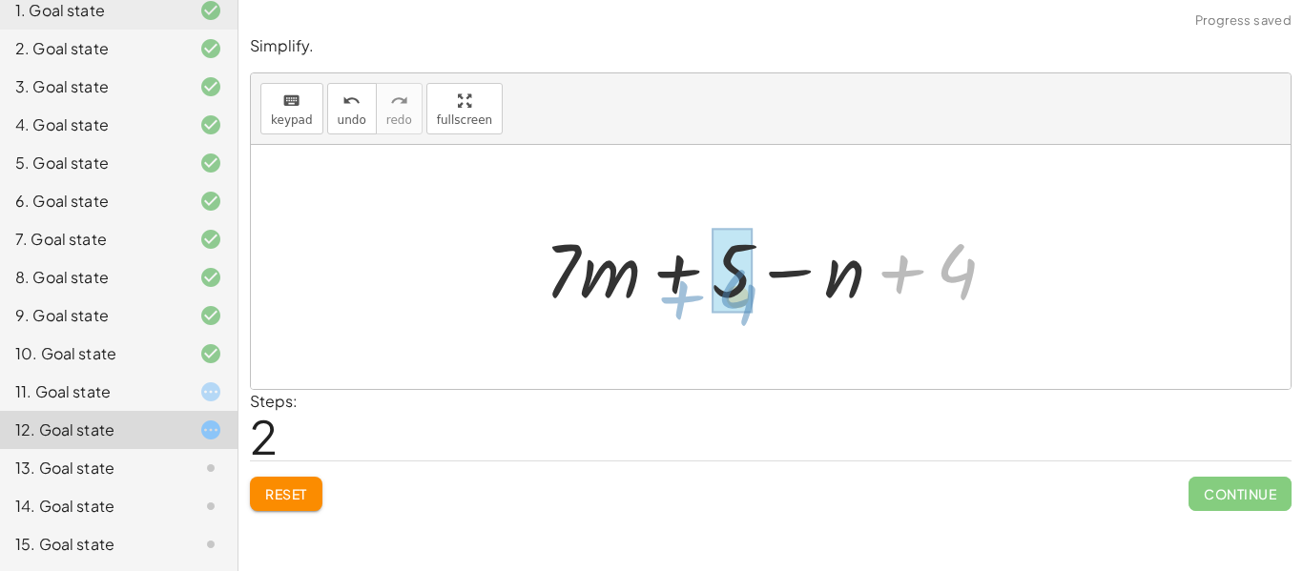
drag, startPoint x: 953, startPoint y: 292, endPoint x: 735, endPoint y: 318, distance: 219.0
click at [735, 318] on div "+ · 6 · m + · 3 · m + 5 − n − · 2 · m + 4 + · 9 · m + 5 − n − · 2 · m + 4 + 4 +…" at bounding box center [770, 268] width 509 height 108
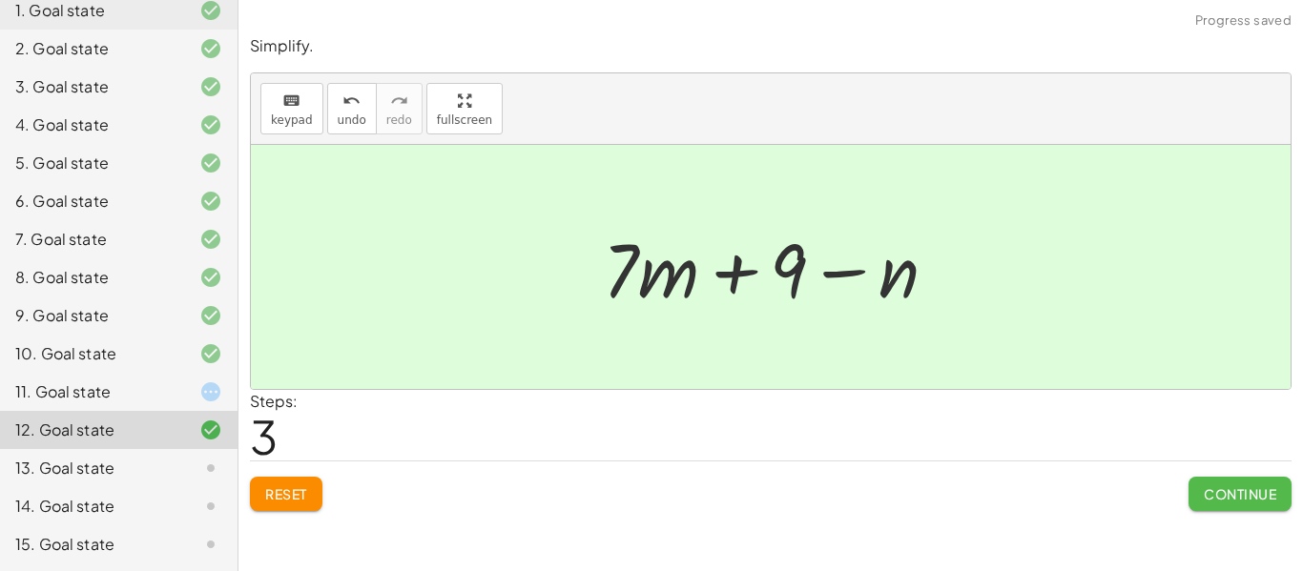
click at [1228, 492] on span "Continue" at bounding box center [1240, 493] width 72 height 17
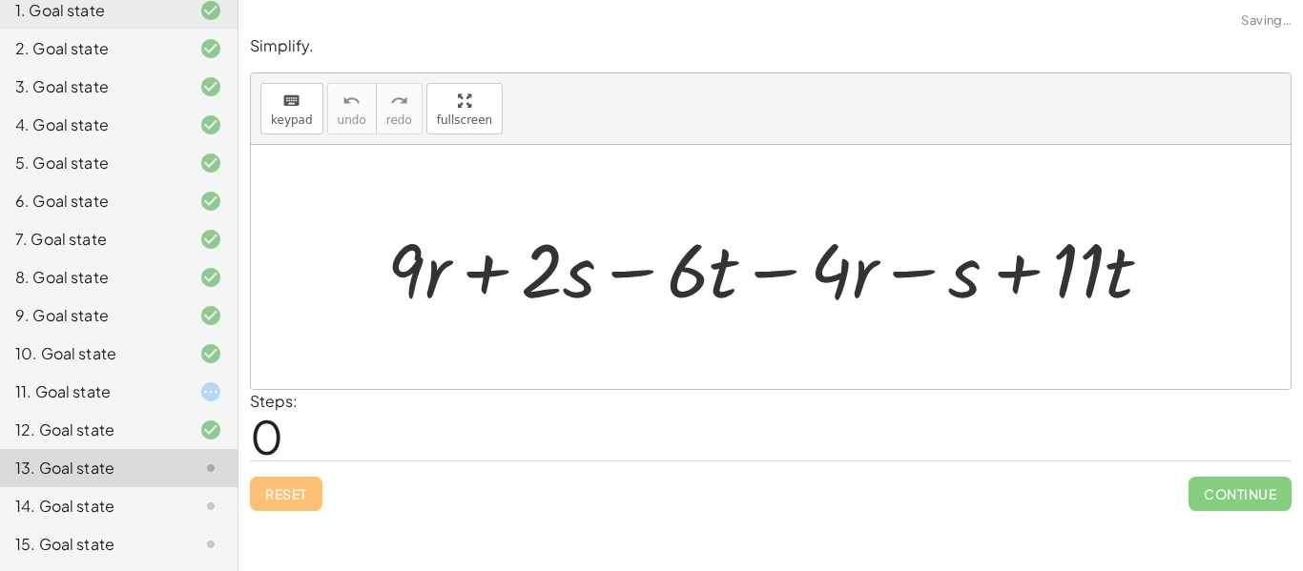
click at [137, 401] on div "11. Goal state" at bounding box center [92, 392] width 154 height 23
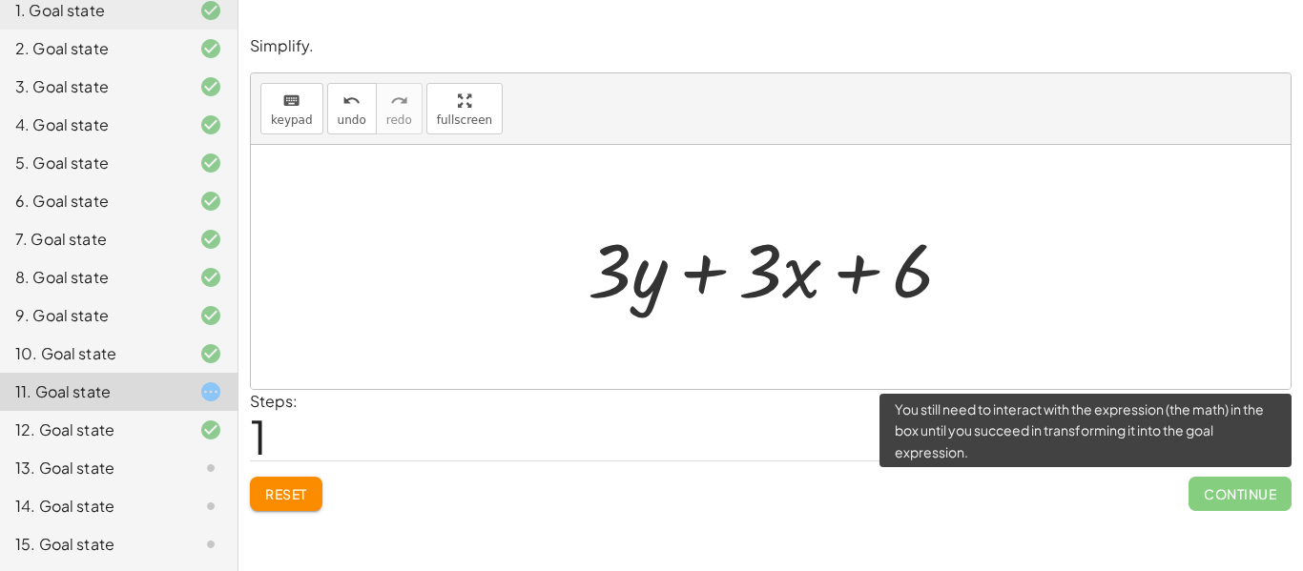
click at [1260, 505] on span "Continue" at bounding box center [1239, 494] width 103 height 34
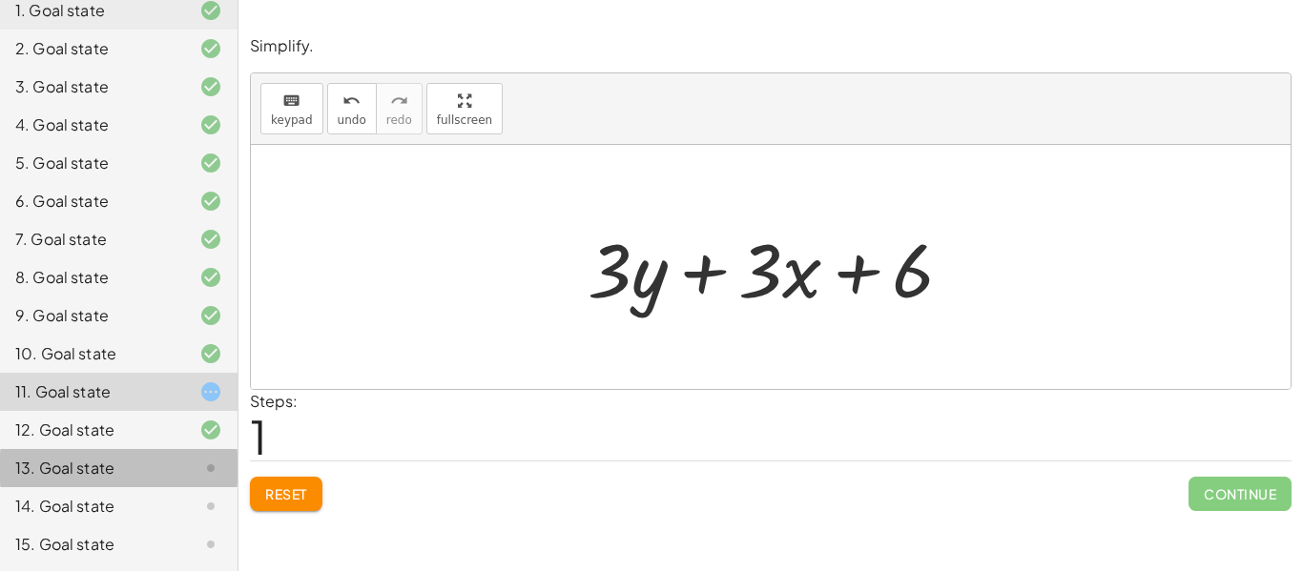
click at [106, 526] on div "13. Goal state" at bounding box center [118, 545] width 237 height 38
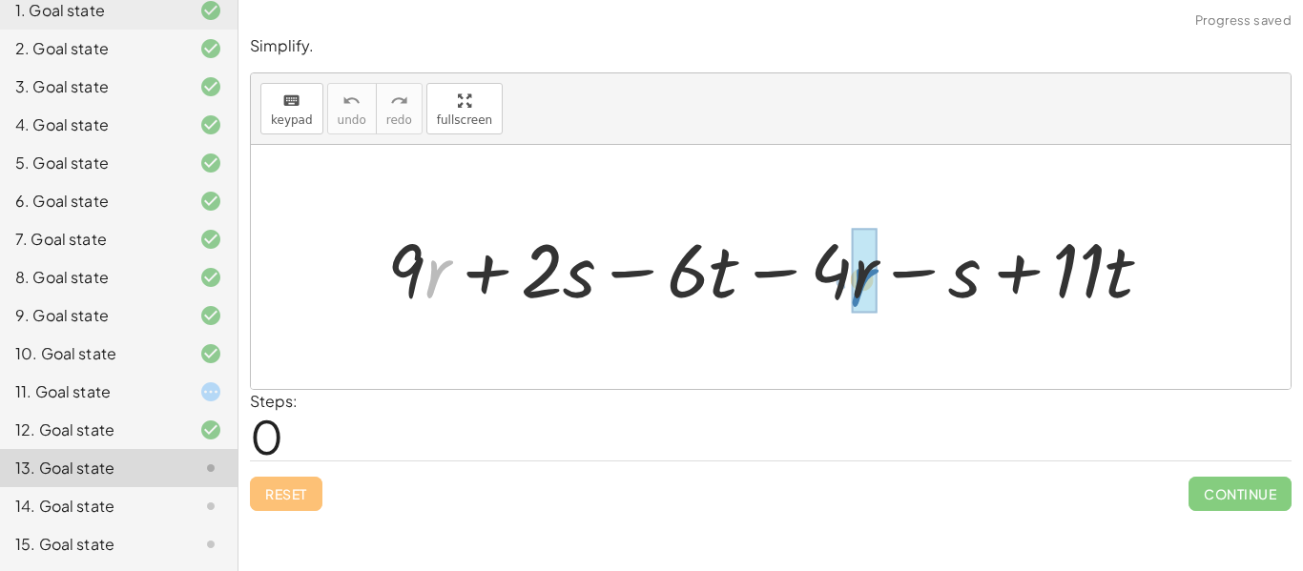
drag, startPoint x: 428, startPoint y: 272, endPoint x: 852, endPoint y: 280, distance: 423.6
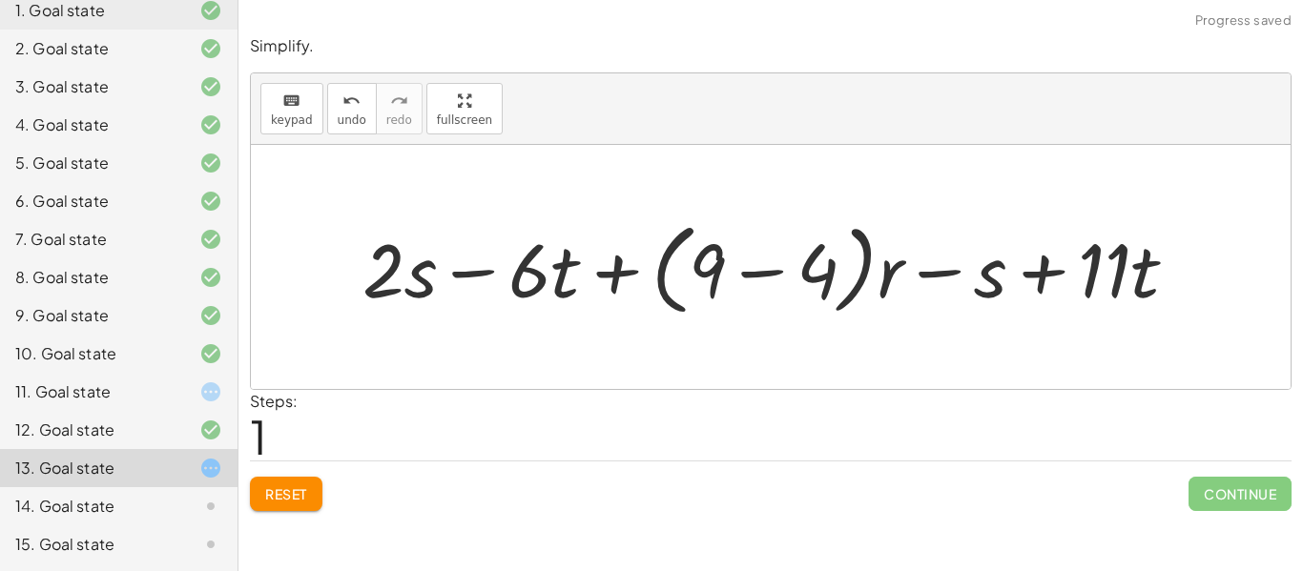
click at [267, 504] on button "Reset" at bounding box center [286, 494] width 72 height 34
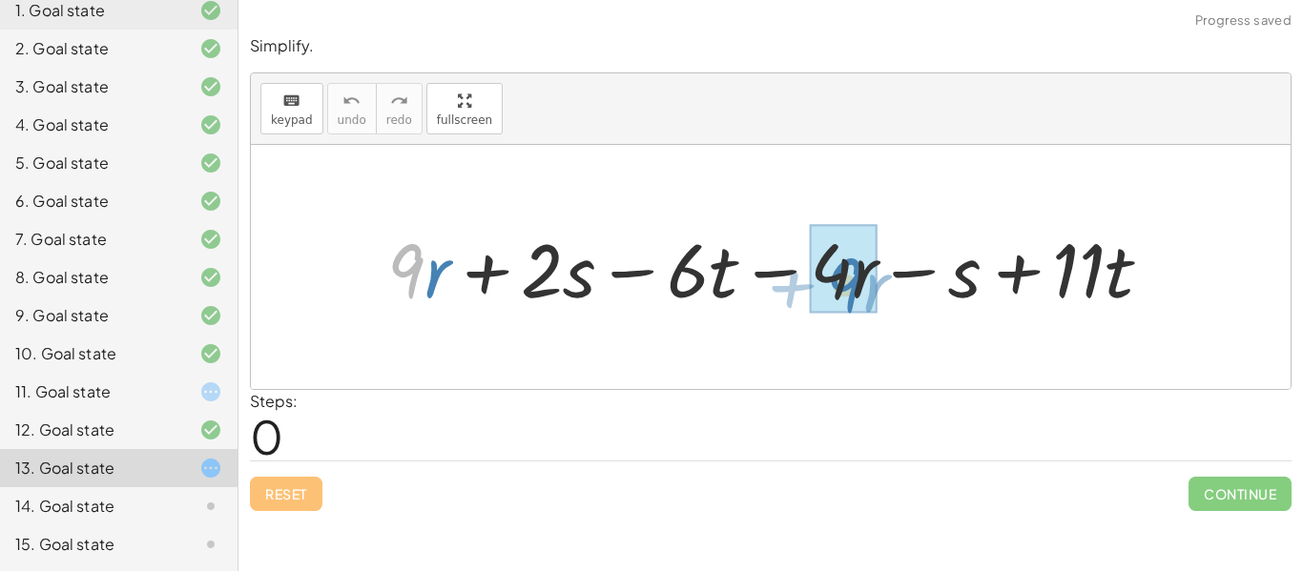
drag, startPoint x: 408, startPoint y: 265, endPoint x: 846, endPoint y: 279, distance: 438.0
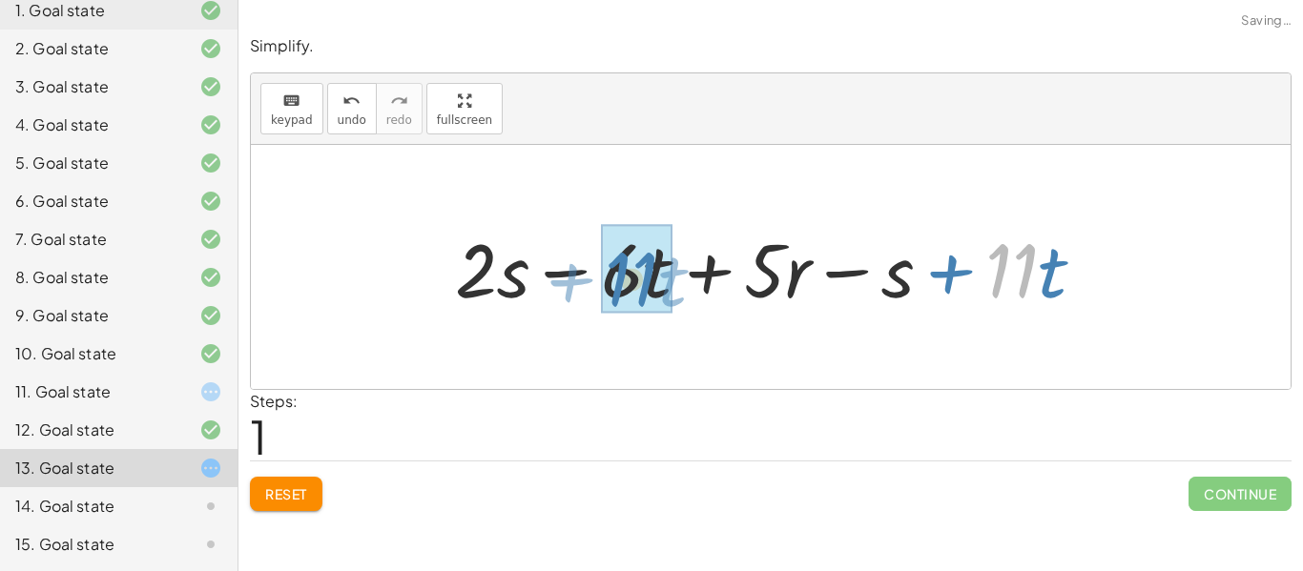
drag, startPoint x: 1001, startPoint y: 279, endPoint x: 617, endPoint y: 288, distance: 384.5
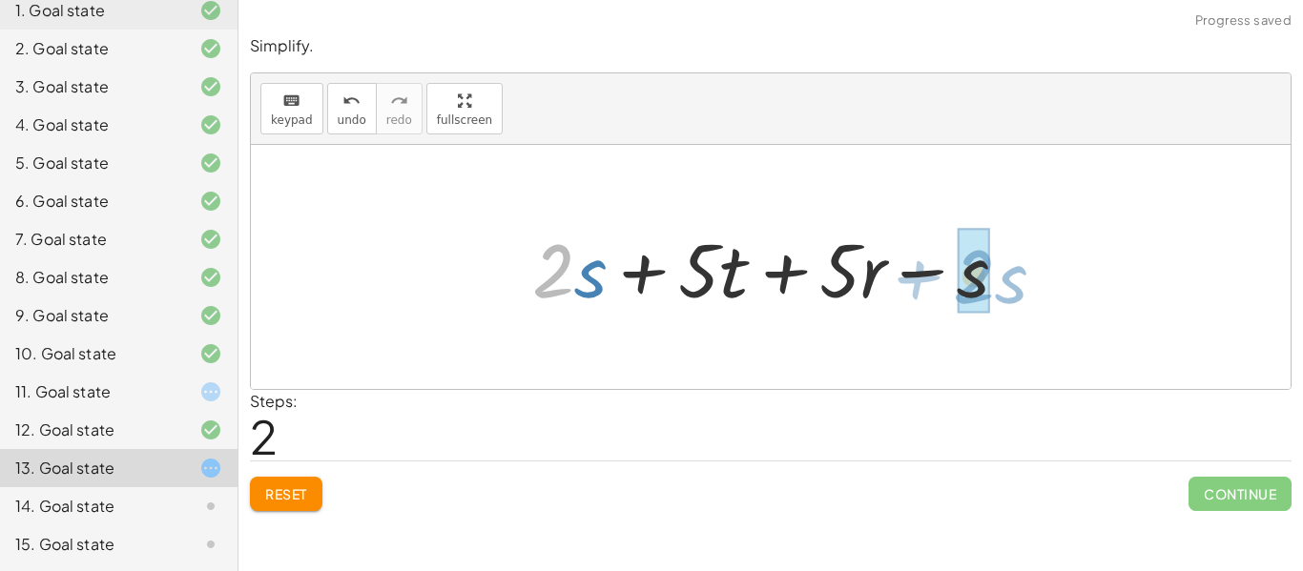
drag, startPoint x: 539, startPoint y: 274, endPoint x: 963, endPoint y: 278, distance: 424.5
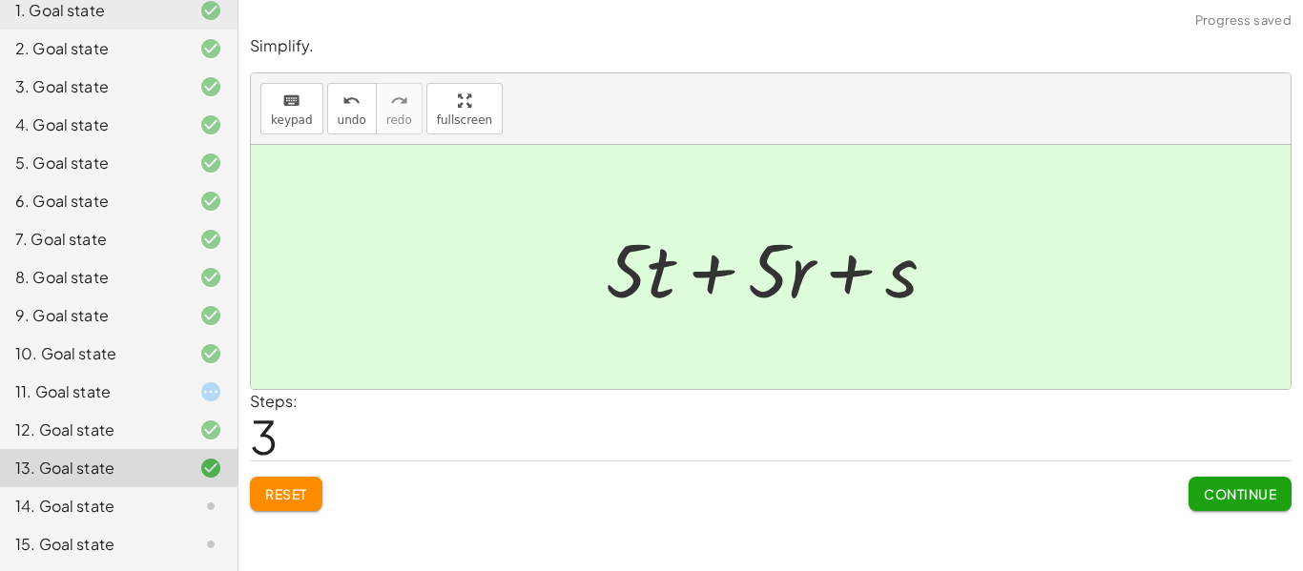
click at [1216, 494] on span "Continue" at bounding box center [1240, 493] width 72 height 17
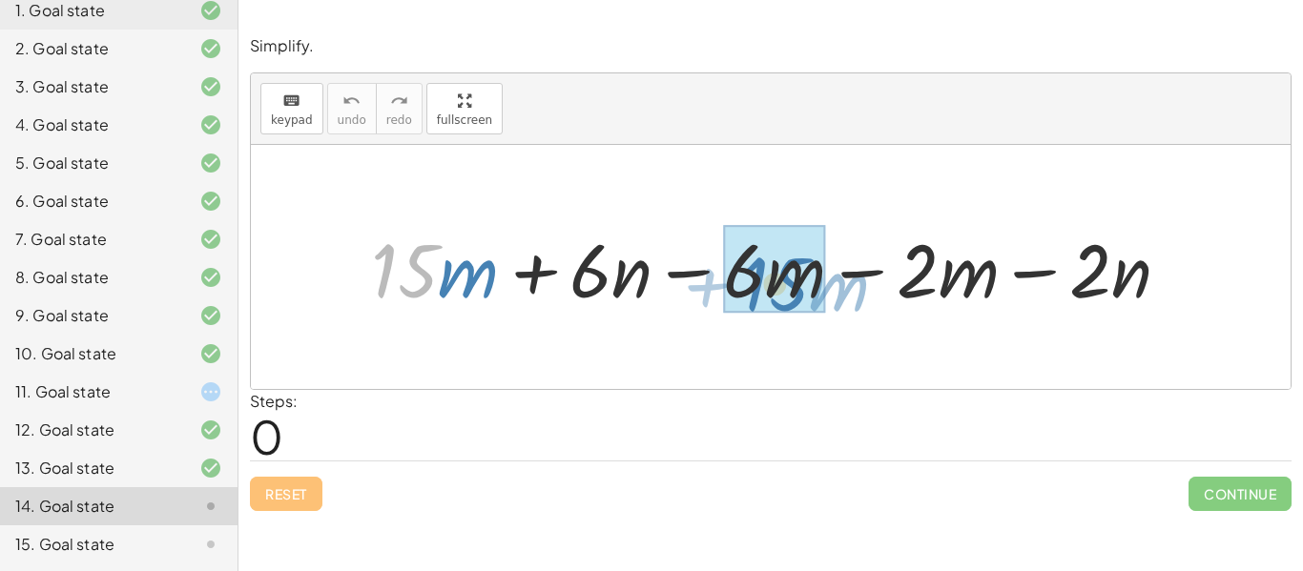
drag, startPoint x: 406, startPoint y: 269, endPoint x: 776, endPoint y: 282, distance: 370.3
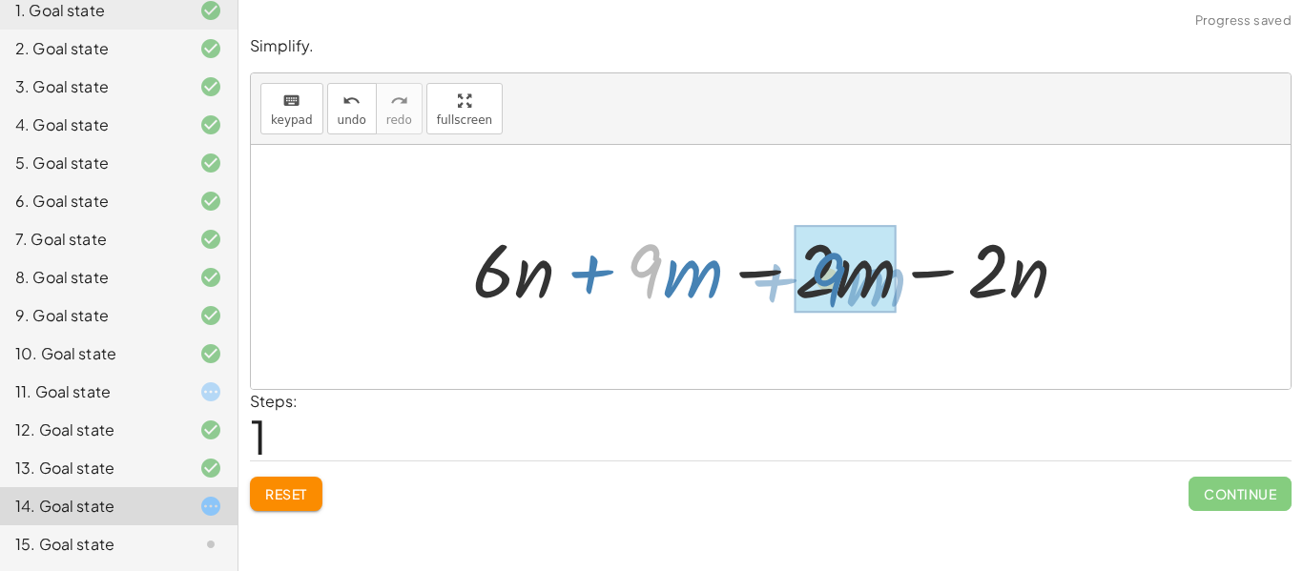
drag, startPoint x: 635, startPoint y: 271, endPoint x: 809, endPoint y: 276, distance: 173.7
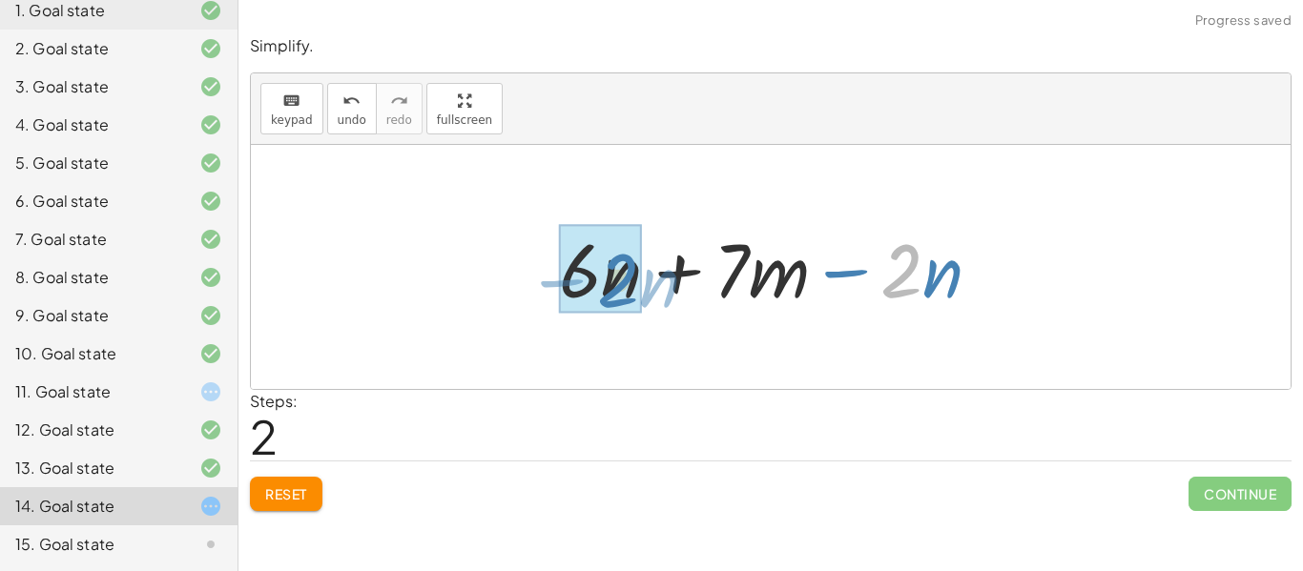
drag, startPoint x: 913, startPoint y: 274, endPoint x: 630, endPoint y: 284, distance: 283.5
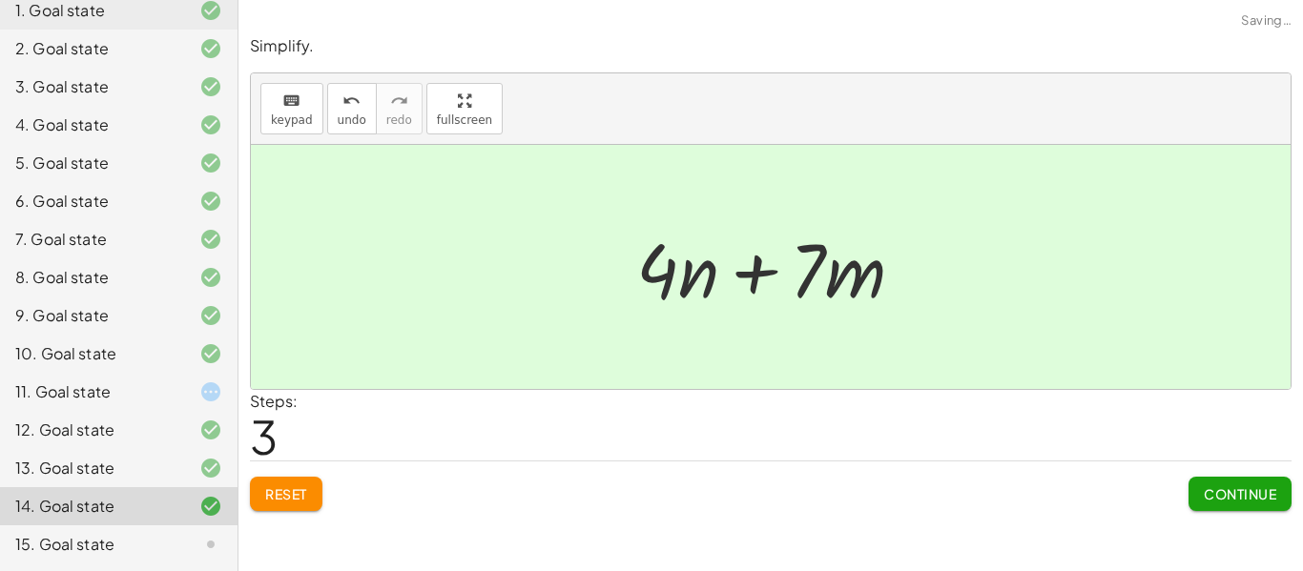
click at [1222, 490] on span "Continue" at bounding box center [1240, 493] width 72 height 17
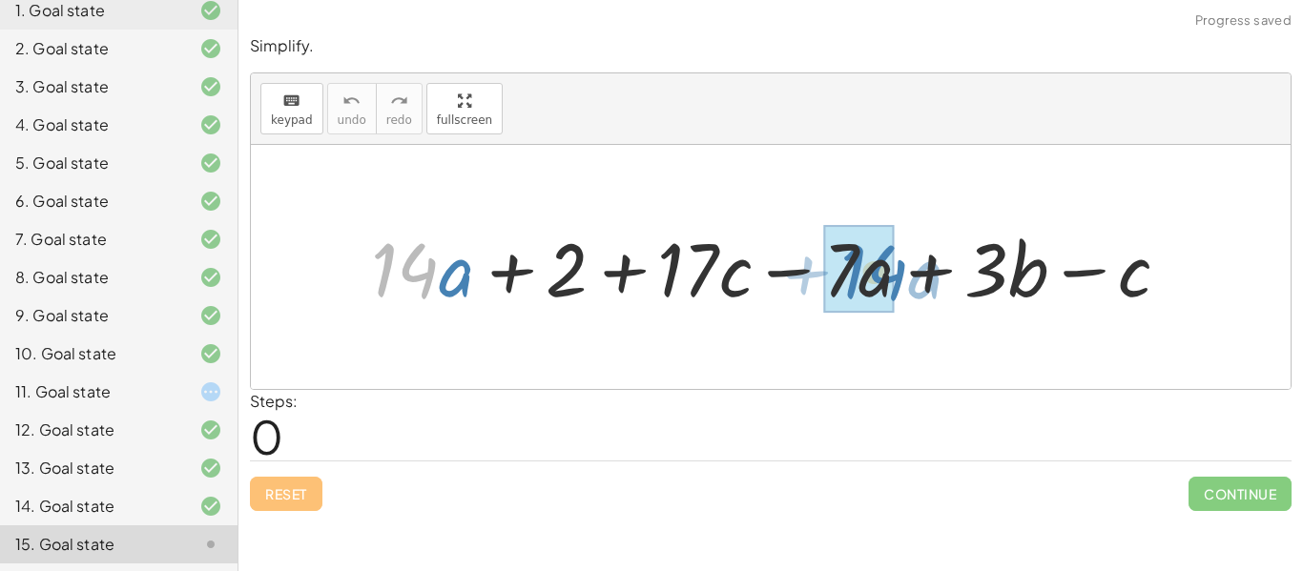
drag, startPoint x: 401, startPoint y: 268, endPoint x: 869, endPoint y: 270, distance: 468.3
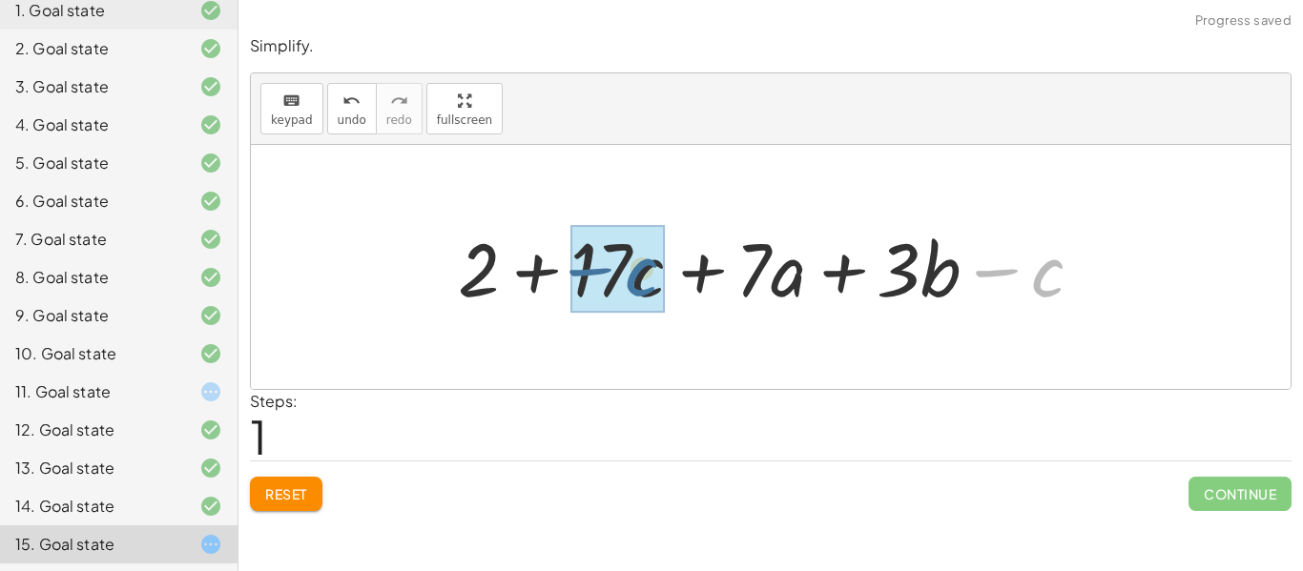
drag, startPoint x: 1041, startPoint y: 279, endPoint x: 613, endPoint y: 277, distance: 427.3
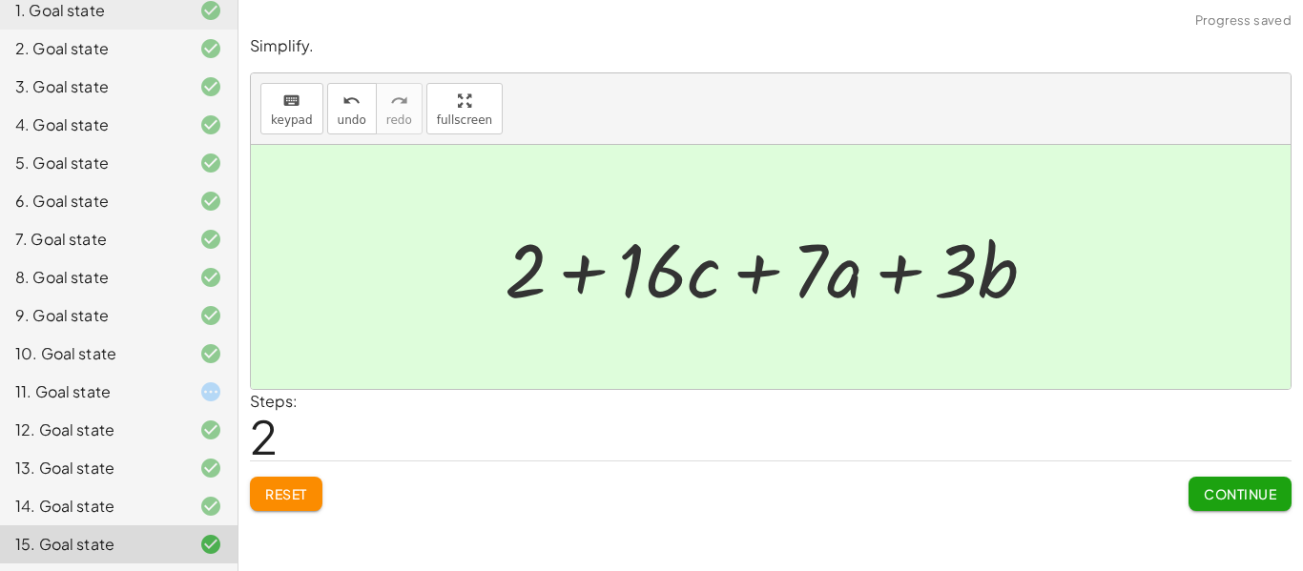
click at [1219, 494] on span "Continue" at bounding box center [1240, 493] width 72 height 17
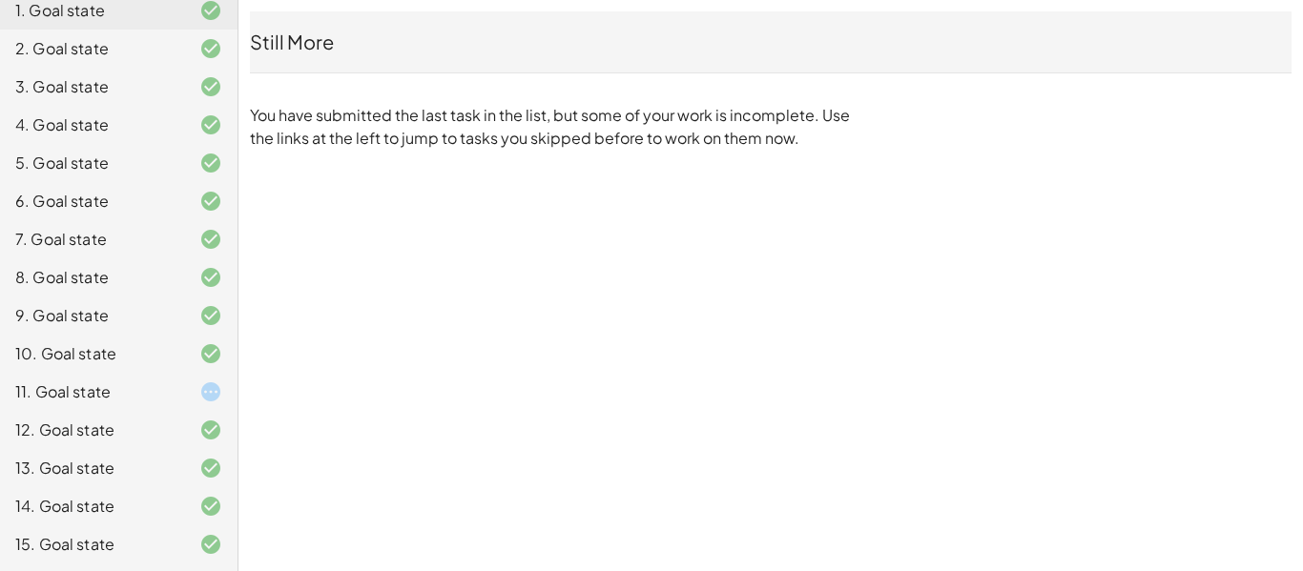
click at [201, 387] on icon at bounding box center [210, 392] width 23 height 23
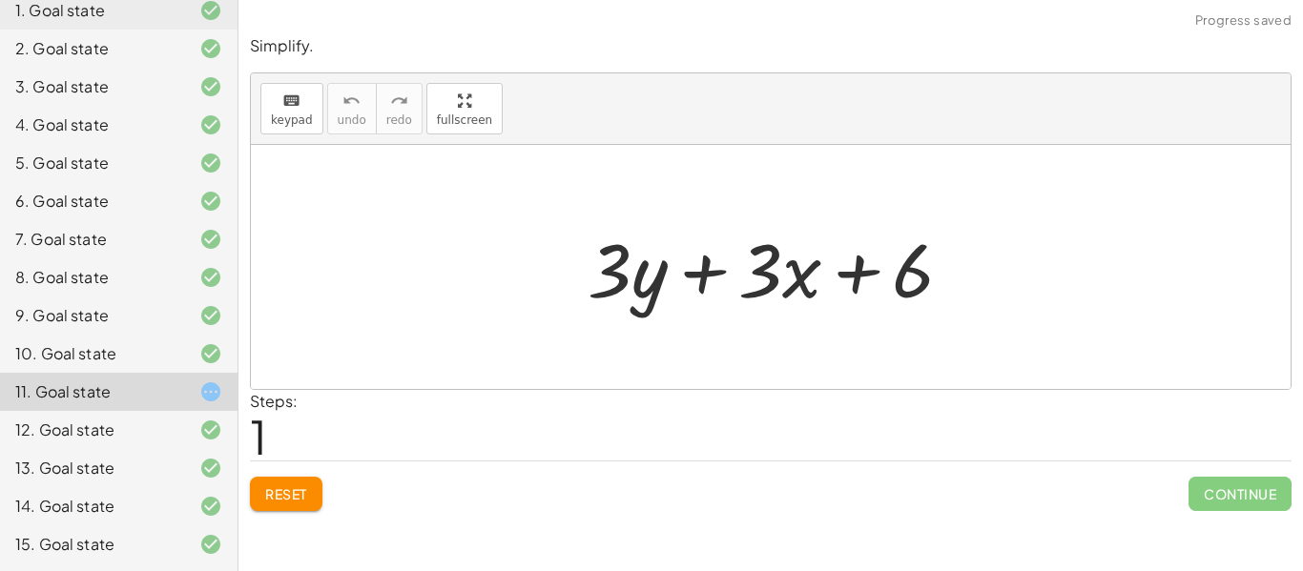
click at [298, 477] on button "Reset" at bounding box center [286, 494] width 72 height 34
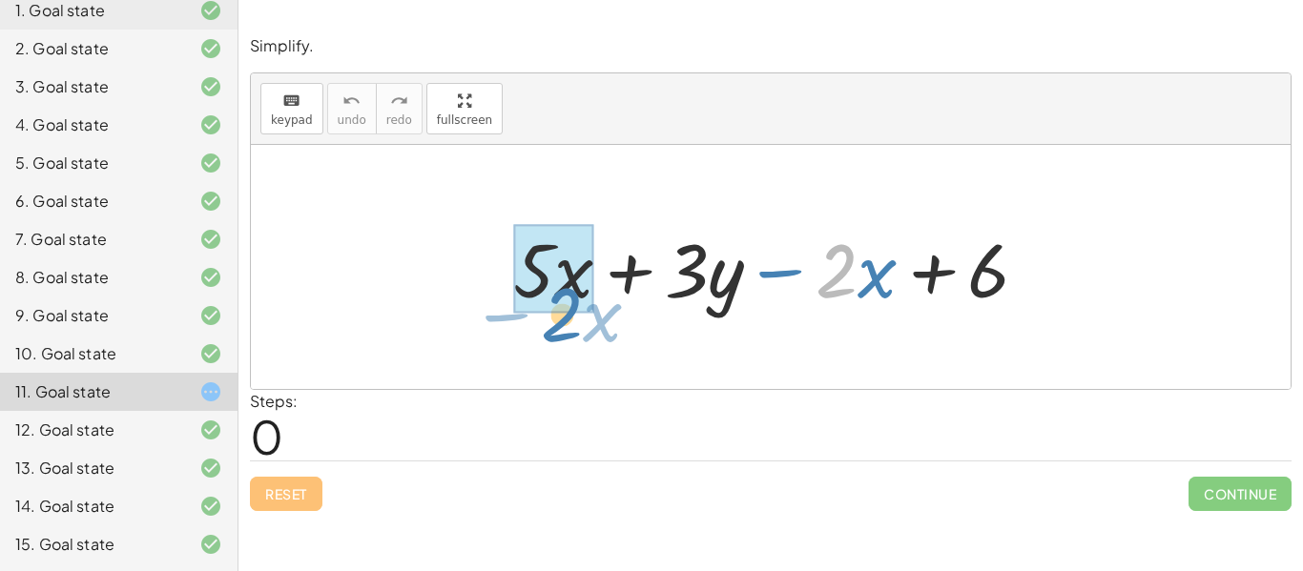
drag, startPoint x: 846, startPoint y: 276, endPoint x: 571, endPoint y: 320, distance: 278.2
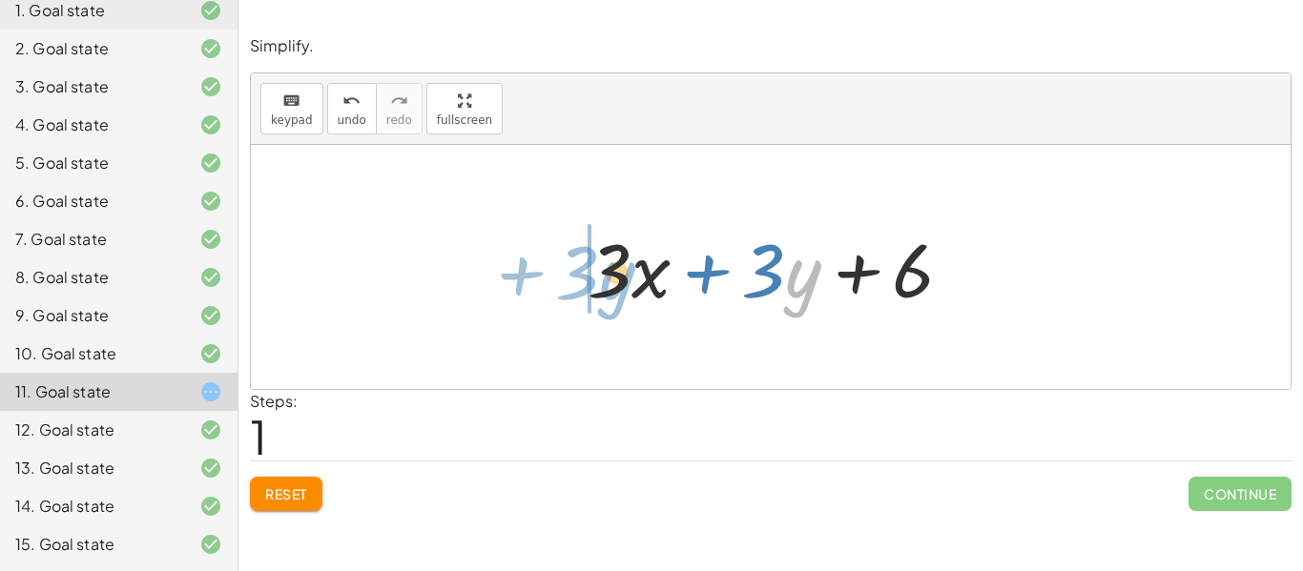
drag, startPoint x: 791, startPoint y: 282, endPoint x: 606, endPoint y: 284, distance: 185.0
click at [606, 284] on div at bounding box center [778, 267] width 400 height 98
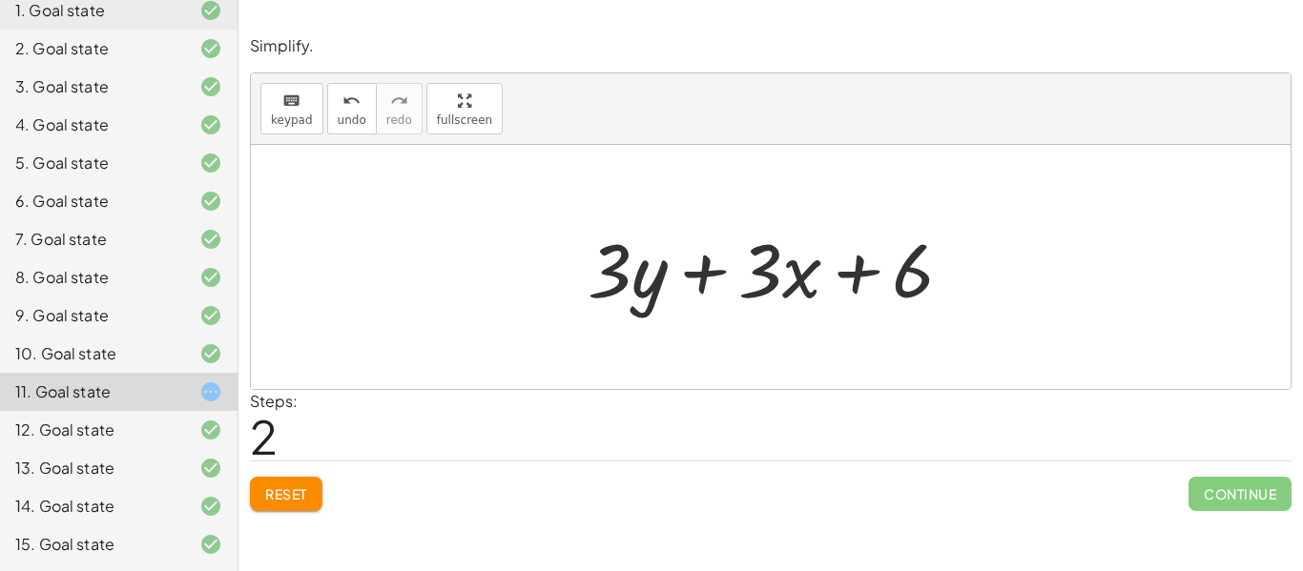
click at [297, 491] on span "Reset" at bounding box center [286, 493] width 42 height 17
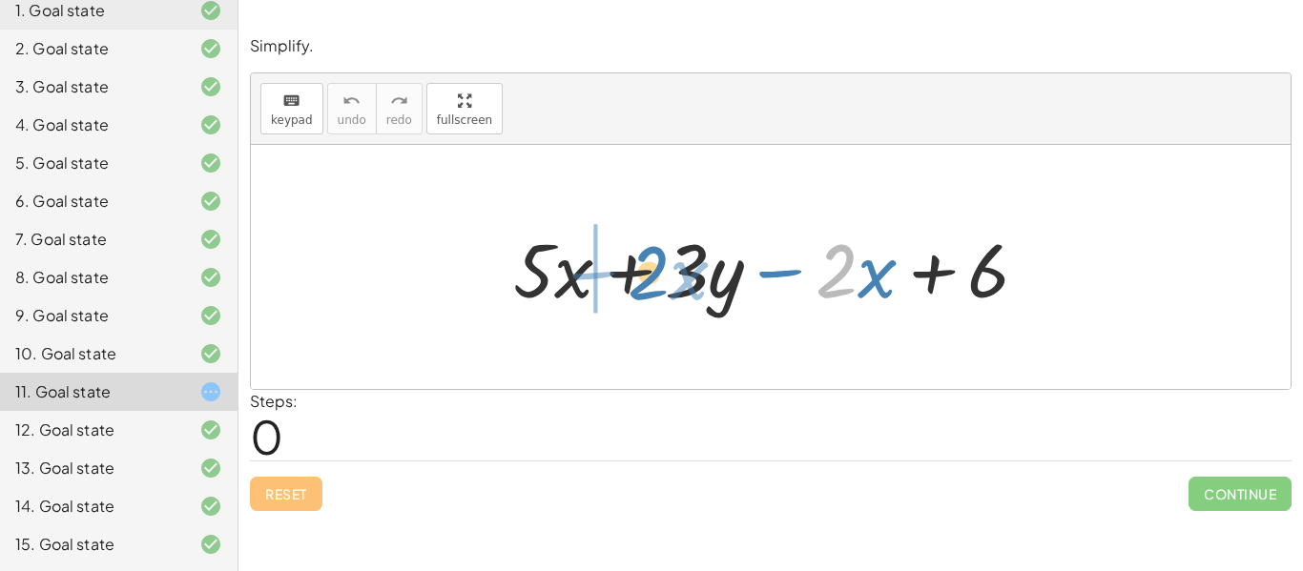
drag, startPoint x: 839, startPoint y: 281, endPoint x: 652, endPoint y: 283, distance: 187.0
click at [652, 283] on div at bounding box center [778, 267] width 549 height 98
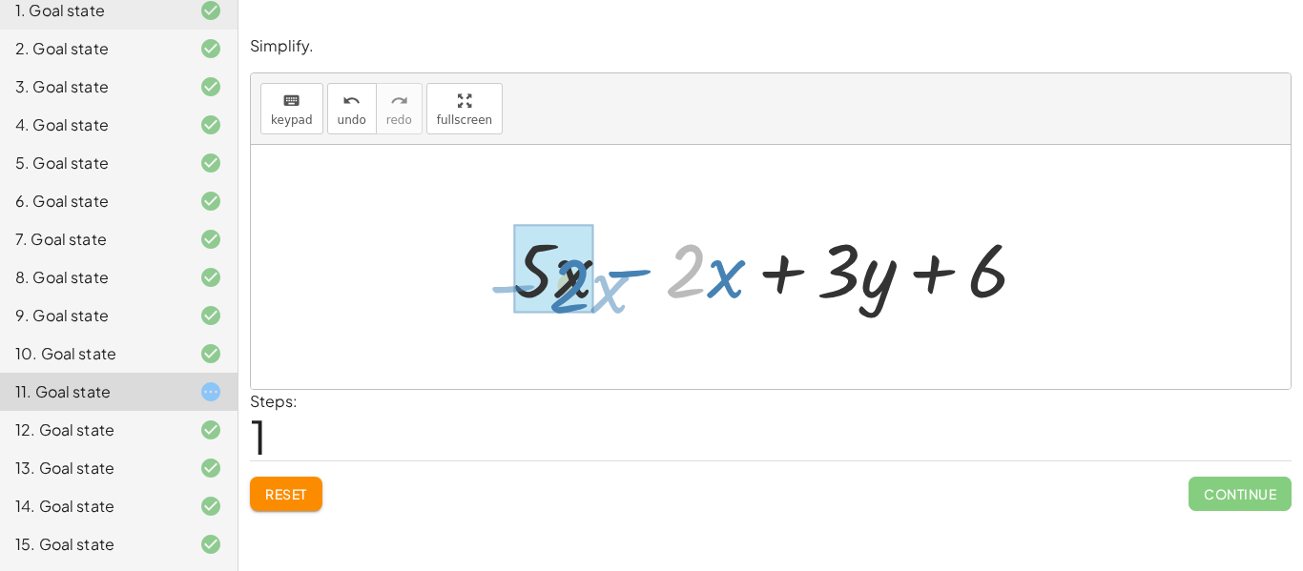
drag, startPoint x: 686, startPoint y: 279, endPoint x: 551, endPoint y: 283, distance: 134.6
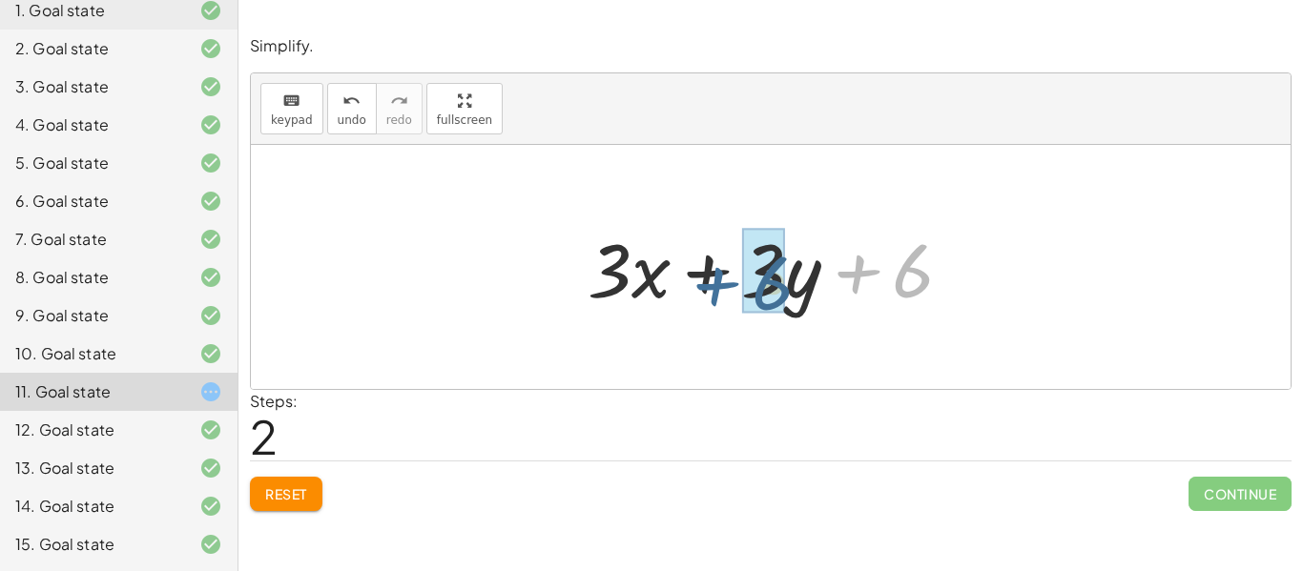
drag, startPoint x: 890, startPoint y: 287, endPoint x: 731, endPoint y: 296, distance: 159.5
click at [731, 296] on div at bounding box center [778, 267] width 400 height 98
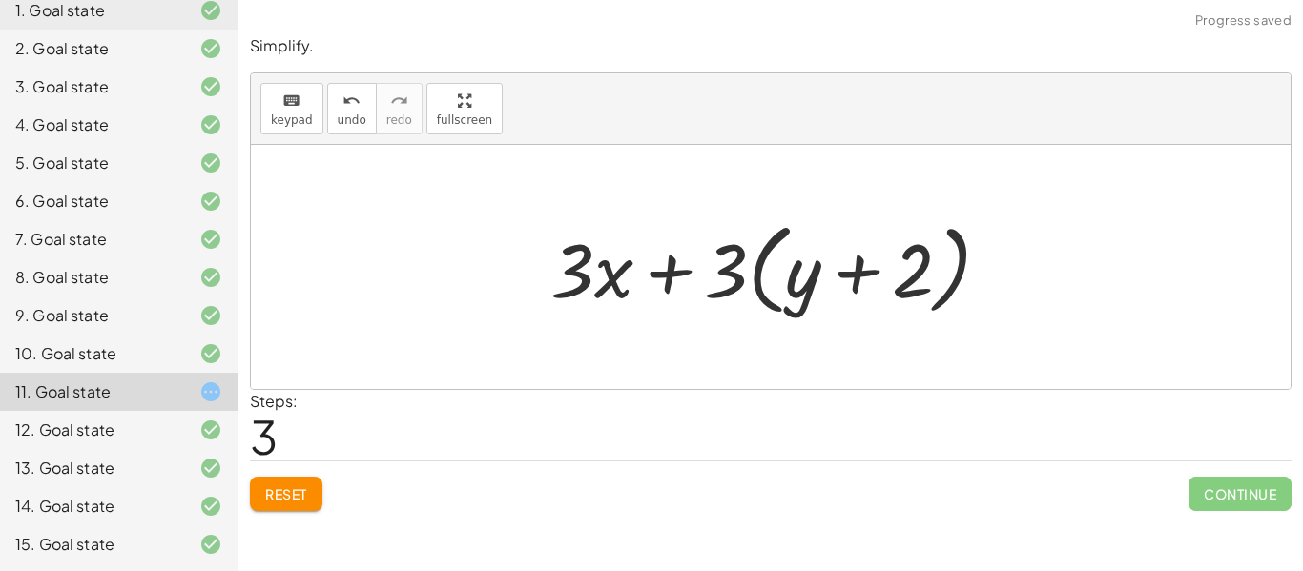
click at [307, 487] on span "Reset" at bounding box center [286, 493] width 42 height 17
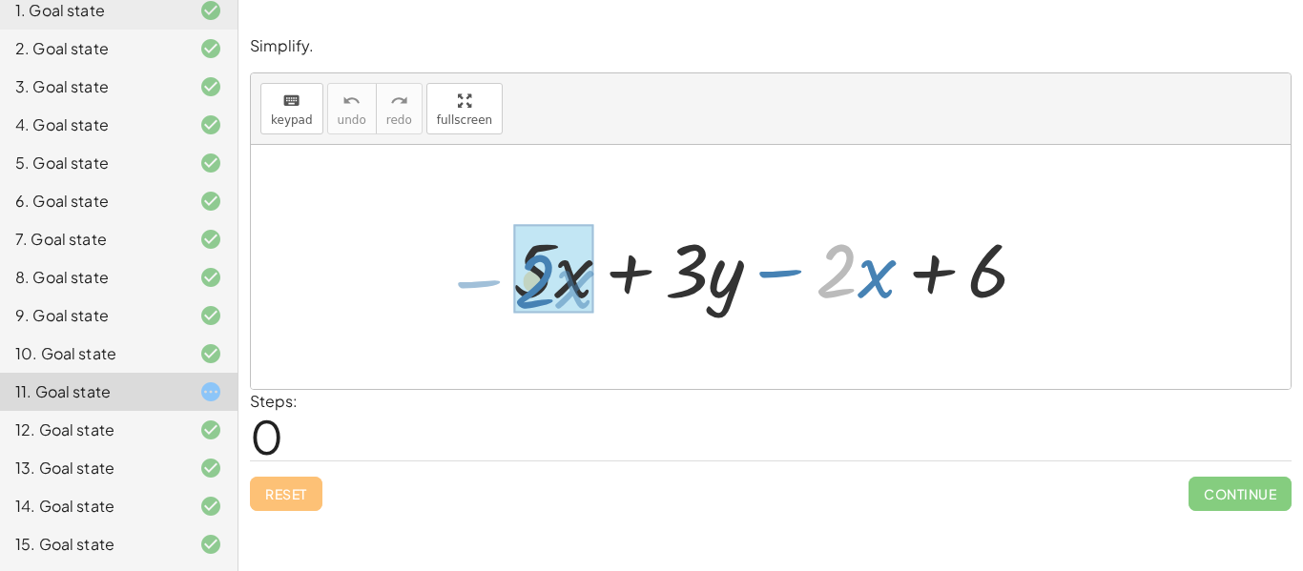
drag, startPoint x: 849, startPoint y: 265, endPoint x: 547, endPoint y: 276, distance: 301.6
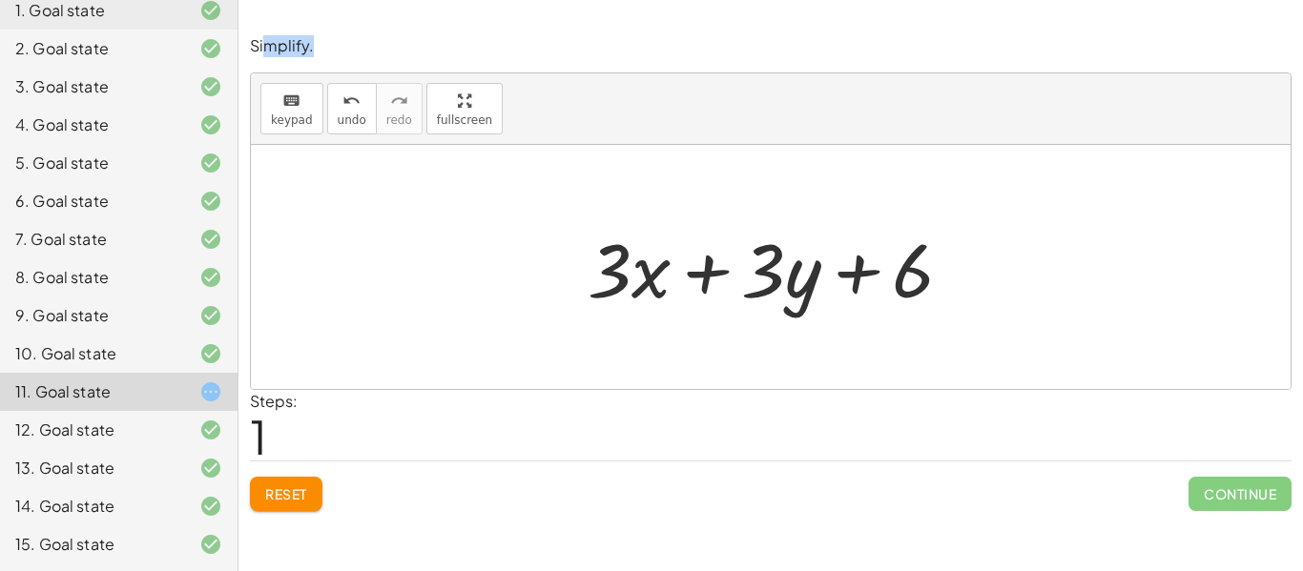
drag, startPoint x: 267, startPoint y: 44, endPoint x: 325, endPoint y: 49, distance: 58.4
click at [325, 49] on p "Simplify." at bounding box center [771, 46] width 1042 height 22
click at [307, 40] on p "Simplify." at bounding box center [771, 46] width 1042 height 22
drag, startPoint x: 918, startPoint y: 279, endPoint x: 660, endPoint y: 285, distance: 257.6
click at [660, 285] on div at bounding box center [778, 267] width 400 height 98
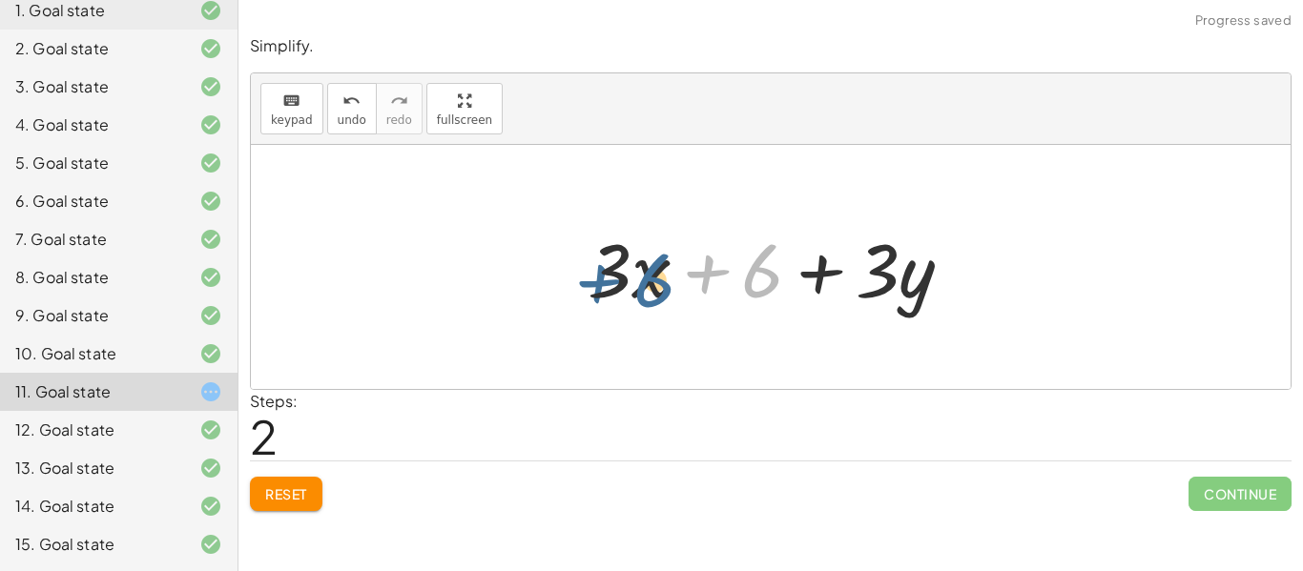
drag, startPoint x: 755, startPoint y: 274, endPoint x: 644, endPoint y: 283, distance: 112.0
click at [644, 283] on div at bounding box center [778, 267] width 400 height 98
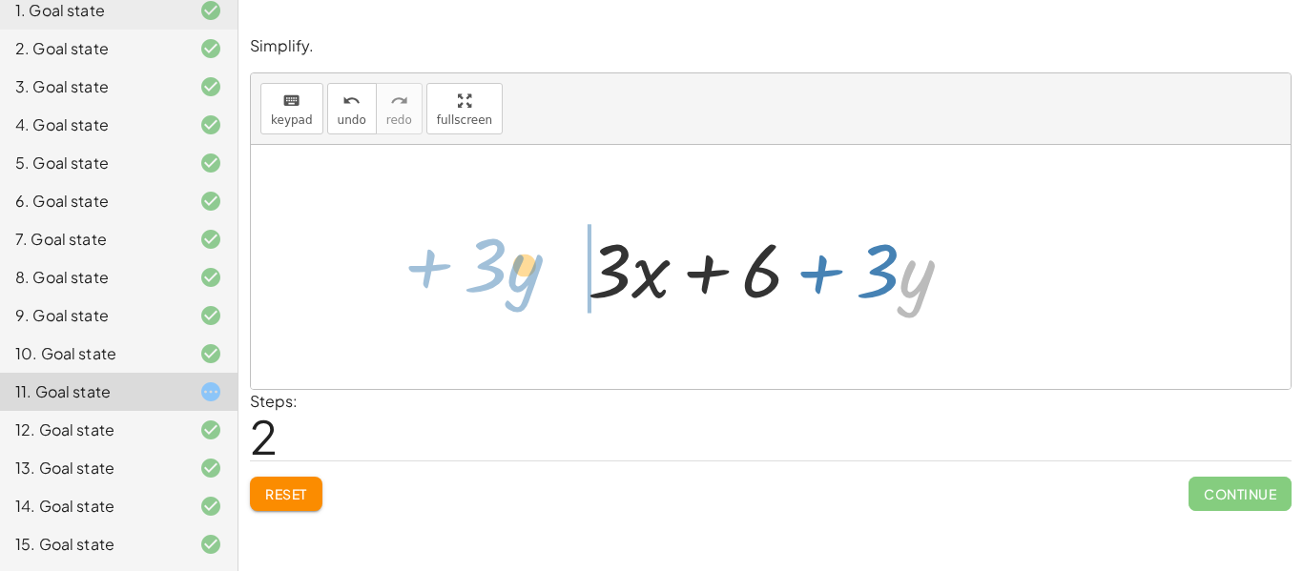
drag, startPoint x: 911, startPoint y: 283, endPoint x: 523, endPoint y: 277, distance: 388.2
click at [523, 277] on div "+ · 5 · x + · 3 · y − · 2 · x + 6 + · 3 · x + · 3 · y + 6 · y + · 3 + · x + · 3…" at bounding box center [771, 267] width 1040 height 244
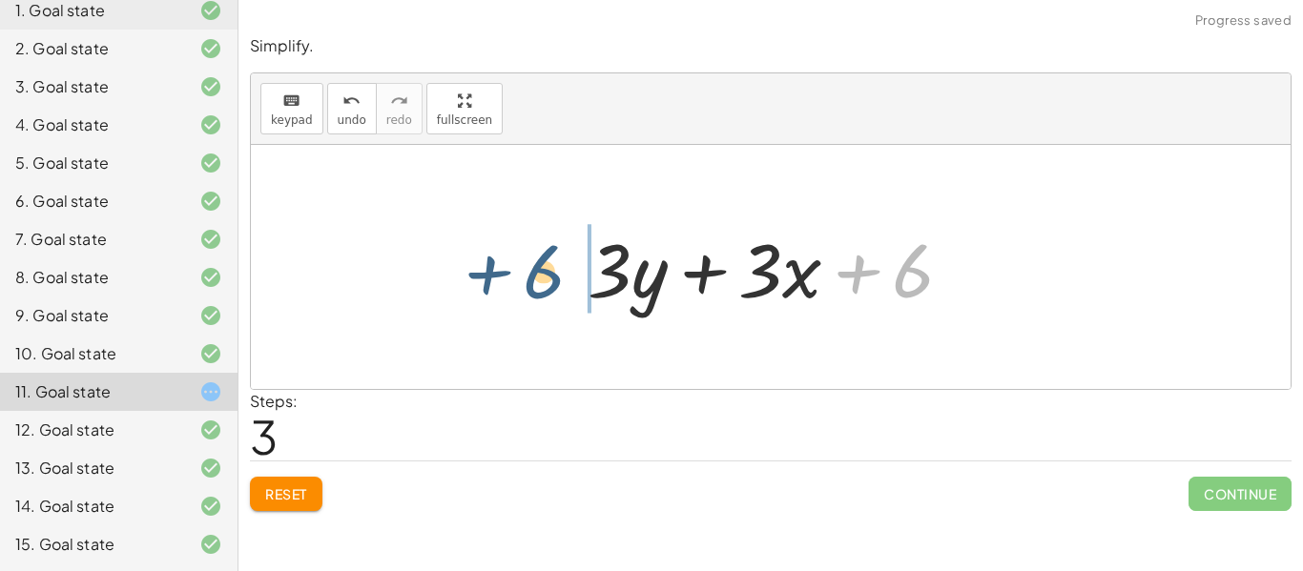
drag, startPoint x: 911, startPoint y: 279, endPoint x: 533, endPoint y: 281, distance: 377.7
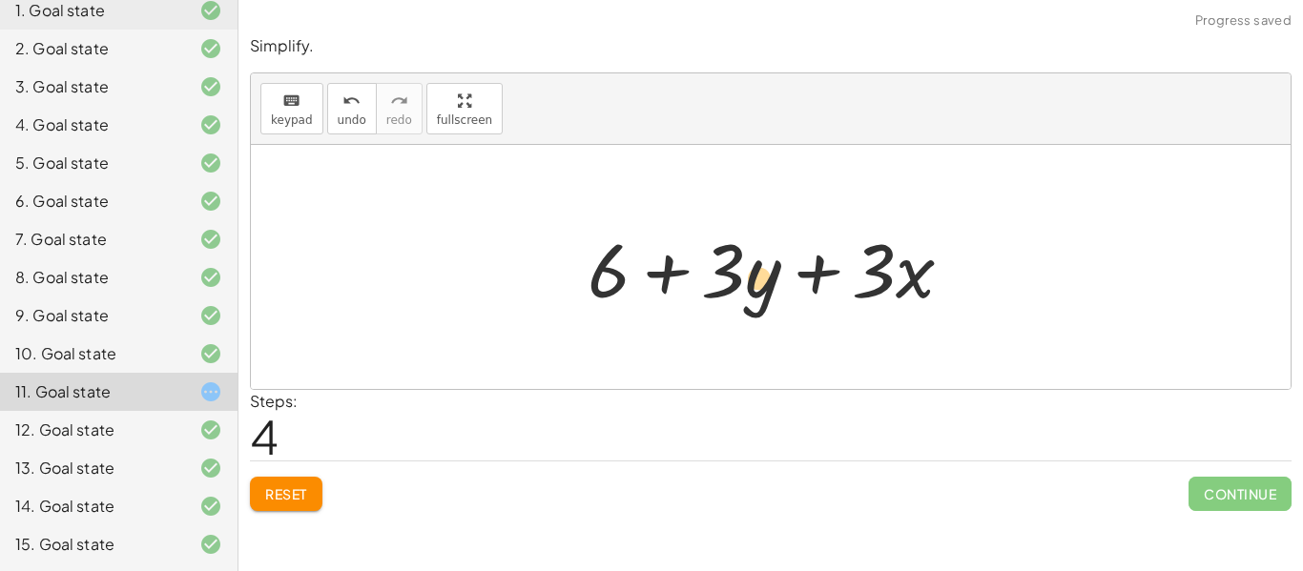
drag, startPoint x: 910, startPoint y: 279, endPoint x: 743, endPoint y: 288, distance: 167.2
click at [743, 288] on div at bounding box center [778, 267] width 400 height 98
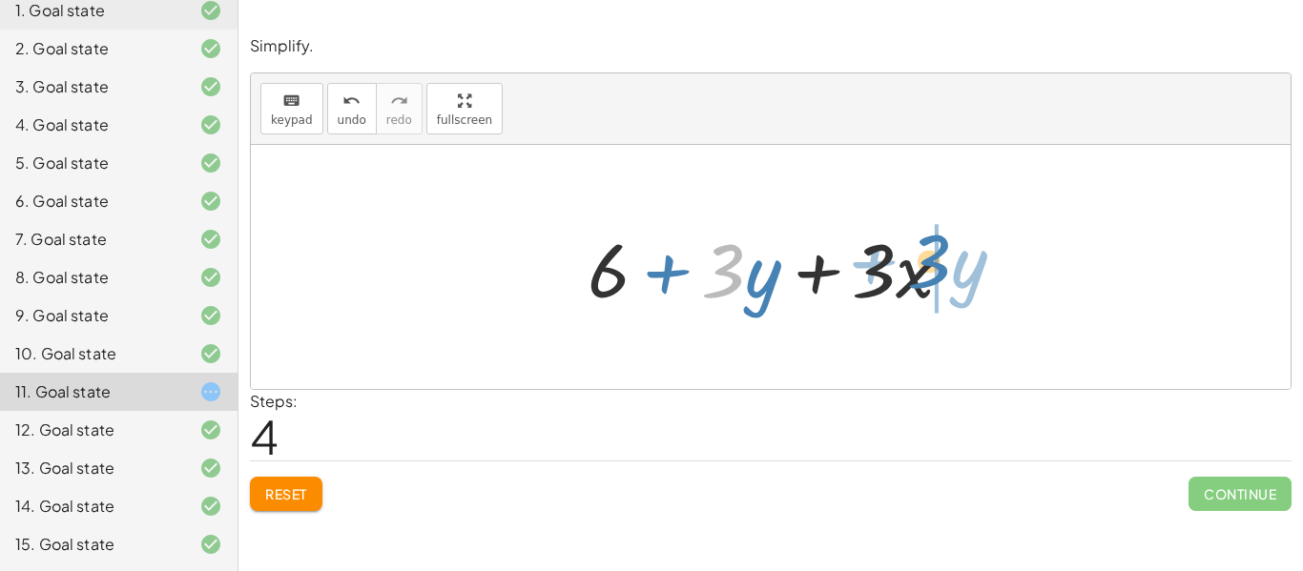
drag, startPoint x: 729, startPoint y: 279, endPoint x: 941, endPoint y: 271, distance: 212.8
click at [941, 271] on div at bounding box center [778, 267] width 400 height 98
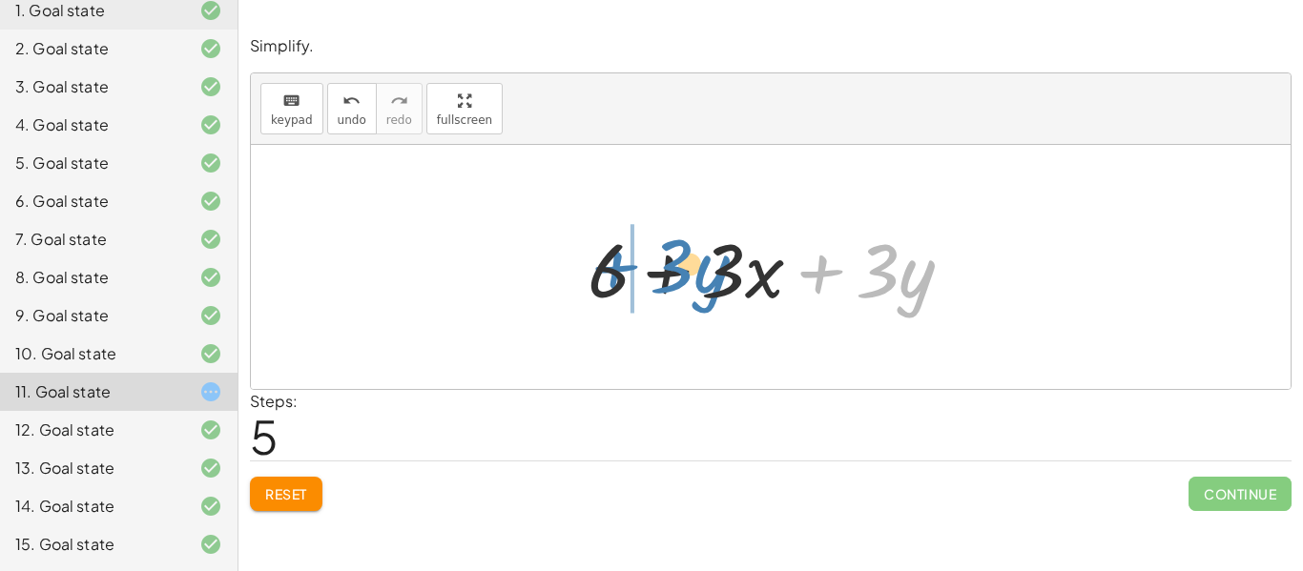
drag, startPoint x: 835, startPoint y: 279, endPoint x: 542, endPoint y: 281, distance: 292.8
click at [542, 281] on div "+ · 5 · x + · 3 · y − · 2 · x + 6 + · 3 · x + · 3 · y + 6 + · 3 · x + 6 + · 3 ·…" at bounding box center [771, 267] width 1040 height 244
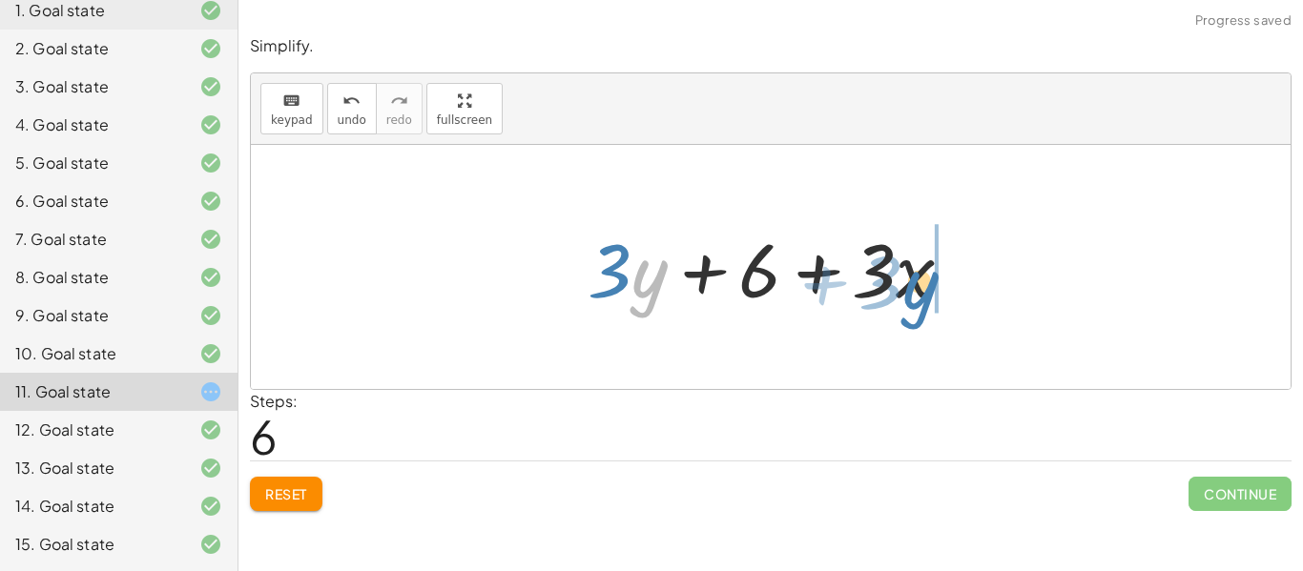
drag, startPoint x: 634, startPoint y: 270, endPoint x: 959, endPoint y: 279, distance: 324.4
click at [959, 279] on div at bounding box center [778, 267] width 400 height 98
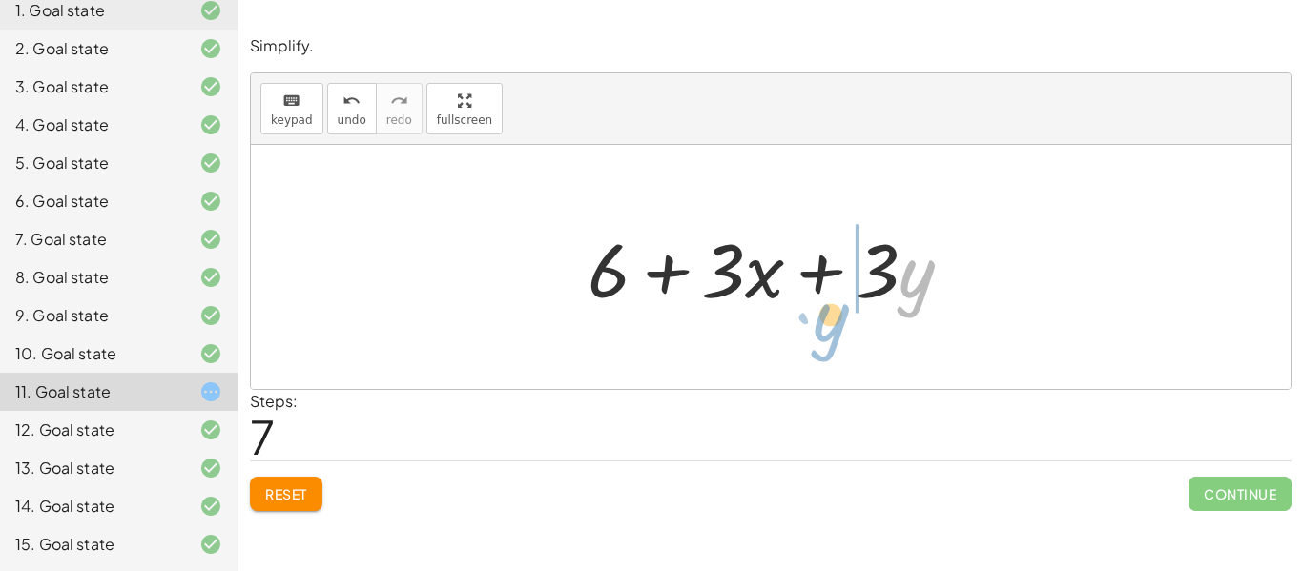
drag, startPoint x: 907, startPoint y: 305, endPoint x: 821, endPoint y: 349, distance: 96.4
click at [821, 349] on div "+ · 5 · x + · 3 · y − · 2 · x + 6 + · 3 · x + · 3 · y + 6 + · 3 · x + 6 + · 3 ·…" at bounding box center [771, 267] width 1040 height 244
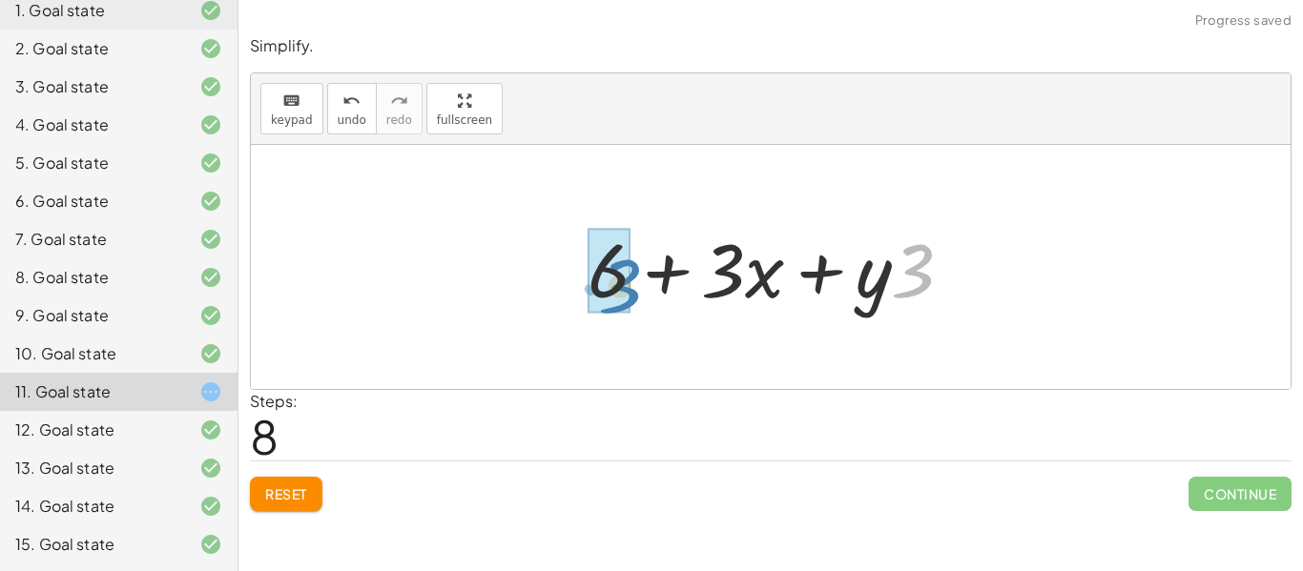
drag, startPoint x: 906, startPoint y: 292, endPoint x: 611, endPoint y: 307, distance: 295.1
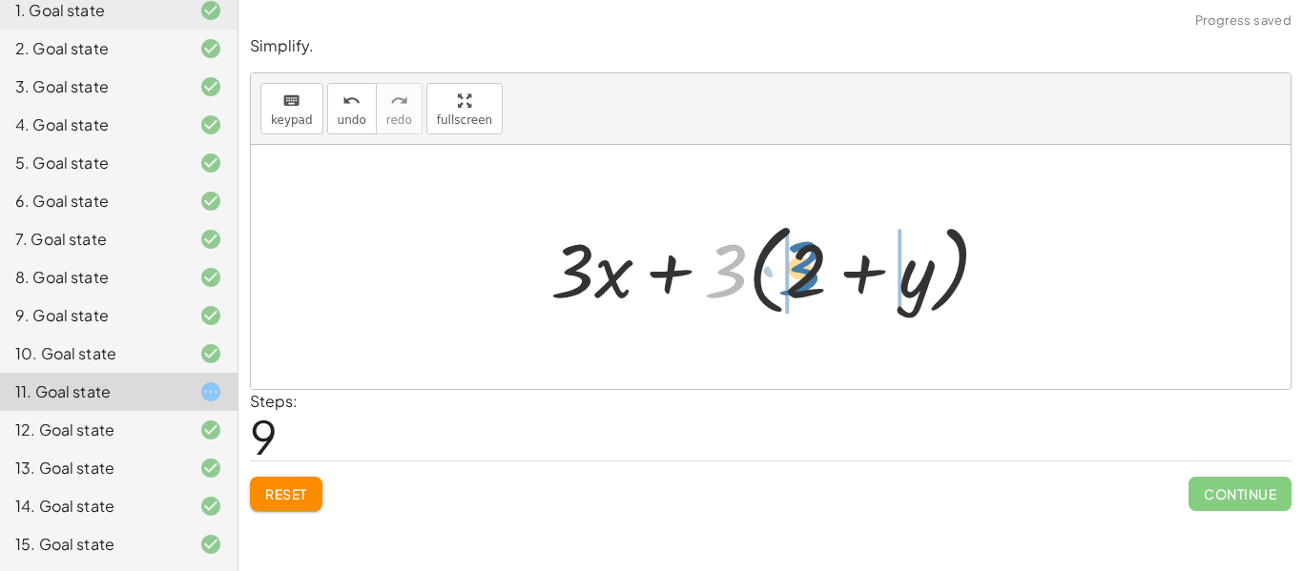
drag, startPoint x: 729, startPoint y: 293, endPoint x: 816, endPoint y: 289, distance: 87.8
click at [816, 289] on div at bounding box center [778, 268] width 474 height 110
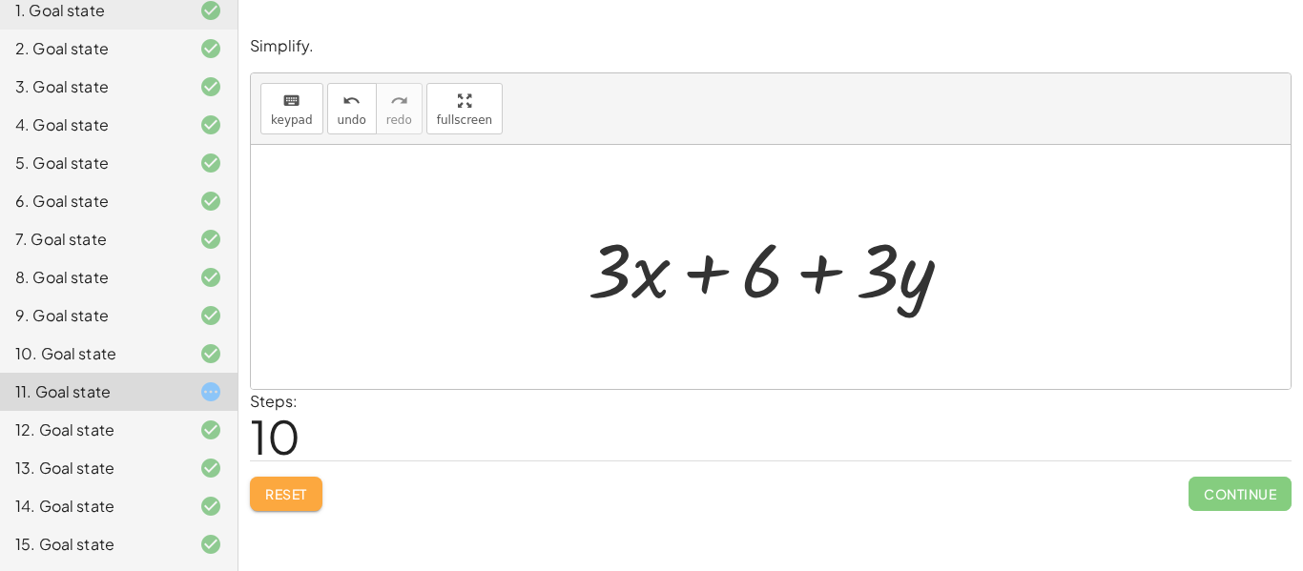
click at [280, 493] on span "Reset" at bounding box center [286, 493] width 42 height 17
